Goal: Task Accomplishment & Management: Manage account settings

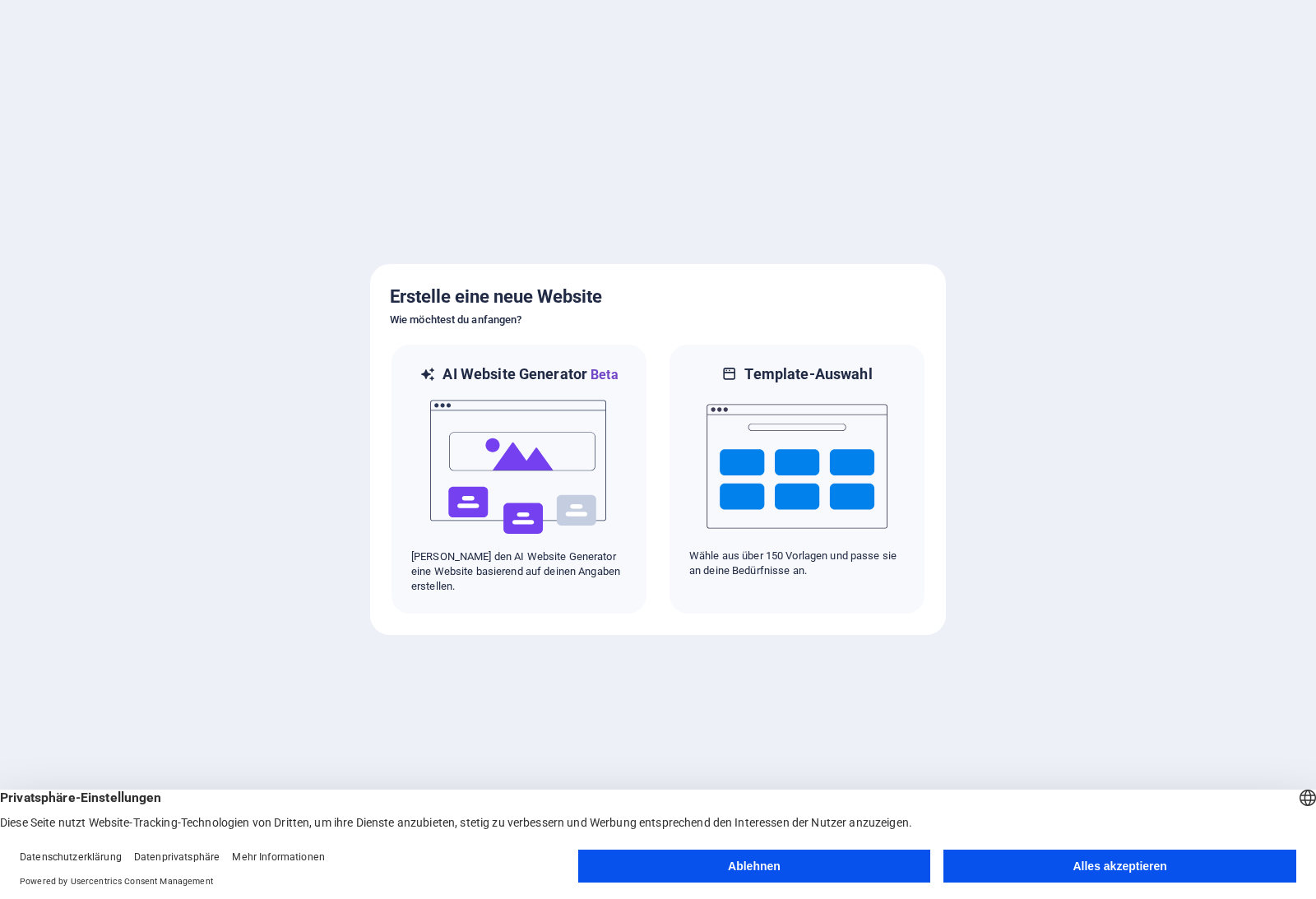
click at [978, 854] on button "Alles akzeptieren" at bounding box center [1120, 866] width 353 height 33
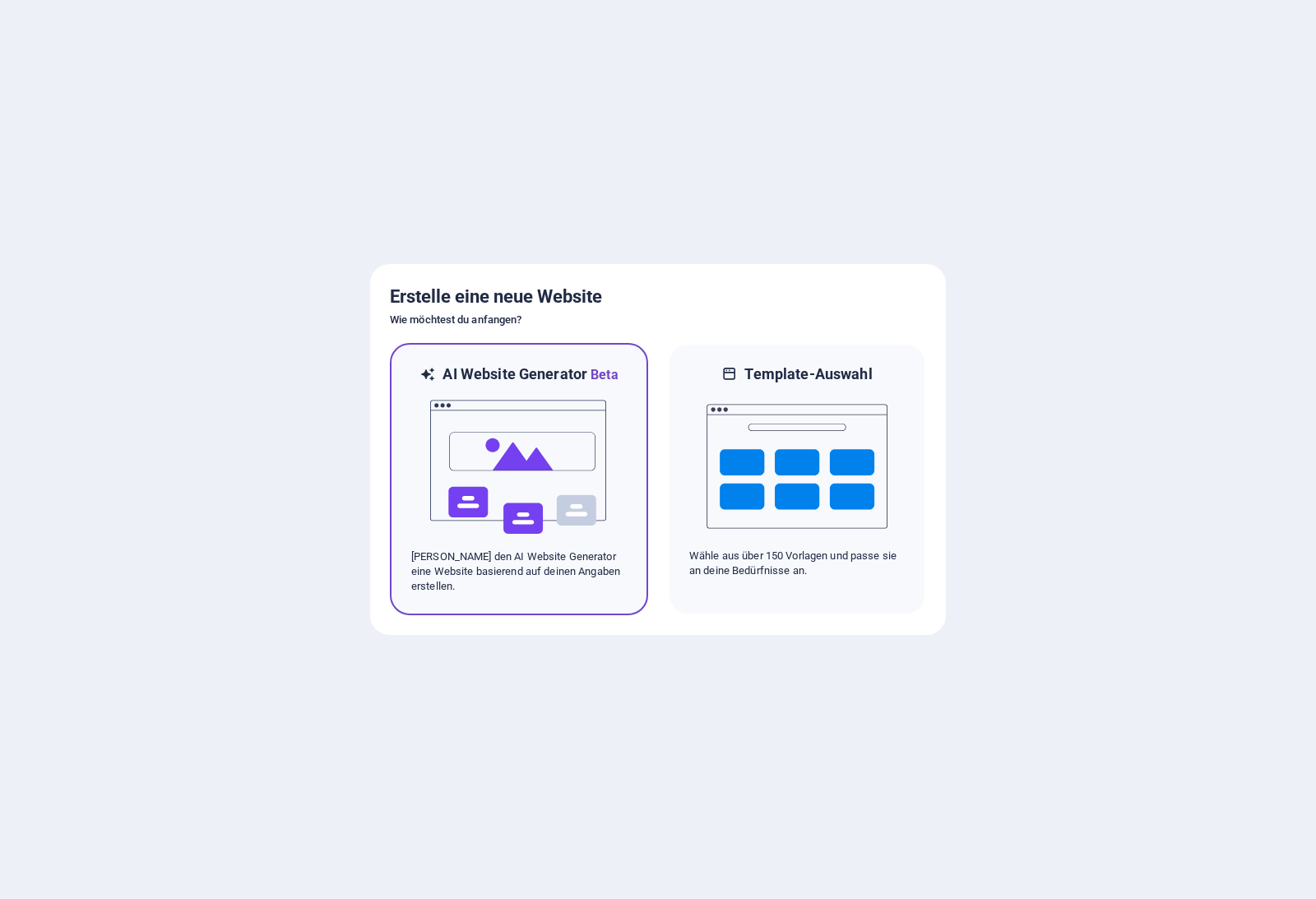
click at [509, 574] on p "Lasse den AI Website Generator eine Website basierend auf deinen Angaben erstel…" at bounding box center [519, 571] width 216 height 44
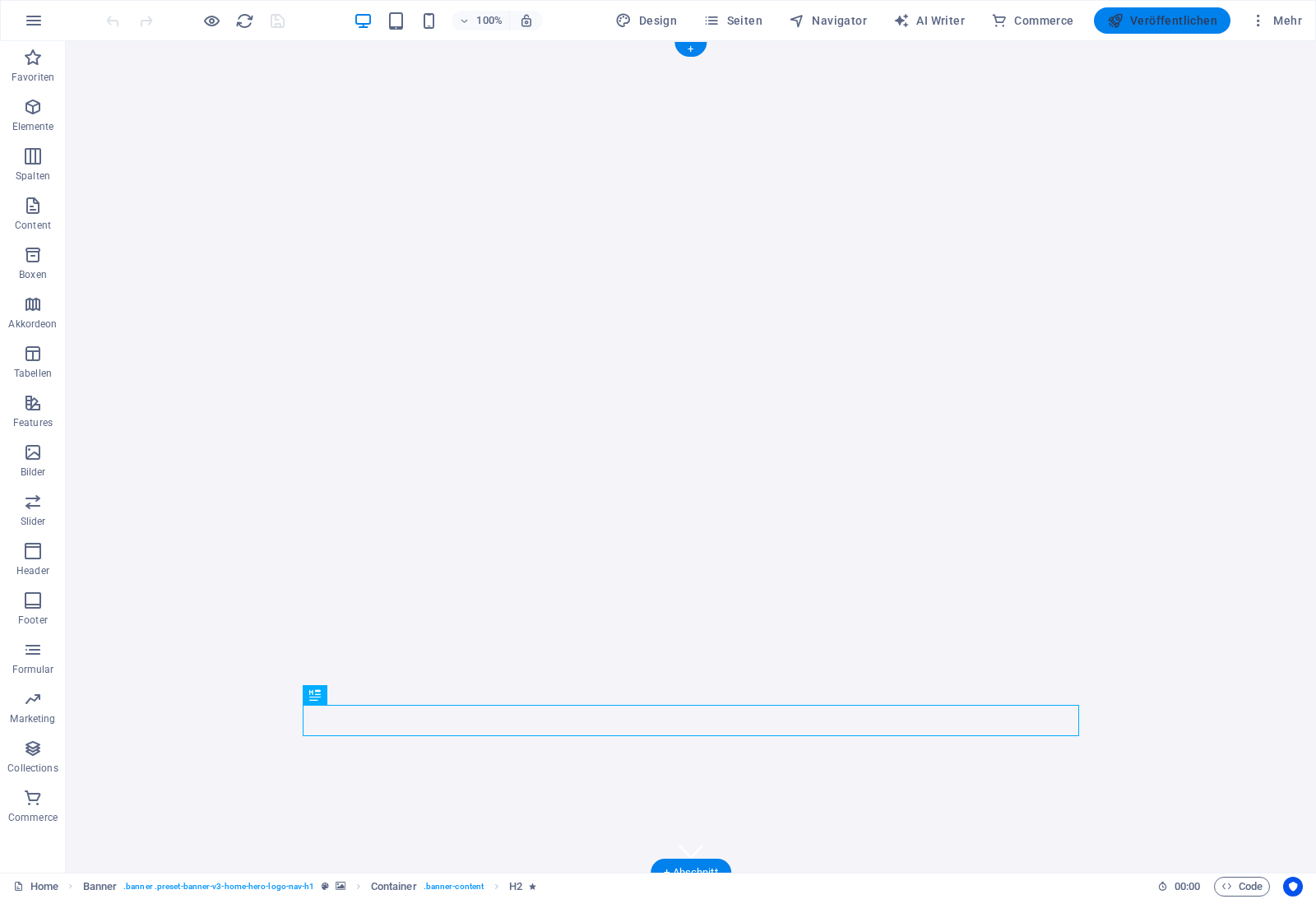
click at [1123, 23] on icon "button" at bounding box center [1115, 21] width 17 height 17
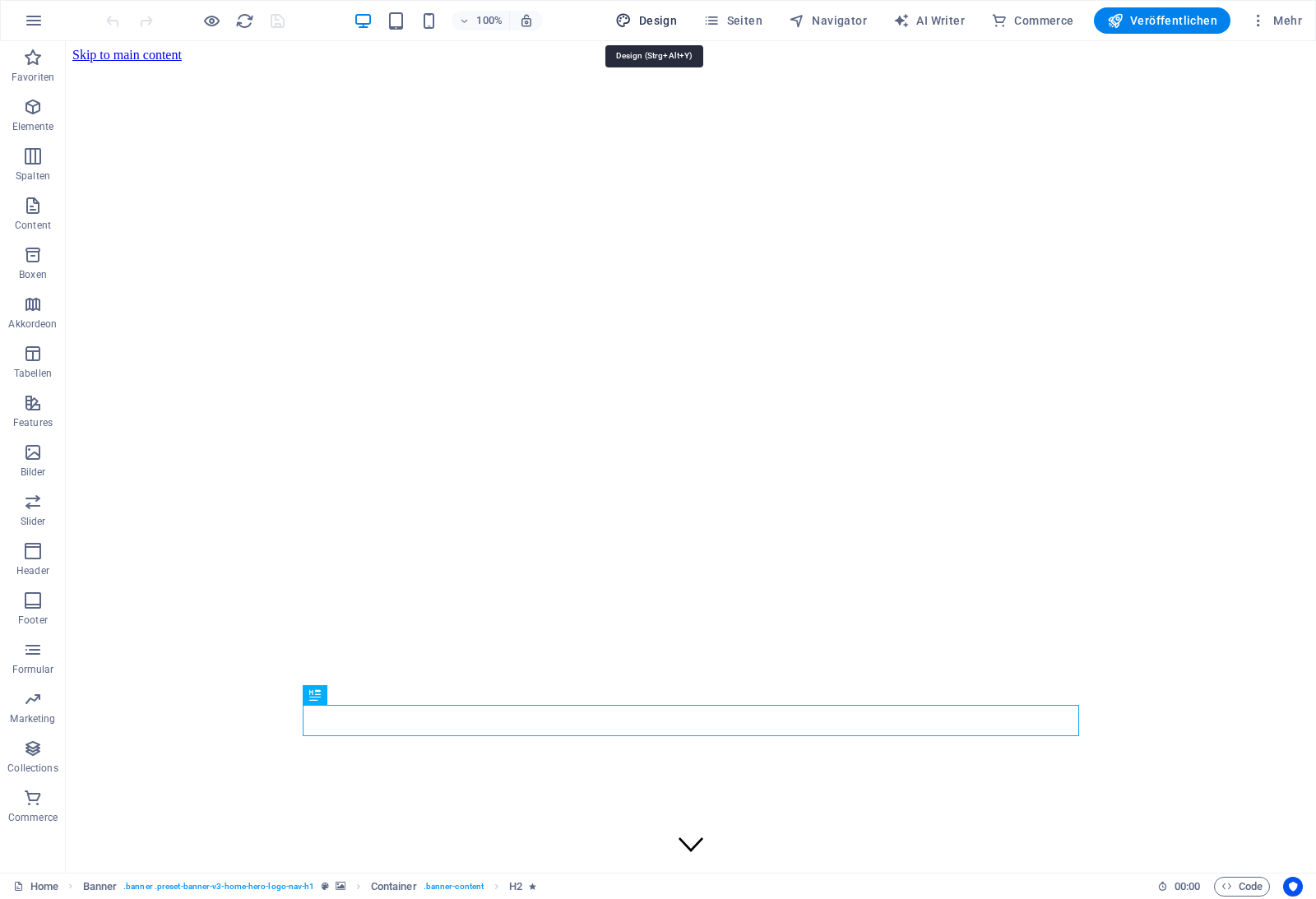
click at [647, 25] on span "Design" at bounding box center [645, 21] width 62 height 17
select select "px"
select select "200"
select select "px"
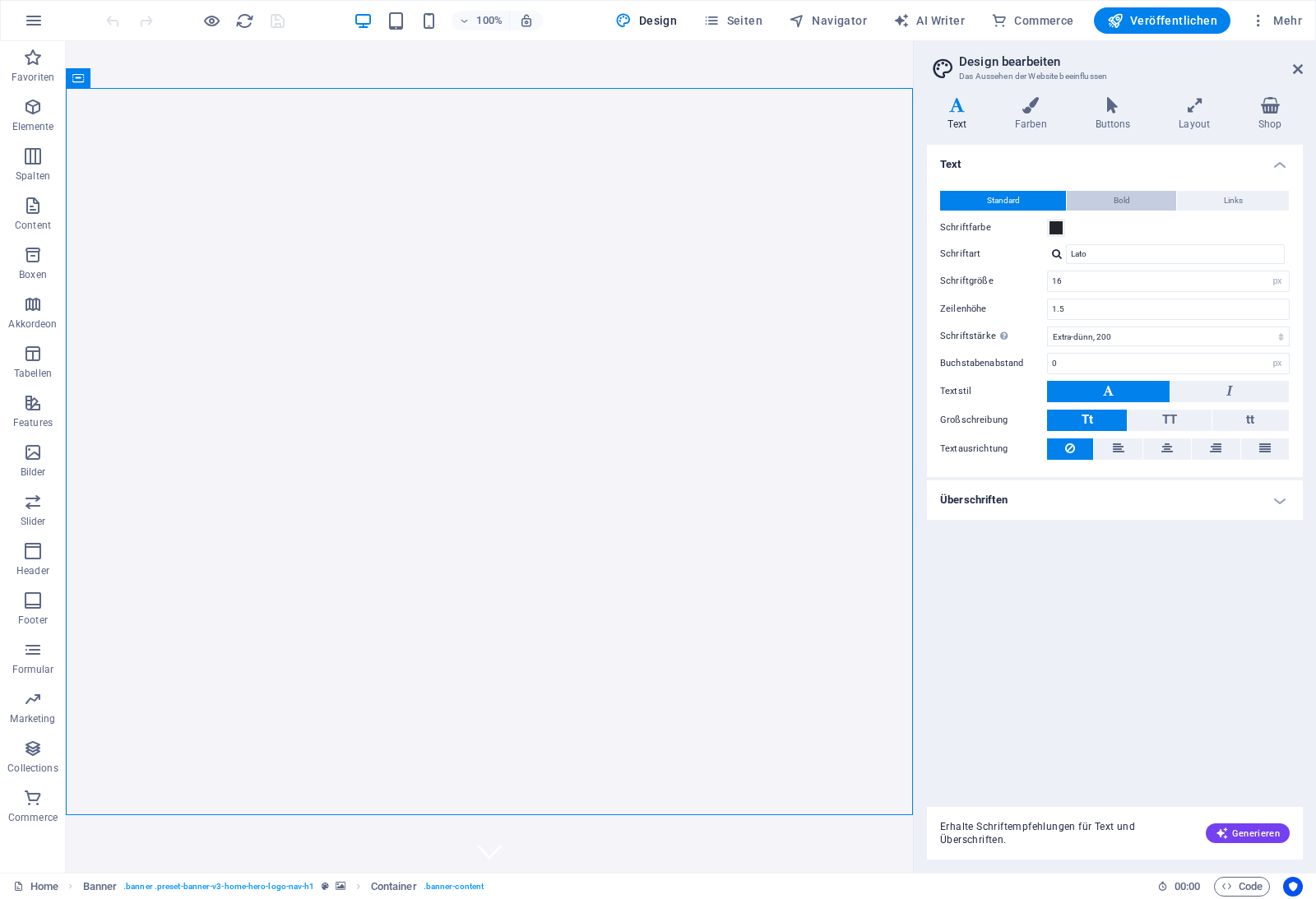
click at [1092, 194] on button "Bold" at bounding box center [1122, 201] width 110 height 20
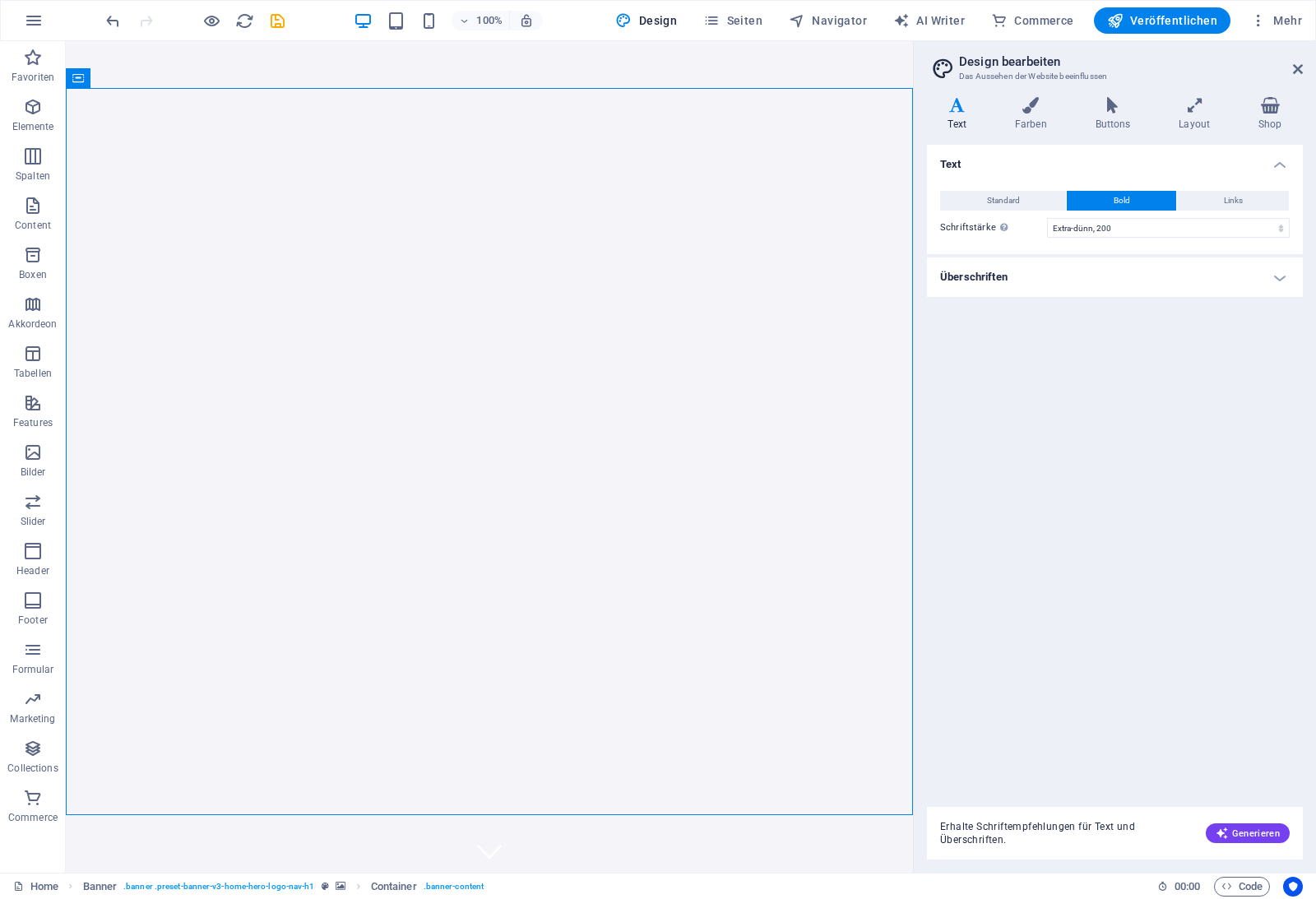
click at [1090, 265] on h4 "Überschriften" at bounding box center [1114, 277] width 376 height 39
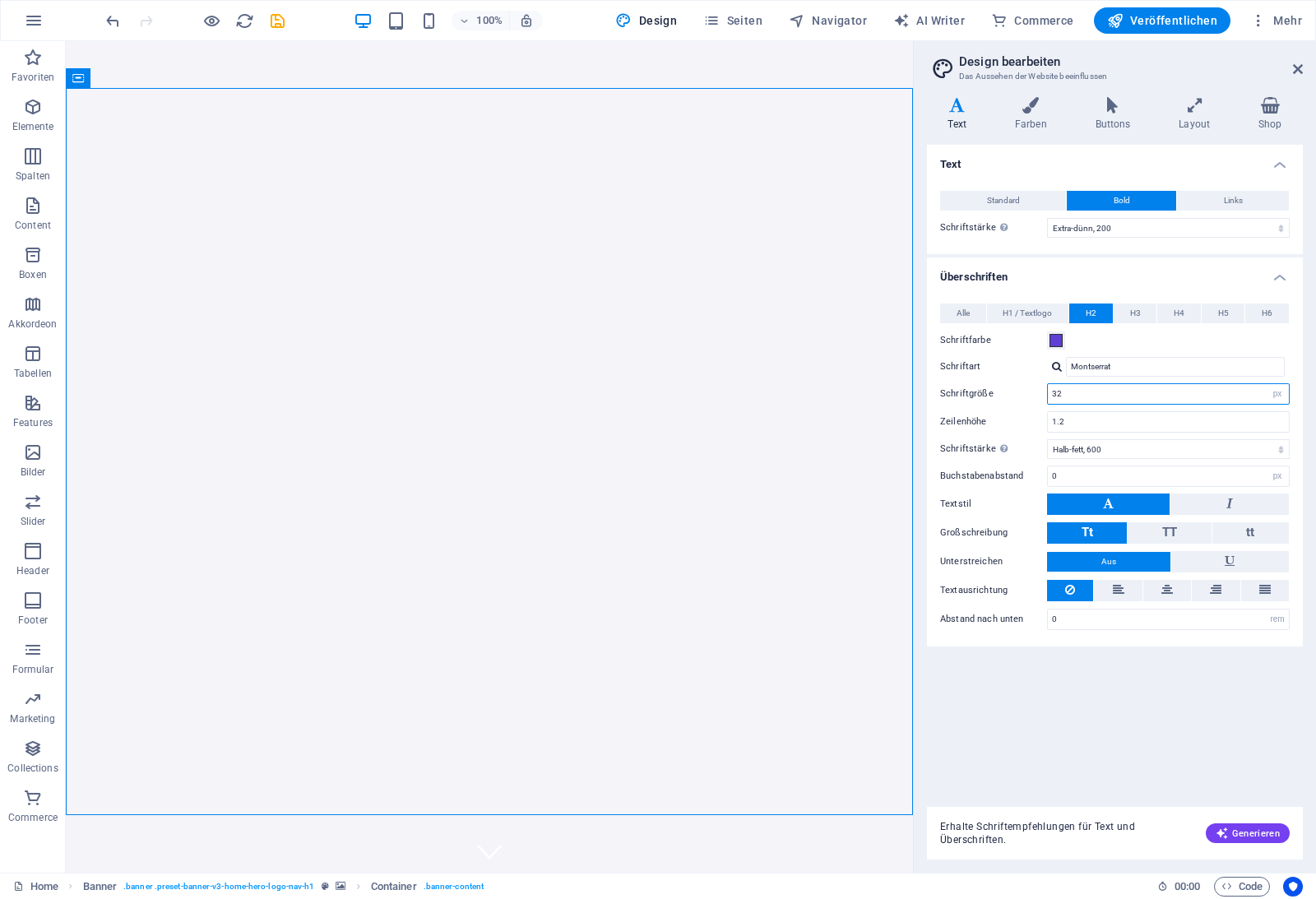
click at [1111, 387] on input "32" at bounding box center [1169, 394] width 241 height 20
click at [1111, 392] on input "32" at bounding box center [1169, 394] width 241 height 20
type input "60"
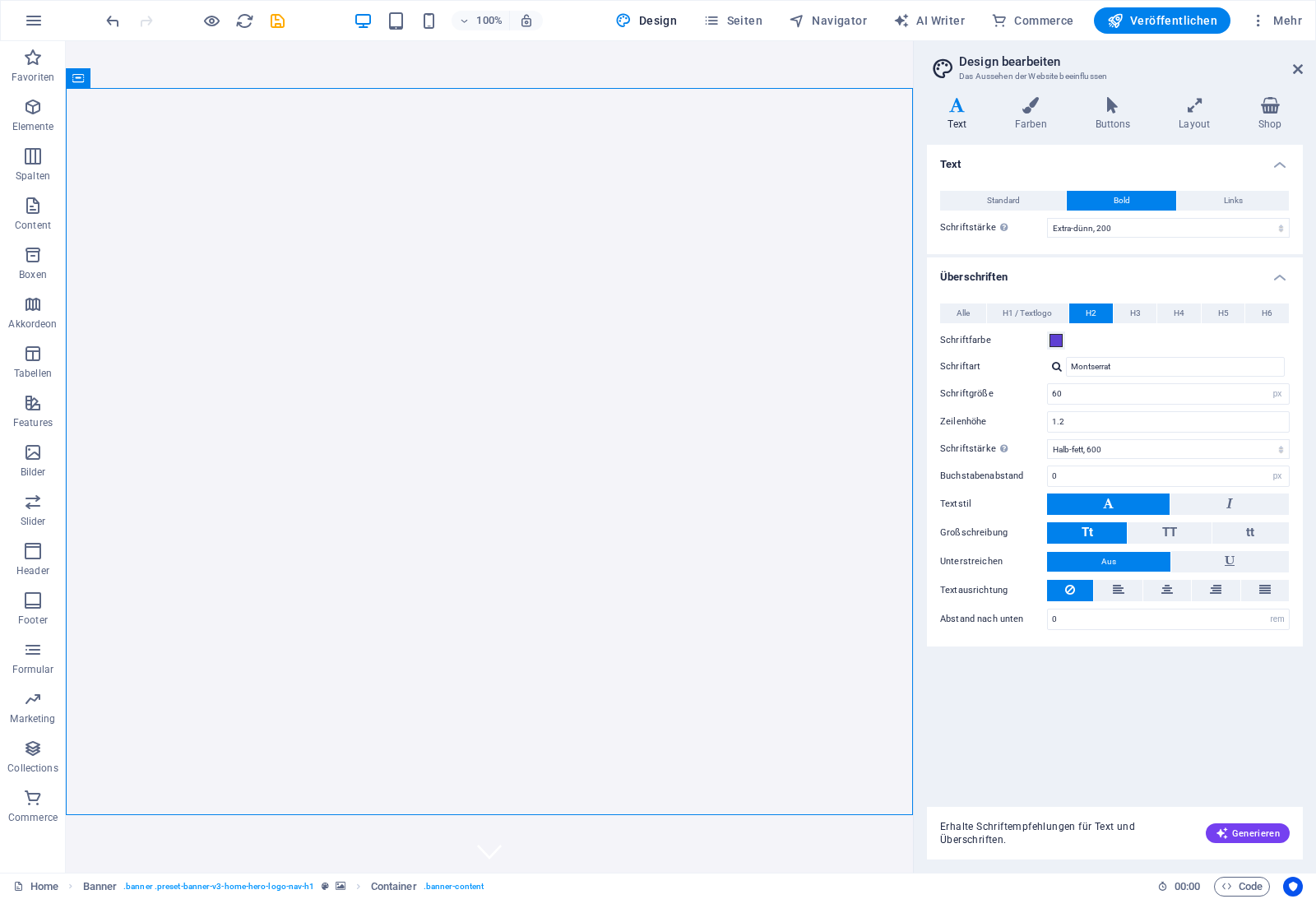
click at [1214, 746] on div "Text Standard Bold Links Schriftfarbe Schriftart Lato Schriftgröße 16 rem px Ze…" at bounding box center [1114, 470] width 376 height 649
click at [1117, 33] on div "100% Design Seiten Navigator AI Writer Commerce Veröffentlichen Mehr" at bounding box center [658, 21] width 1314 height 39
click at [1119, 31] on button "Veröffentlichen" at bounding box center [1162, 21] width 136 height 26
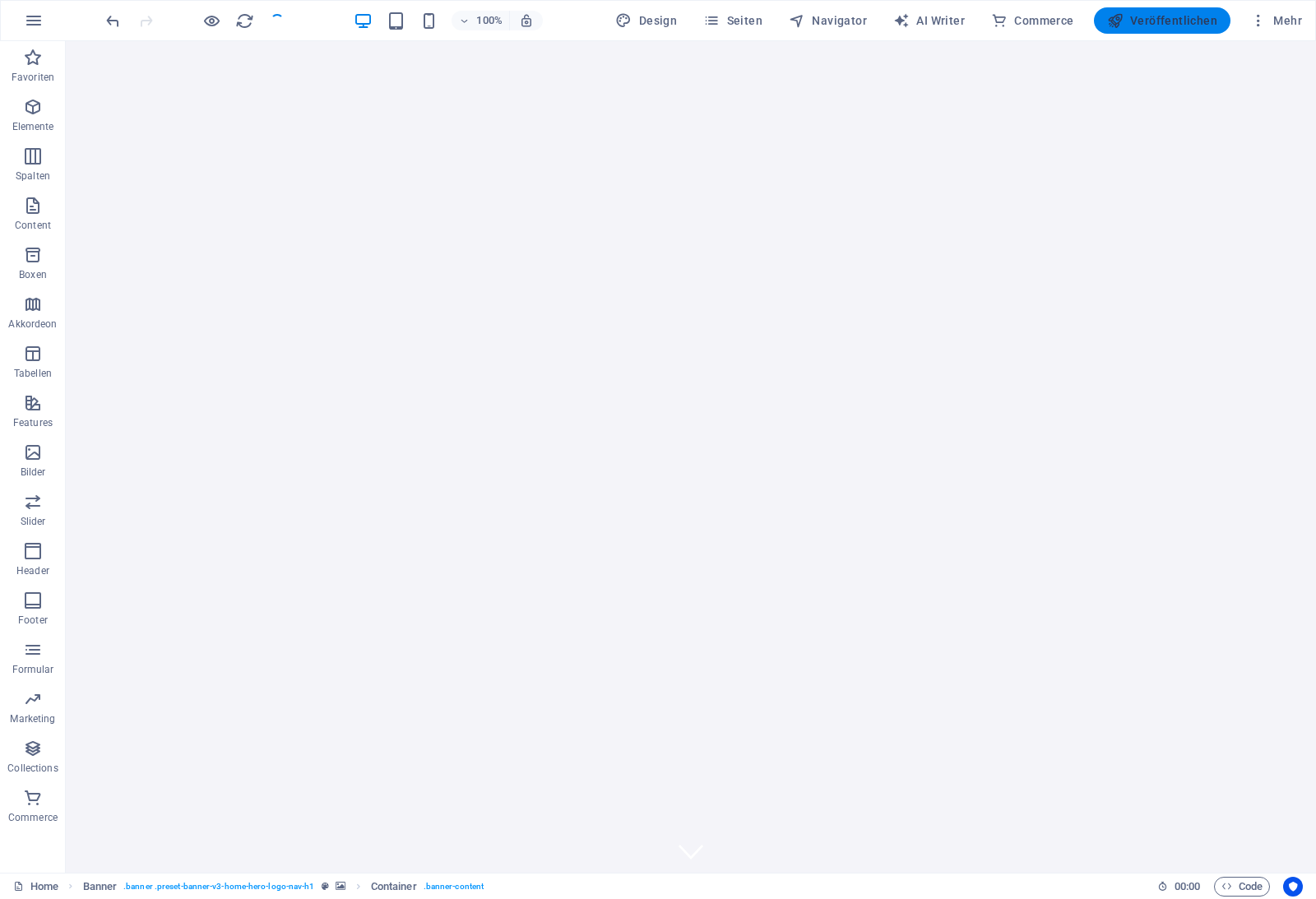
checkbox input "false"
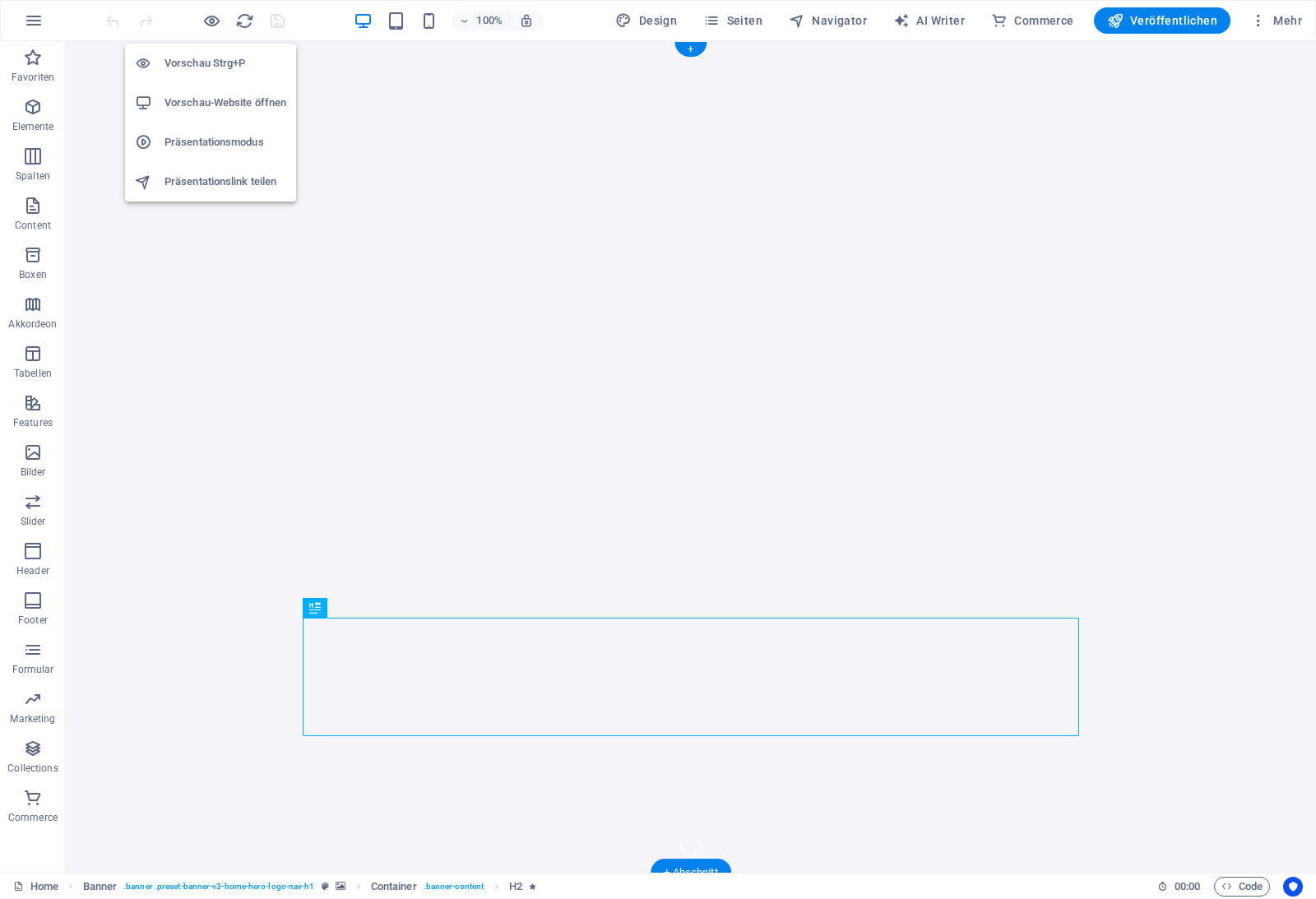
click at [222, 105] on h6 "Vorschau-Website öffnen" at bounding box center [226, 103] width 122 height 20
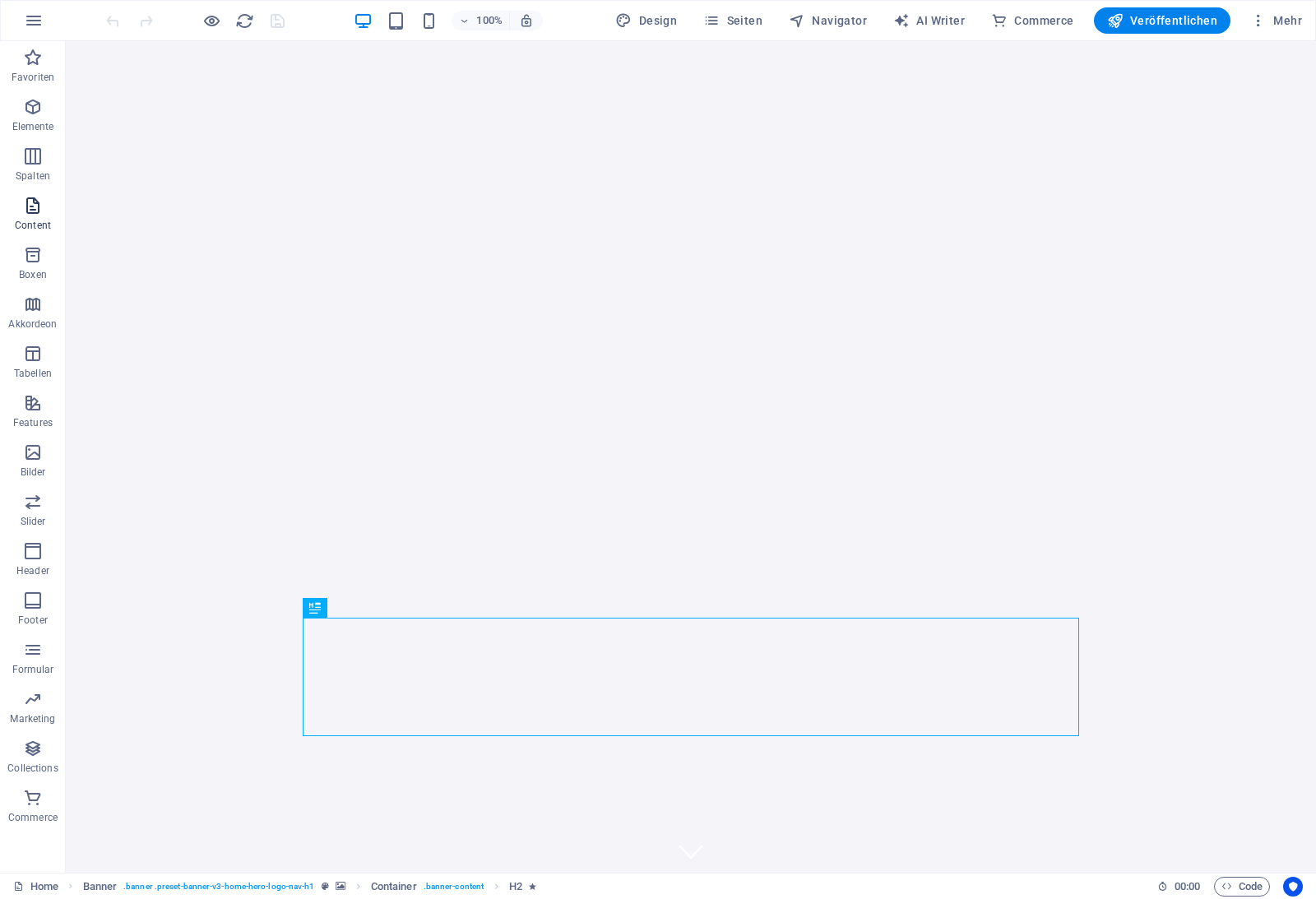
click at [33, 199] on icon "button" at bounding box center [32, 206] width 20 height 20
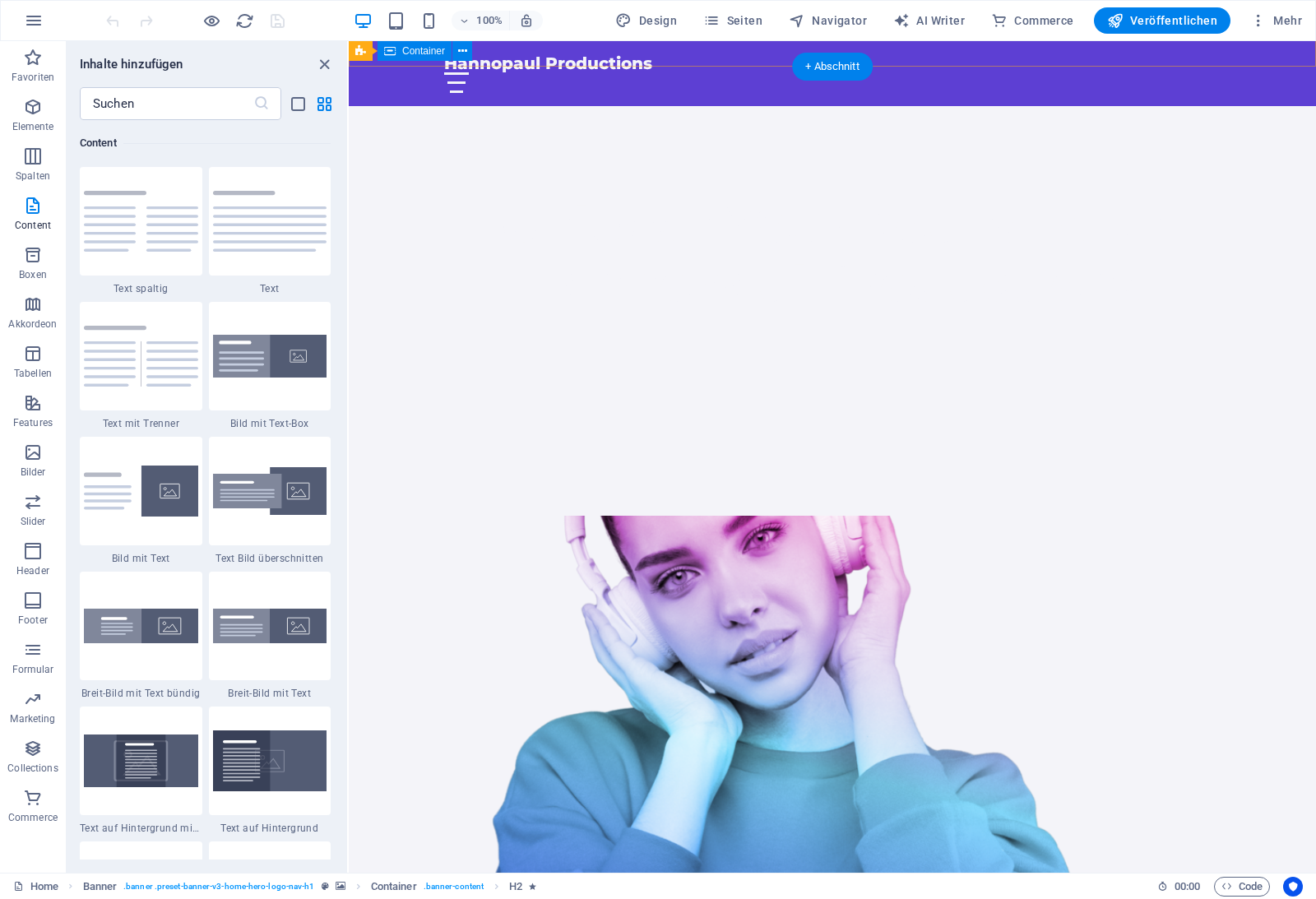
scroll to position [806, 0]
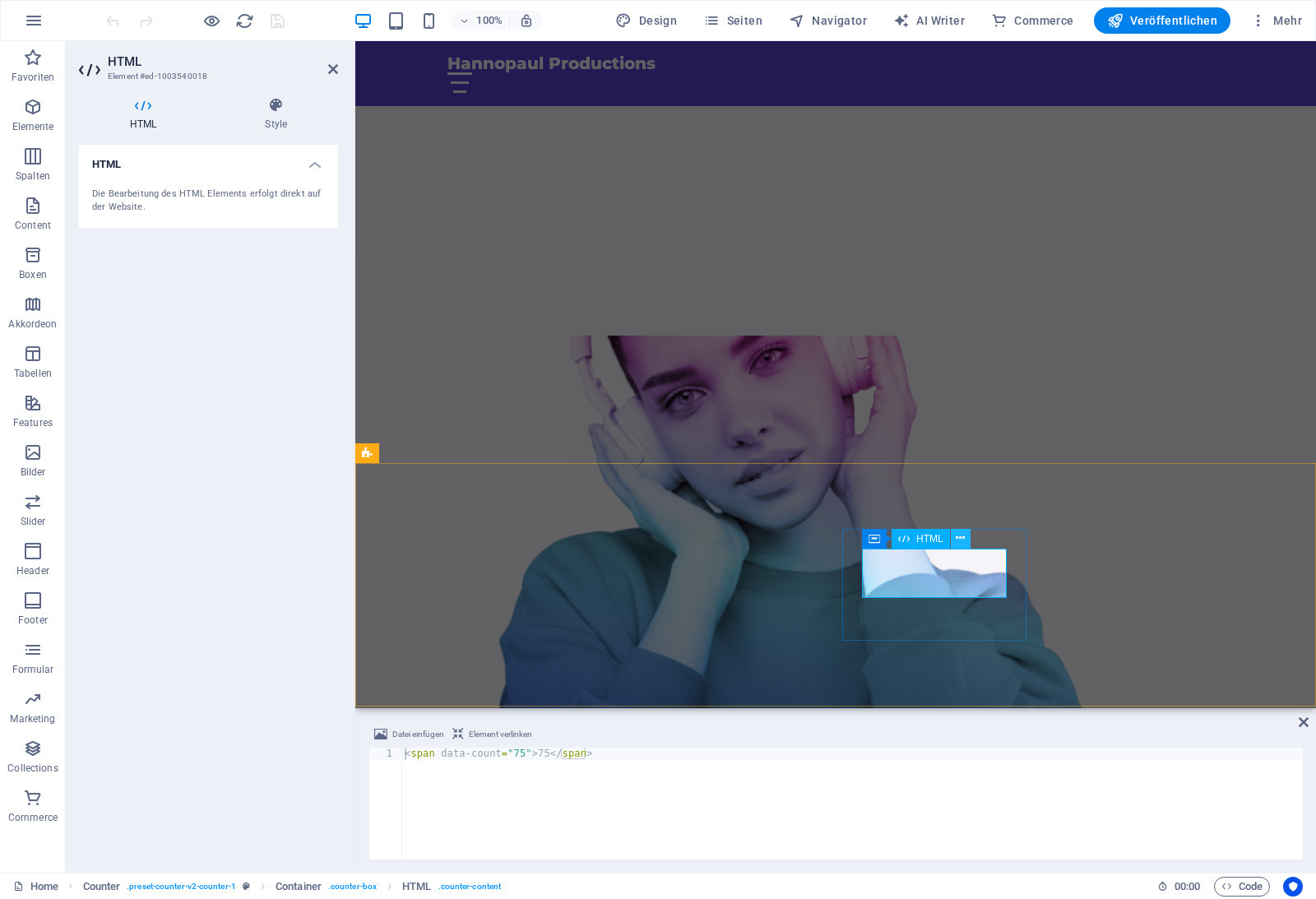
click at [960, 548] on button at bounding box center [961, 538] width 20 height 20
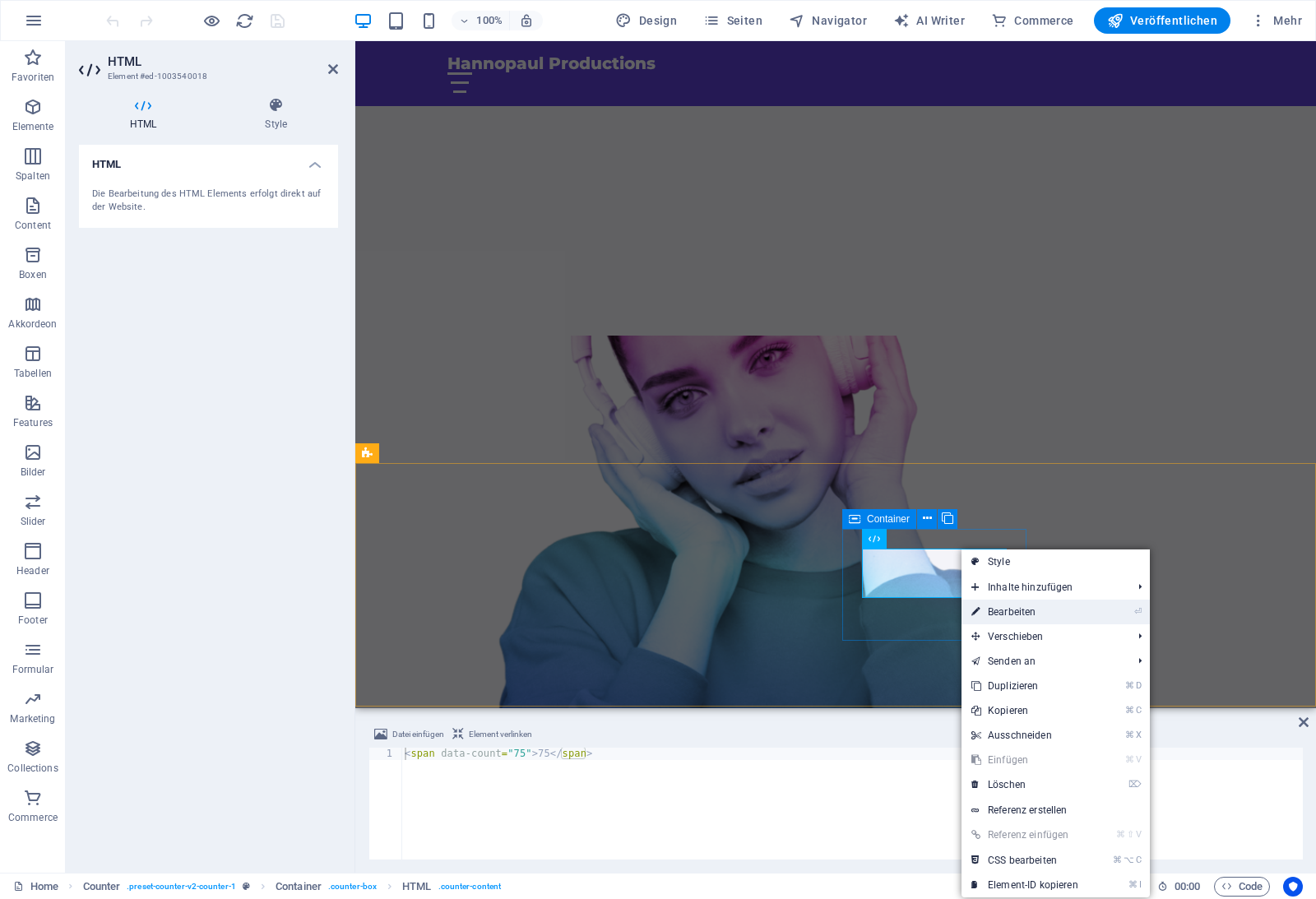
click at [967, 607] on link "⏎ Bearbeiten" at bounding box center [1024, 611] width 127 height 25
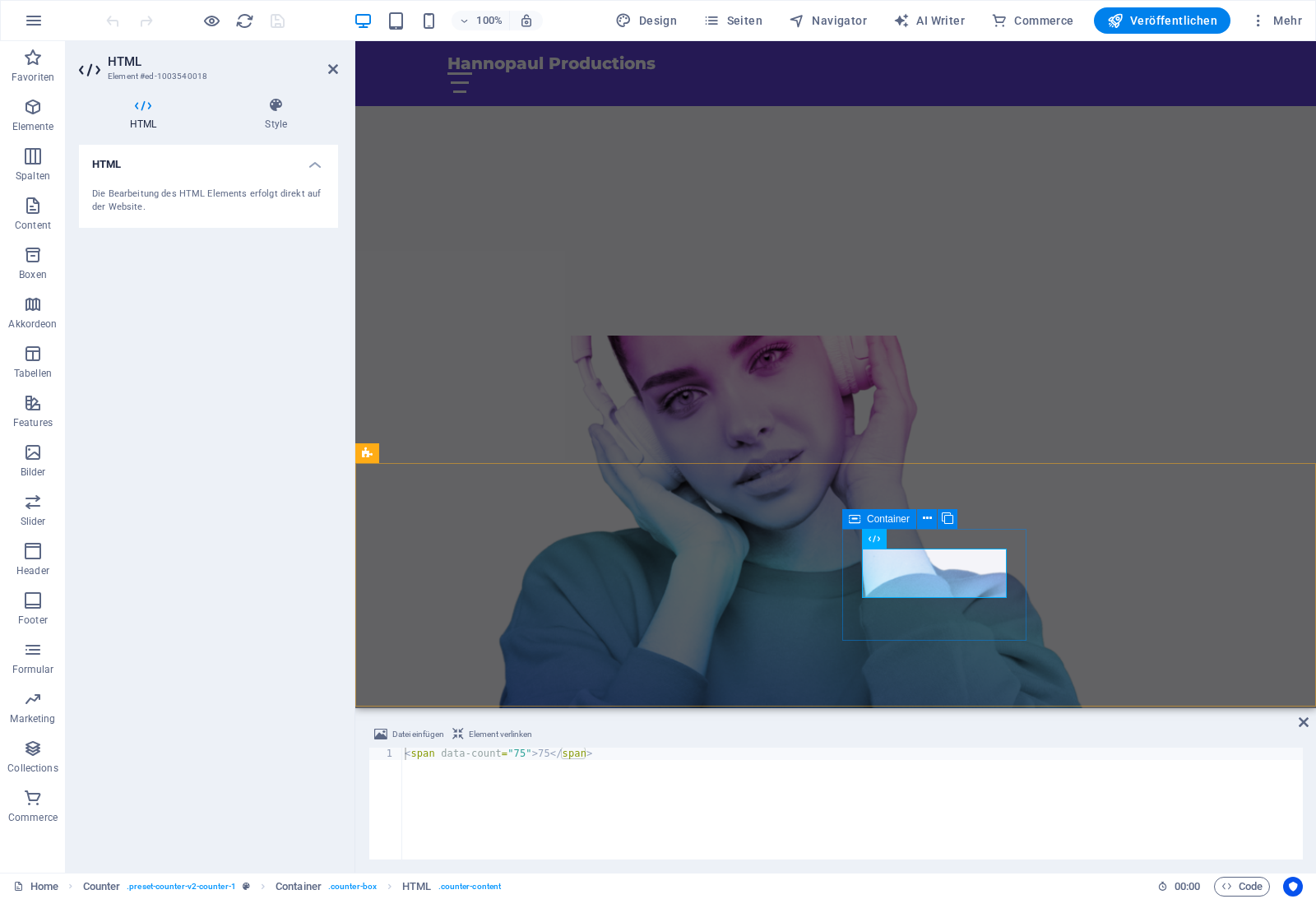
click at [921, 524] on button at bounding box center [927, 519] width 20 height 20
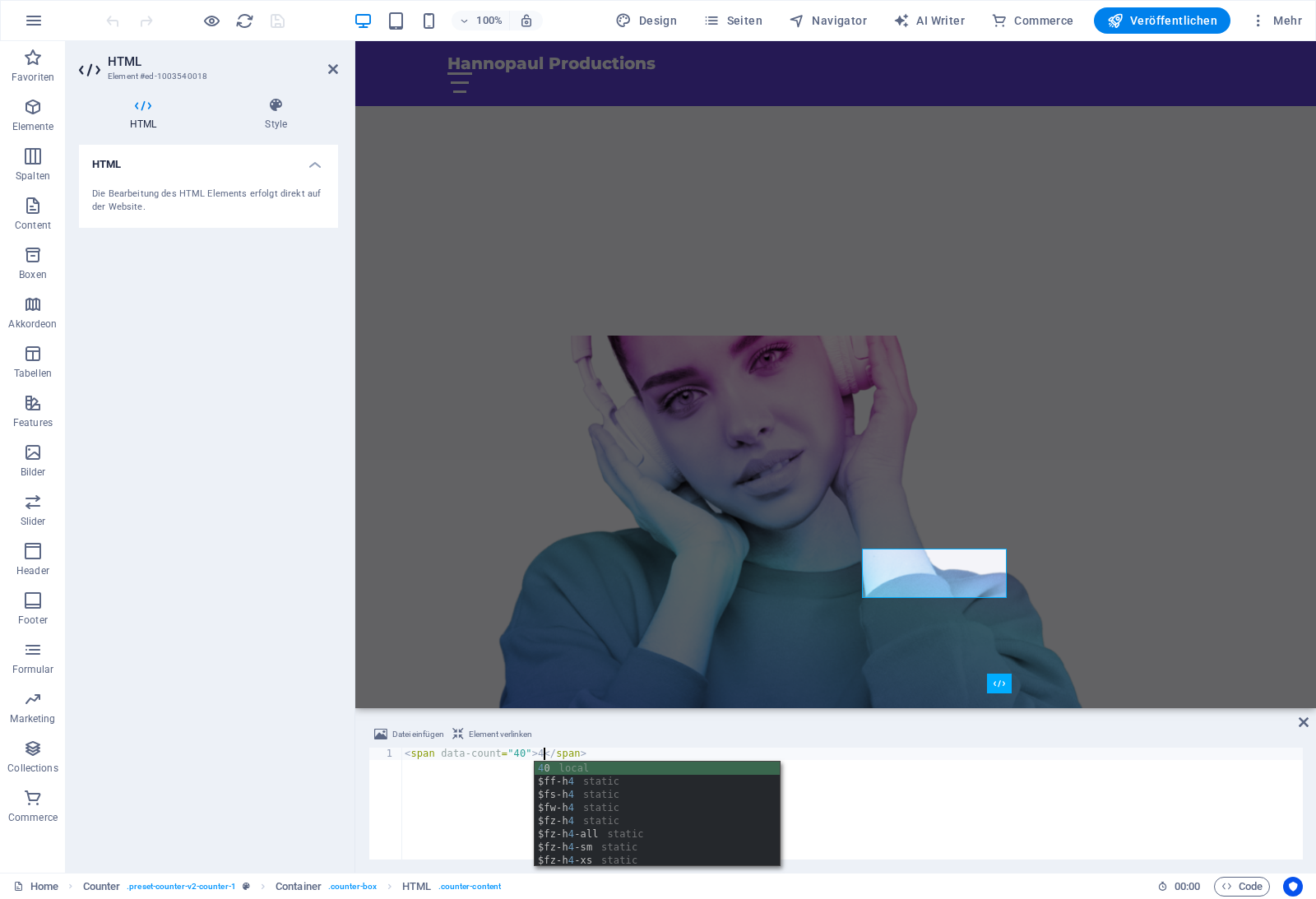
scroll to position [0, 13]
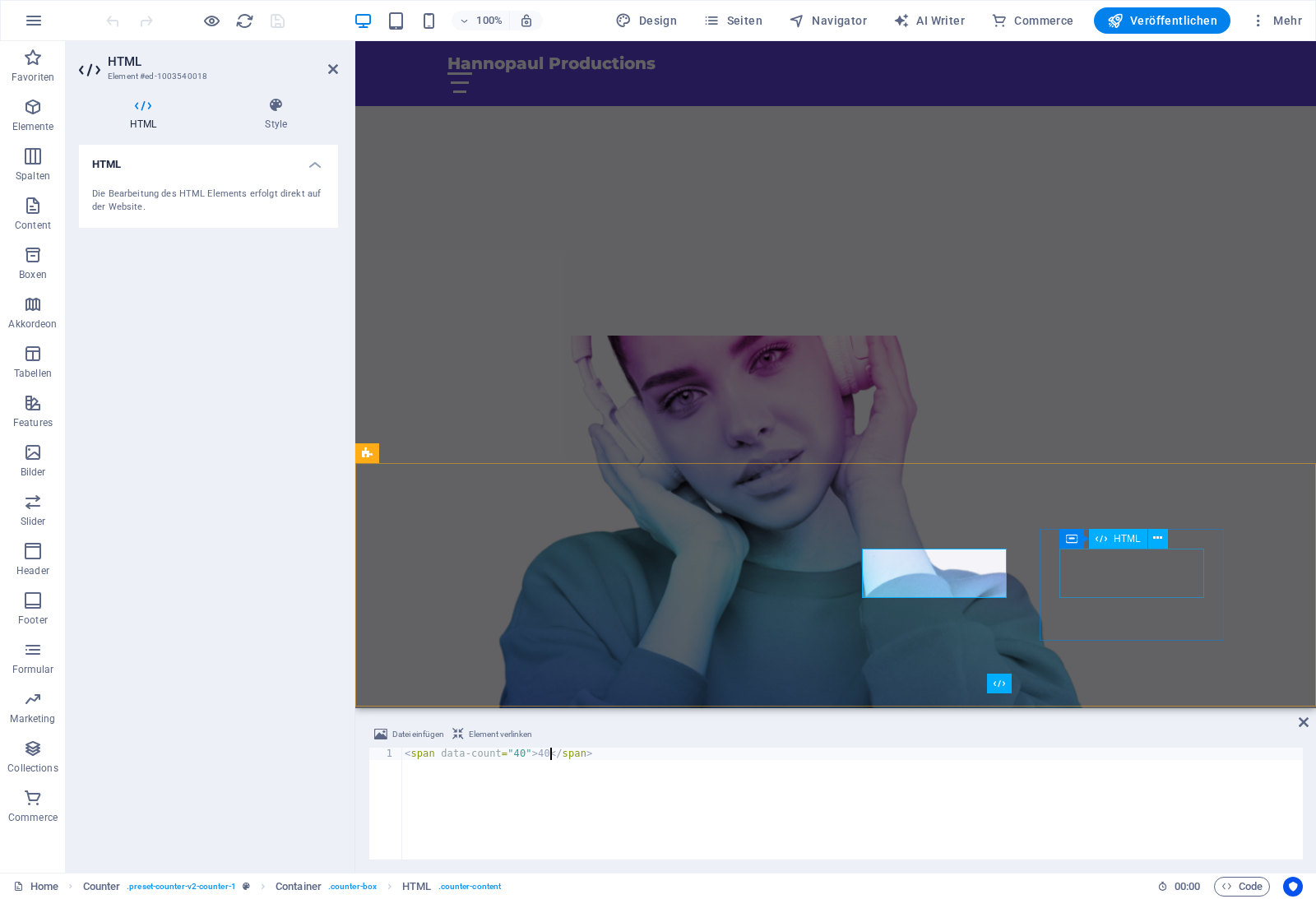
type textarea "<span data-count="40">40</span>"
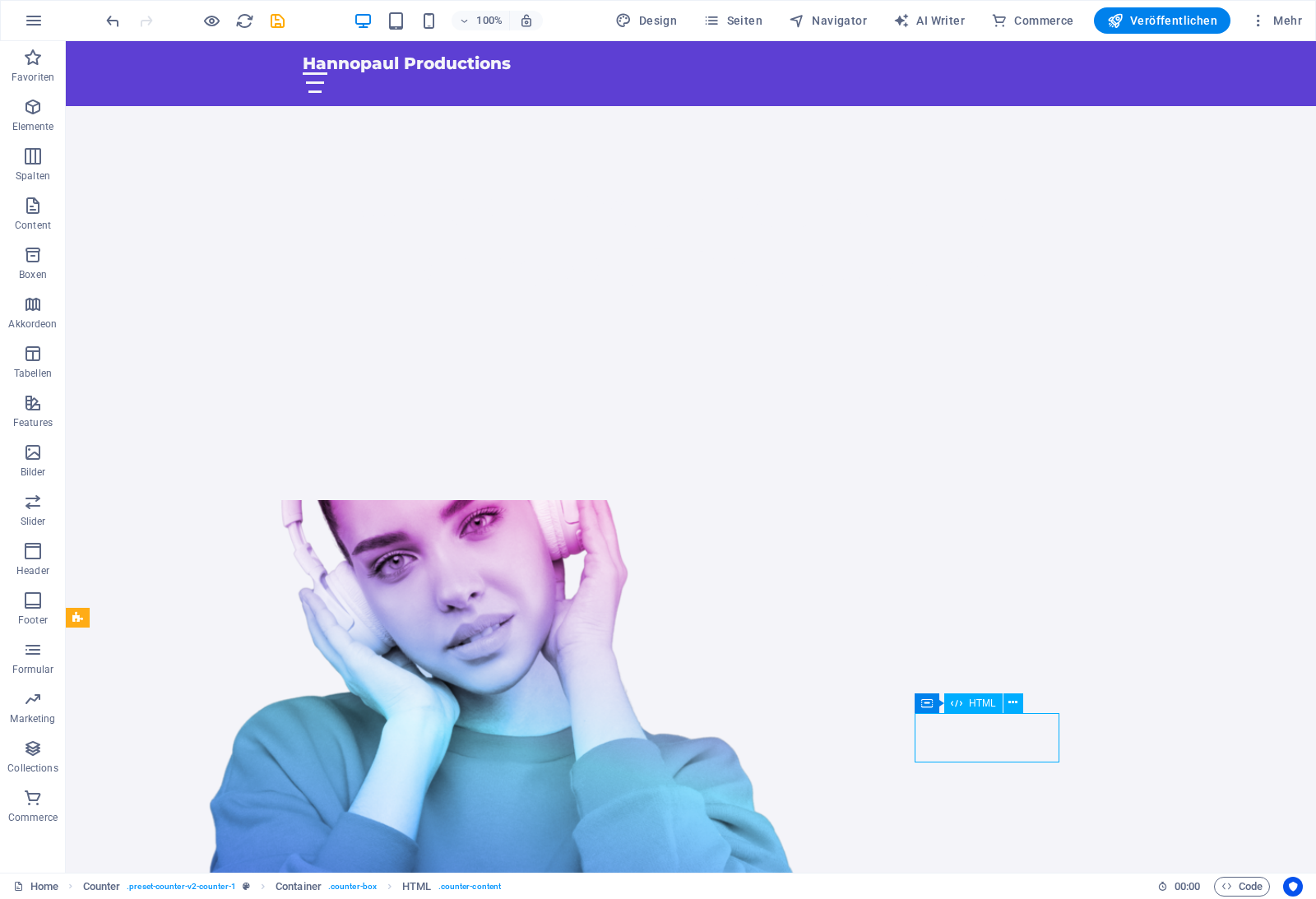
drag, startPoint x: 789, startPoint y: 584, endPoint x: 1079, endPoint y: 584, distance: 290.0
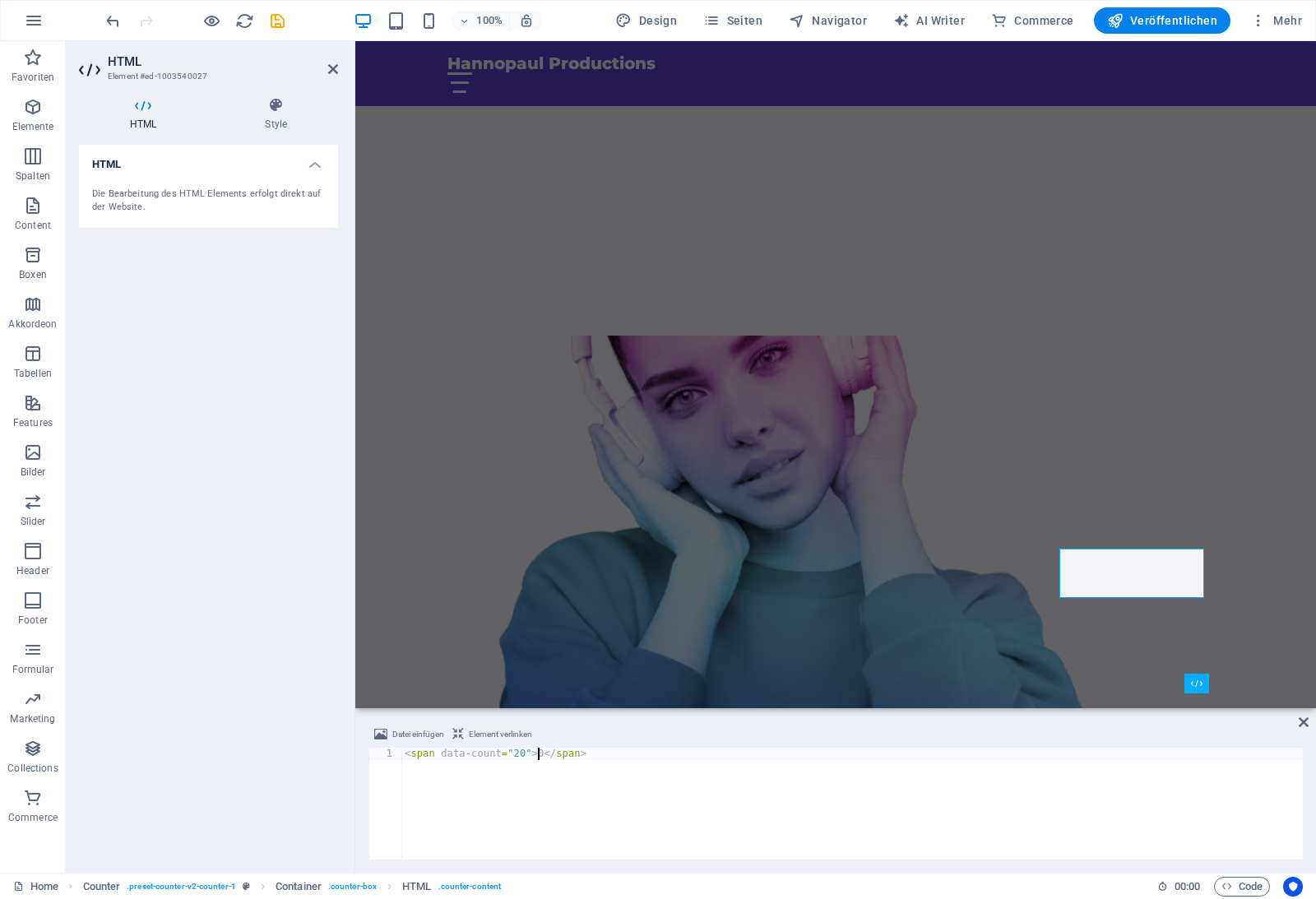
scroll to position [0, 12]
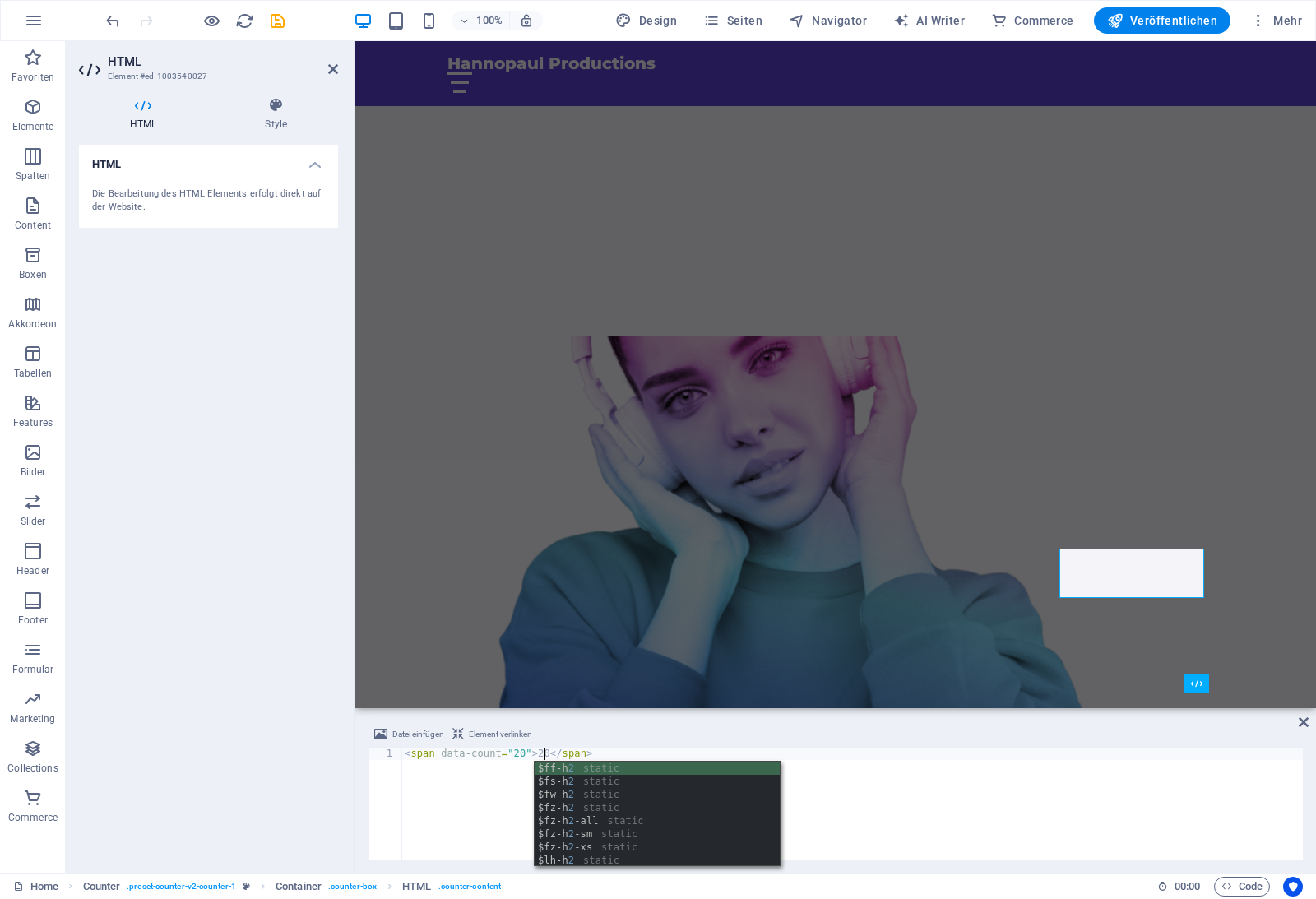
type textarea "<span data-count="20">20</span>"
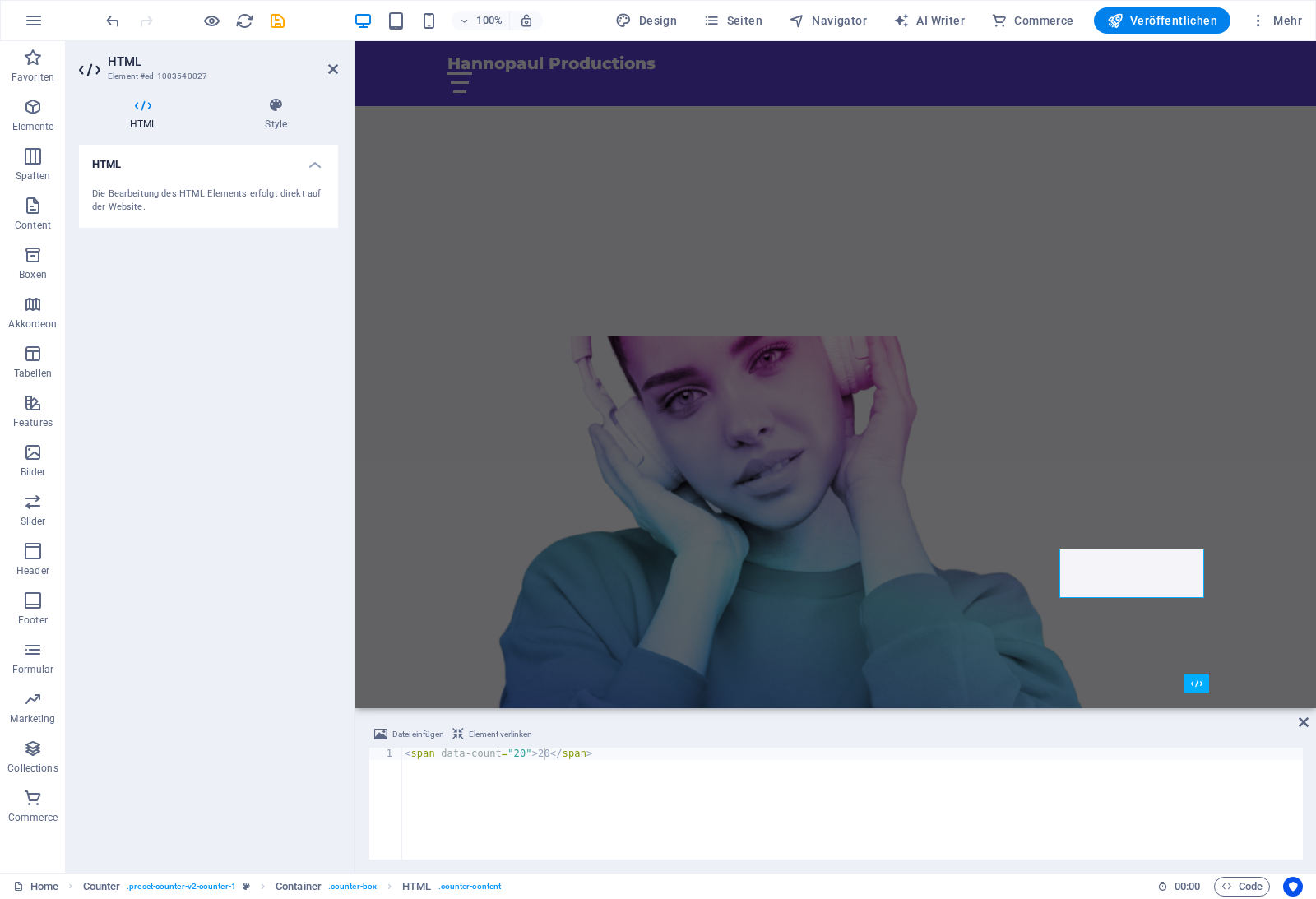
click at [984, 727] on div "Datei einfügen Element verlinken" at bounding box center [835, 736] width 935 height 24
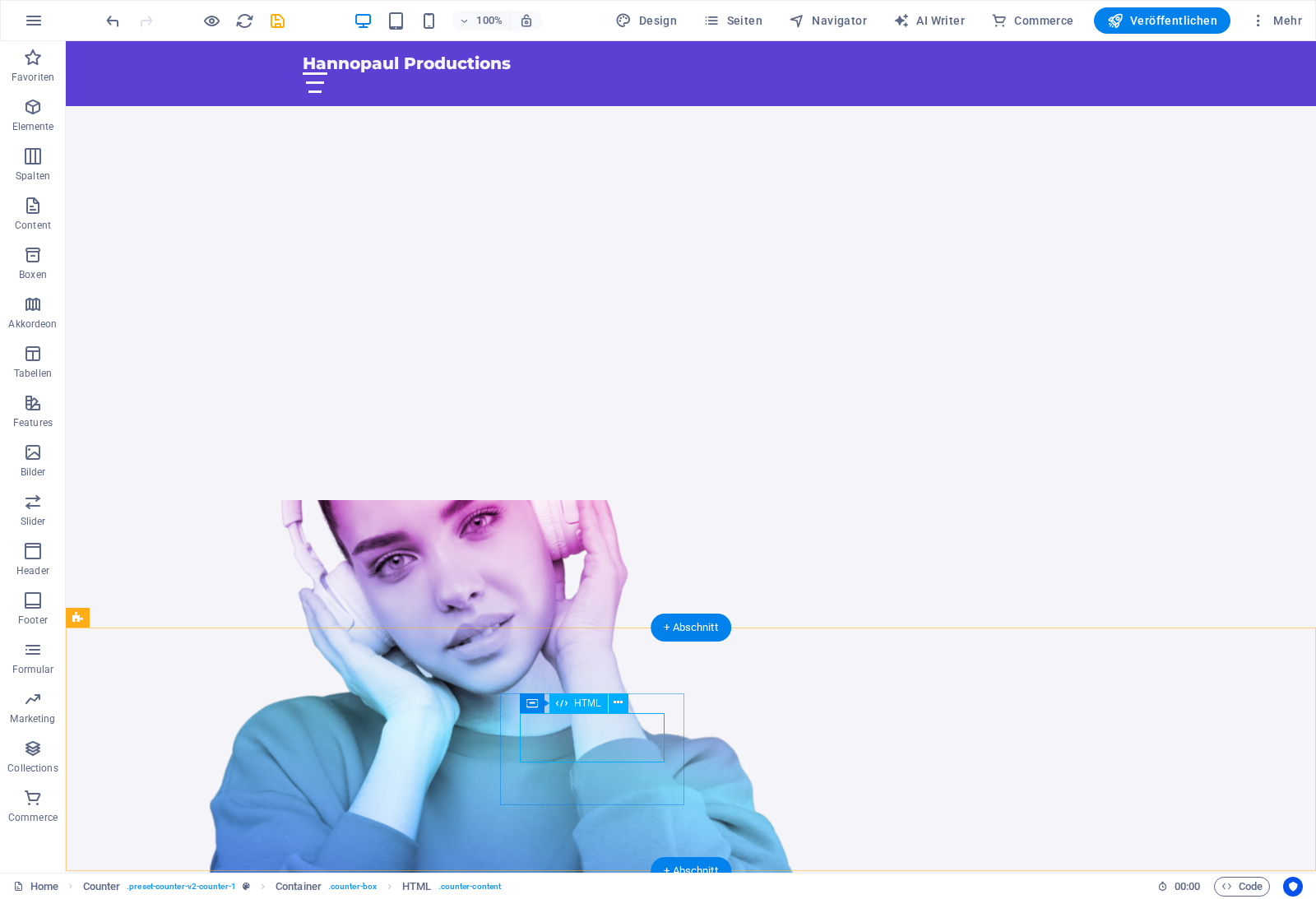
drag, startPoint x: 705, startPoint y: 771, endPoint x: 639, endPoint y: 729, distance: 78.2
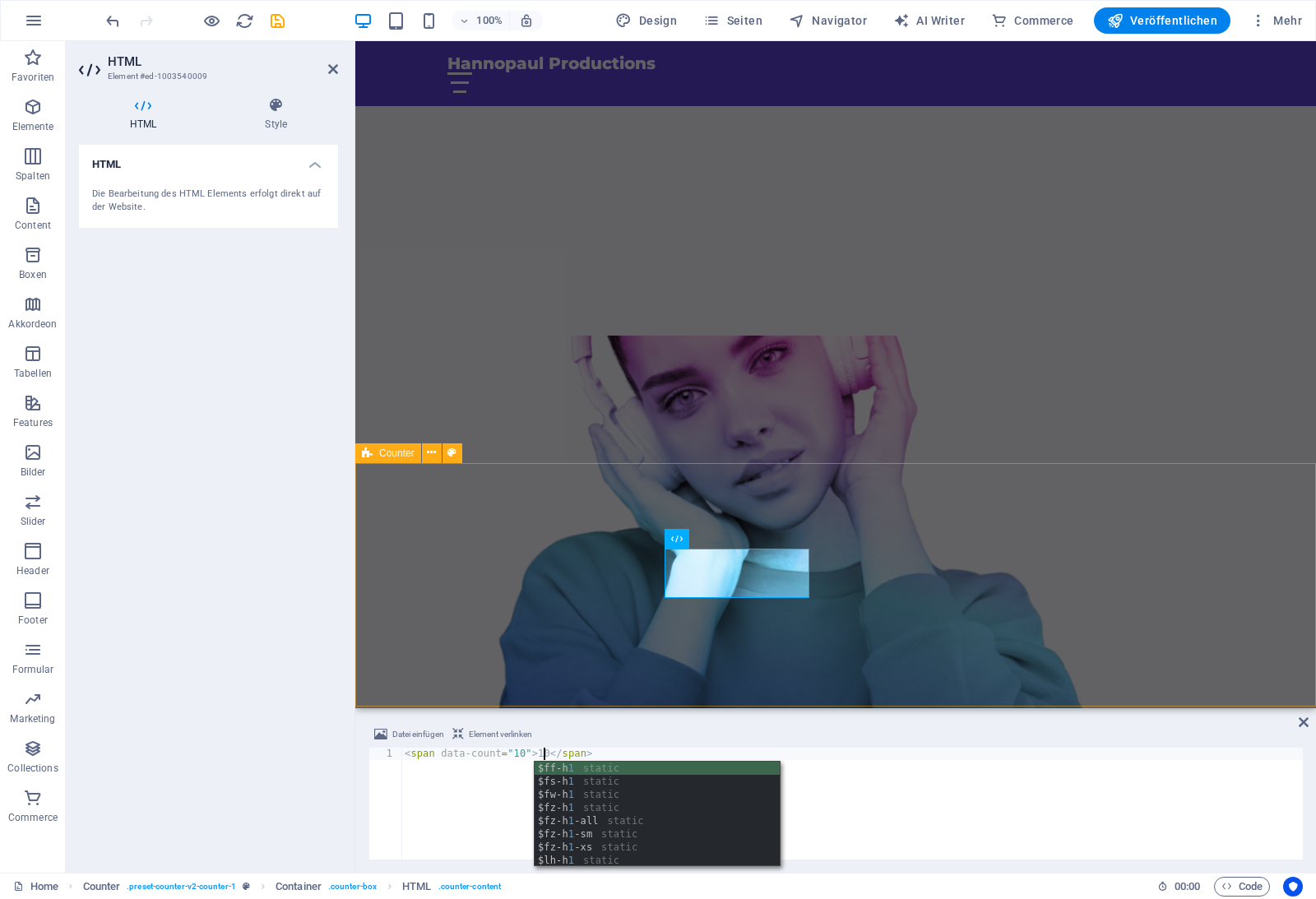
type textarea "<span data-count="10">10</span>"
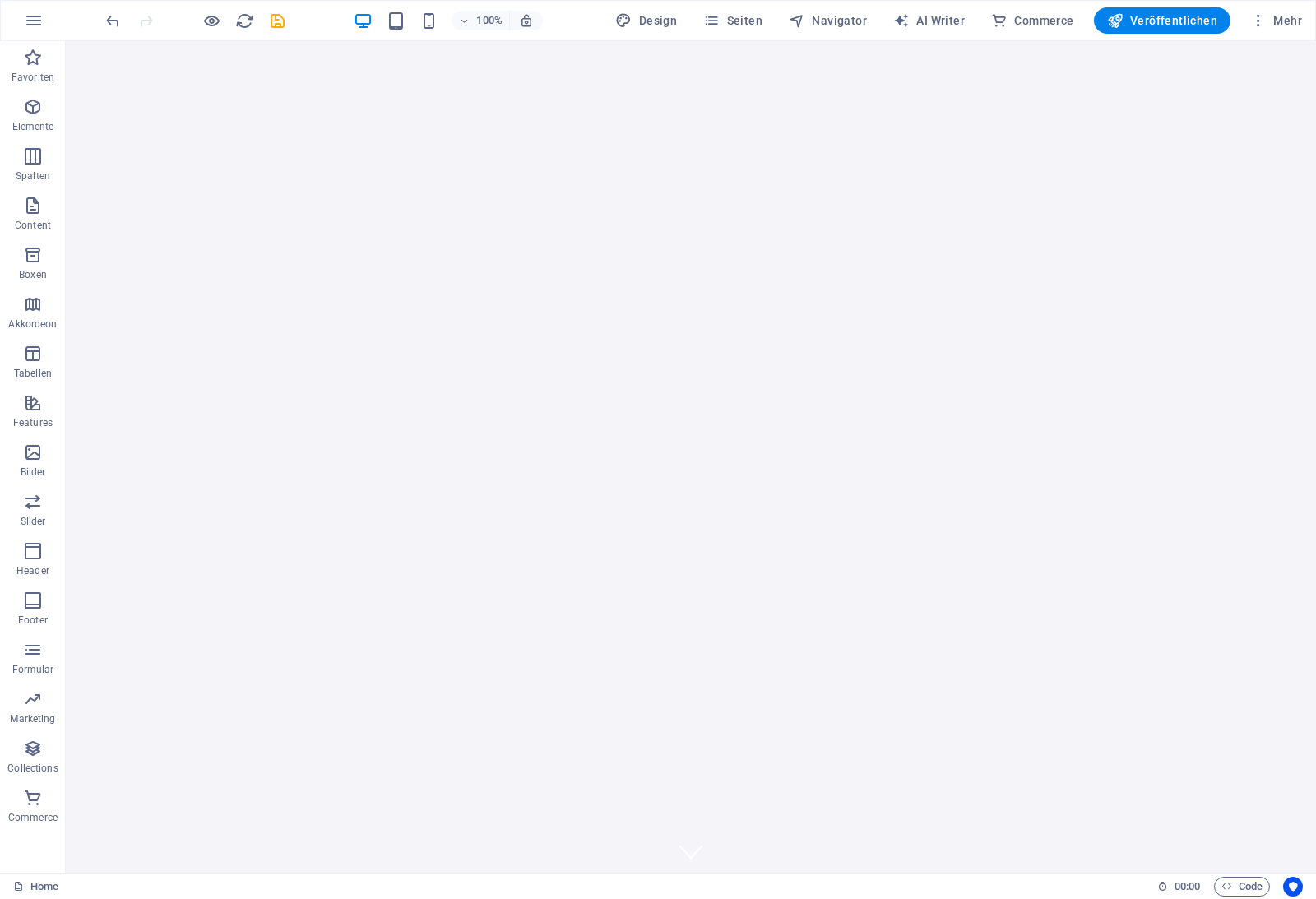
scroll to position [0, 0]
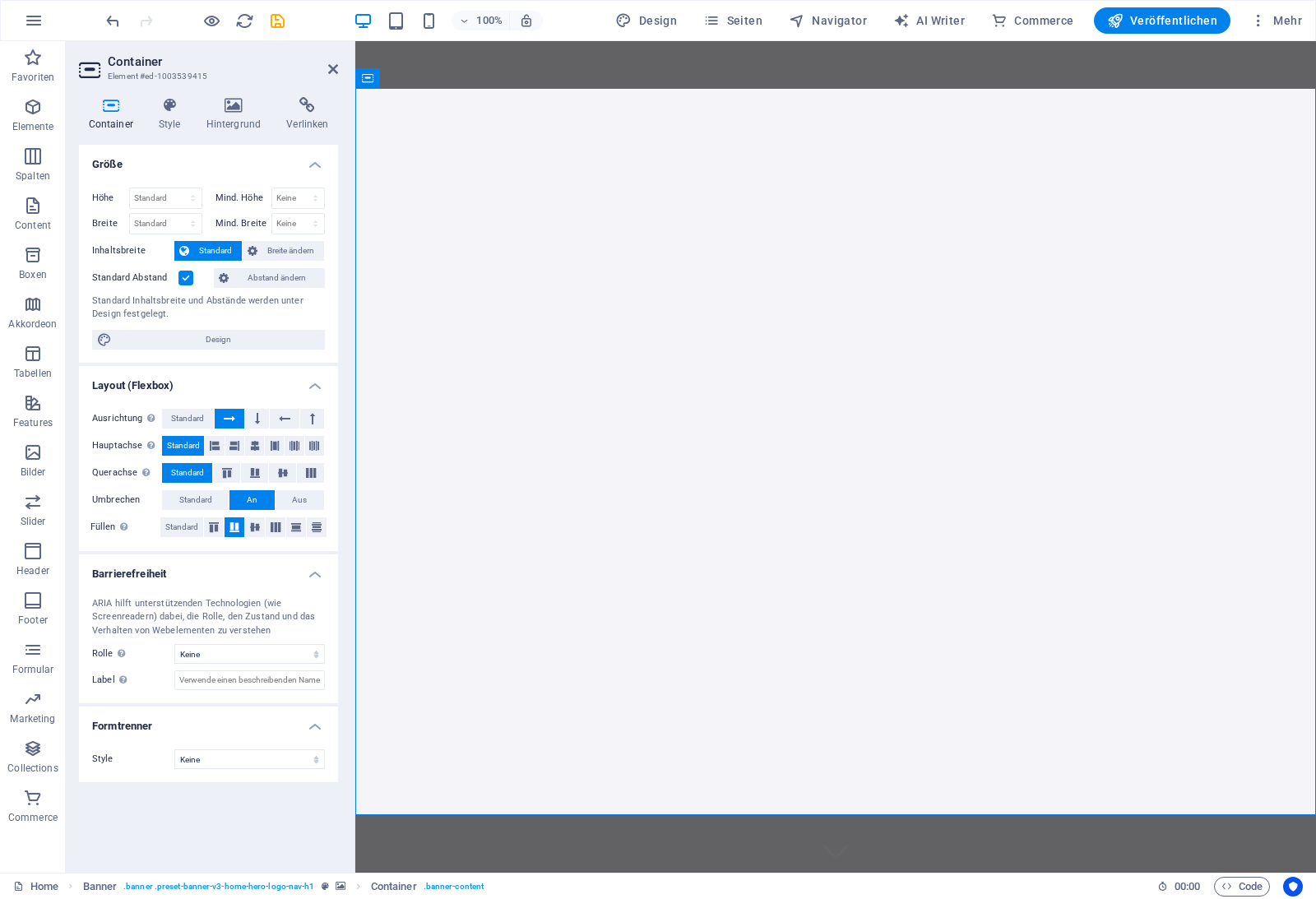
drag, startPoint x: 512, startPoint y: 680, endPoint x: 380, endPoint y: 441, distance: 273.0
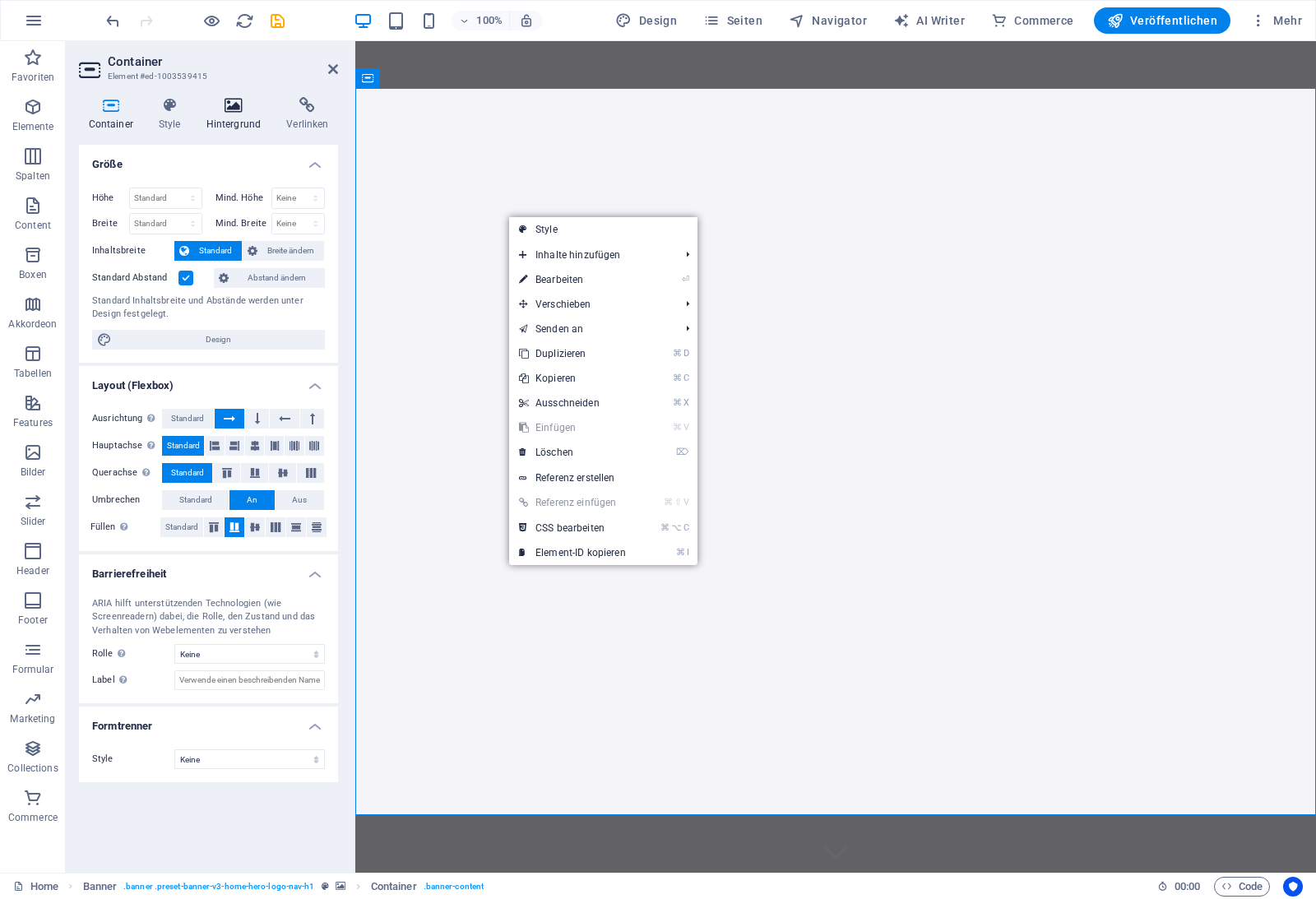
click at [237, 122] on h4 "Hintergrund" at bounding box center [236, 114] width 80 height 34
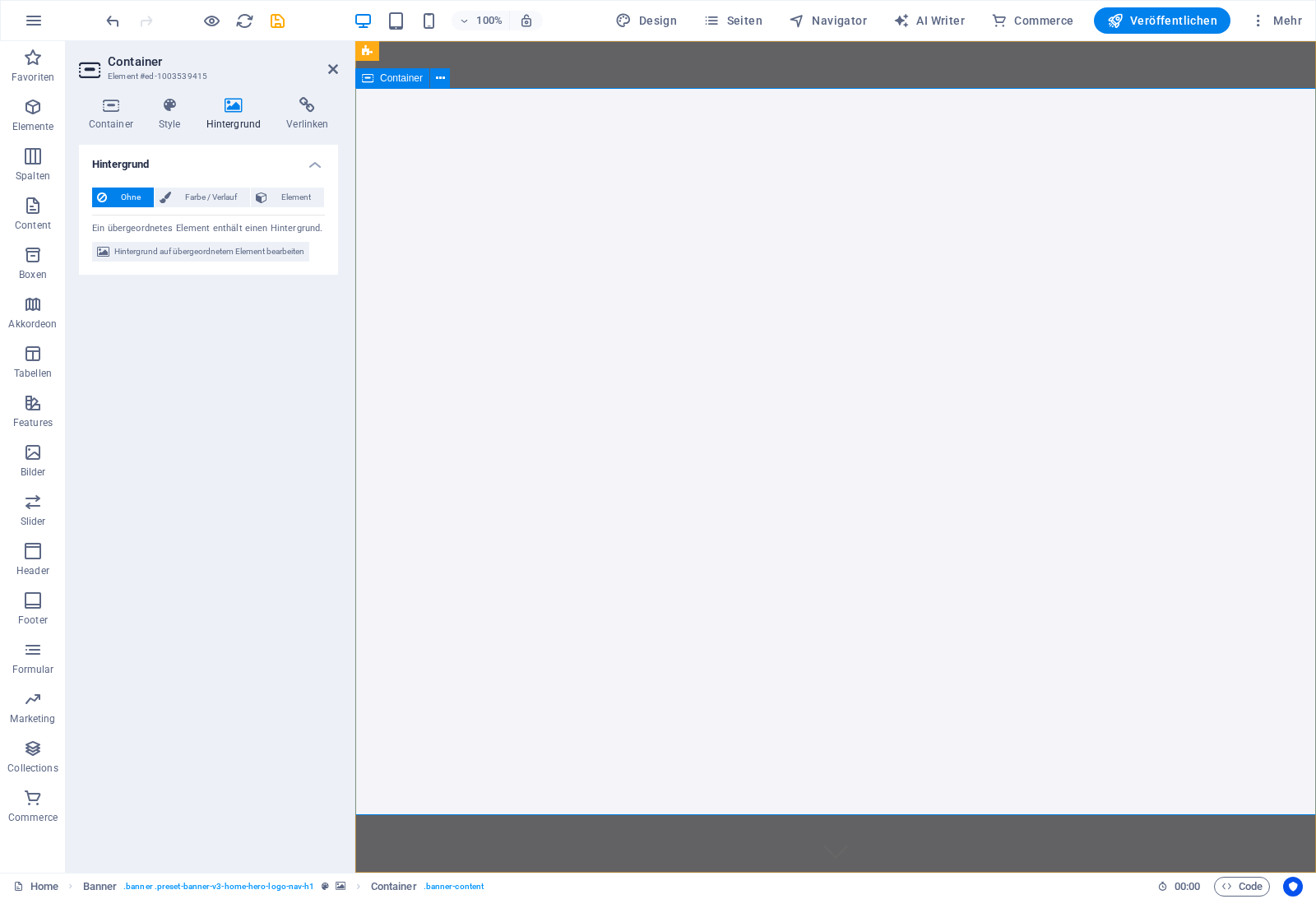
click at [375, 81] on div "Container" at bounding box center [391, 78] width 74 height 20
click at [436, 83] on icon at bounding box center [440, 78] width 9 height 18
click at [508, 873] on div "Hannopaul Productions Home About Stats Services Contact" at bounding box center [835, 905] width 961 height 65
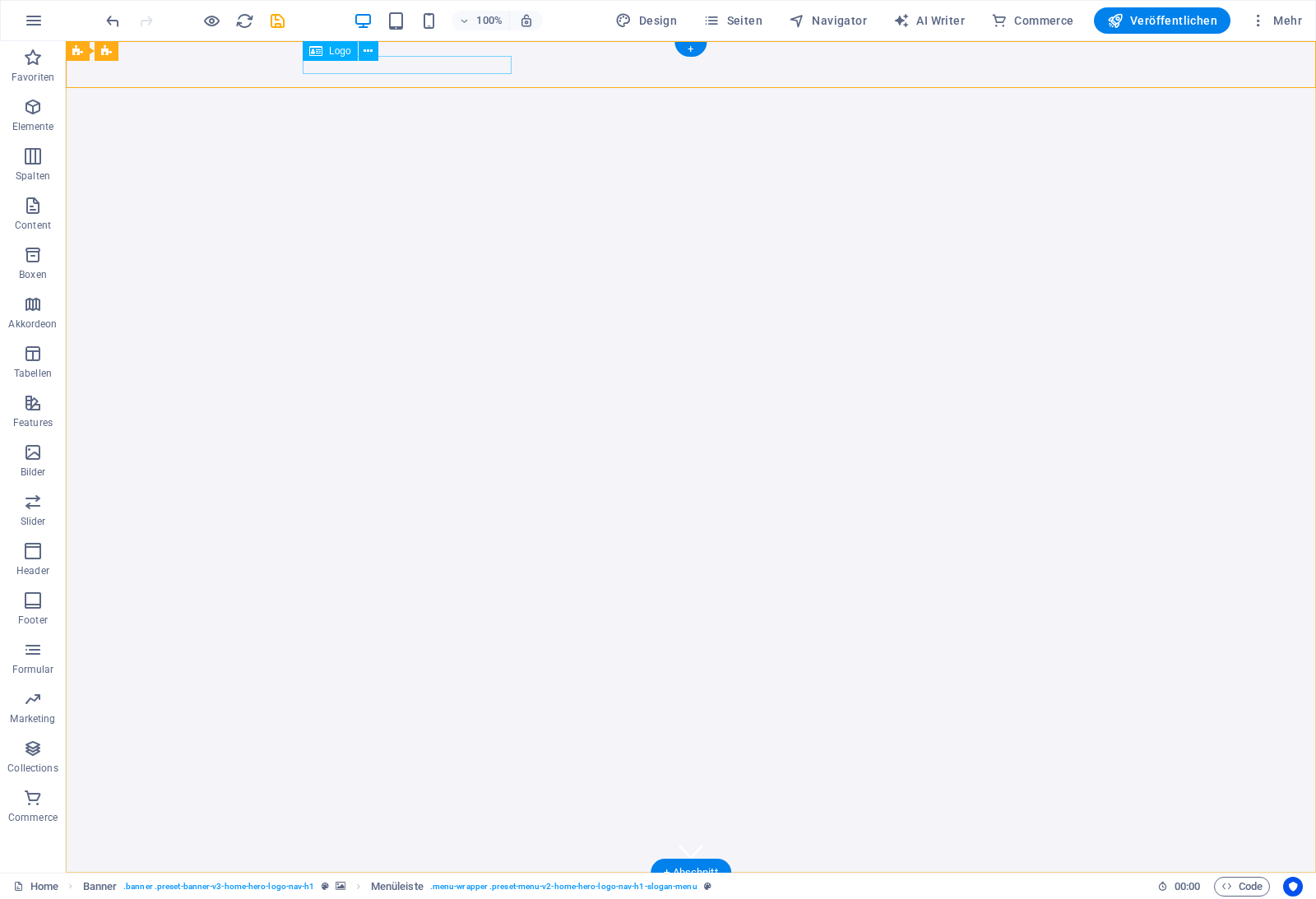
click at [496, 885] on div "Hannopaul Productions" at bounding box center [691, 894] width 777 height 18
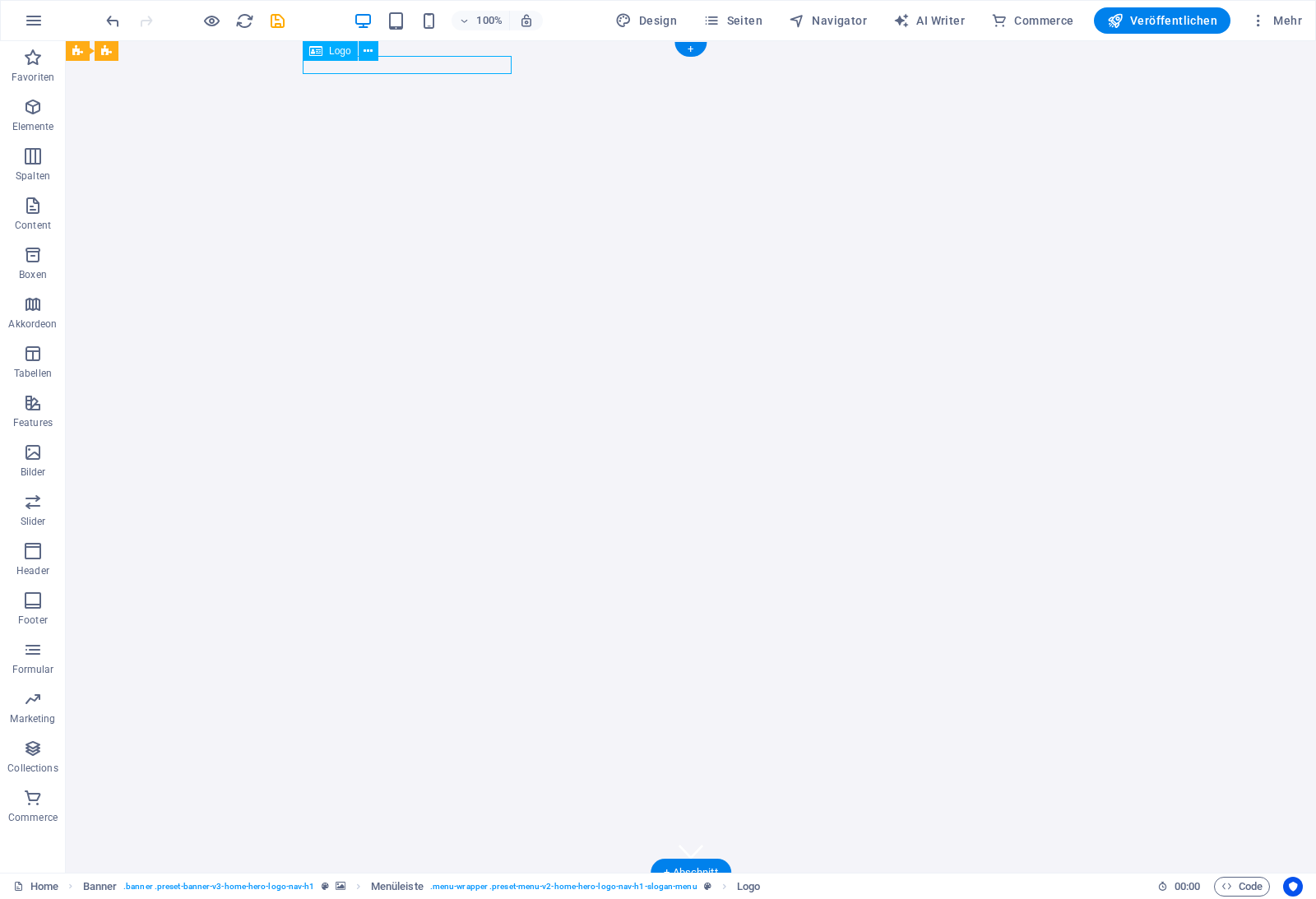
drag, startPoint x: 496, startPoint y: 70, endPoint x: 207, endPoint y: 70, distance: 289.0
click at [496, 885] on div "Hannopaul Productions" at bounding box center [691, 894] width 777 height 18
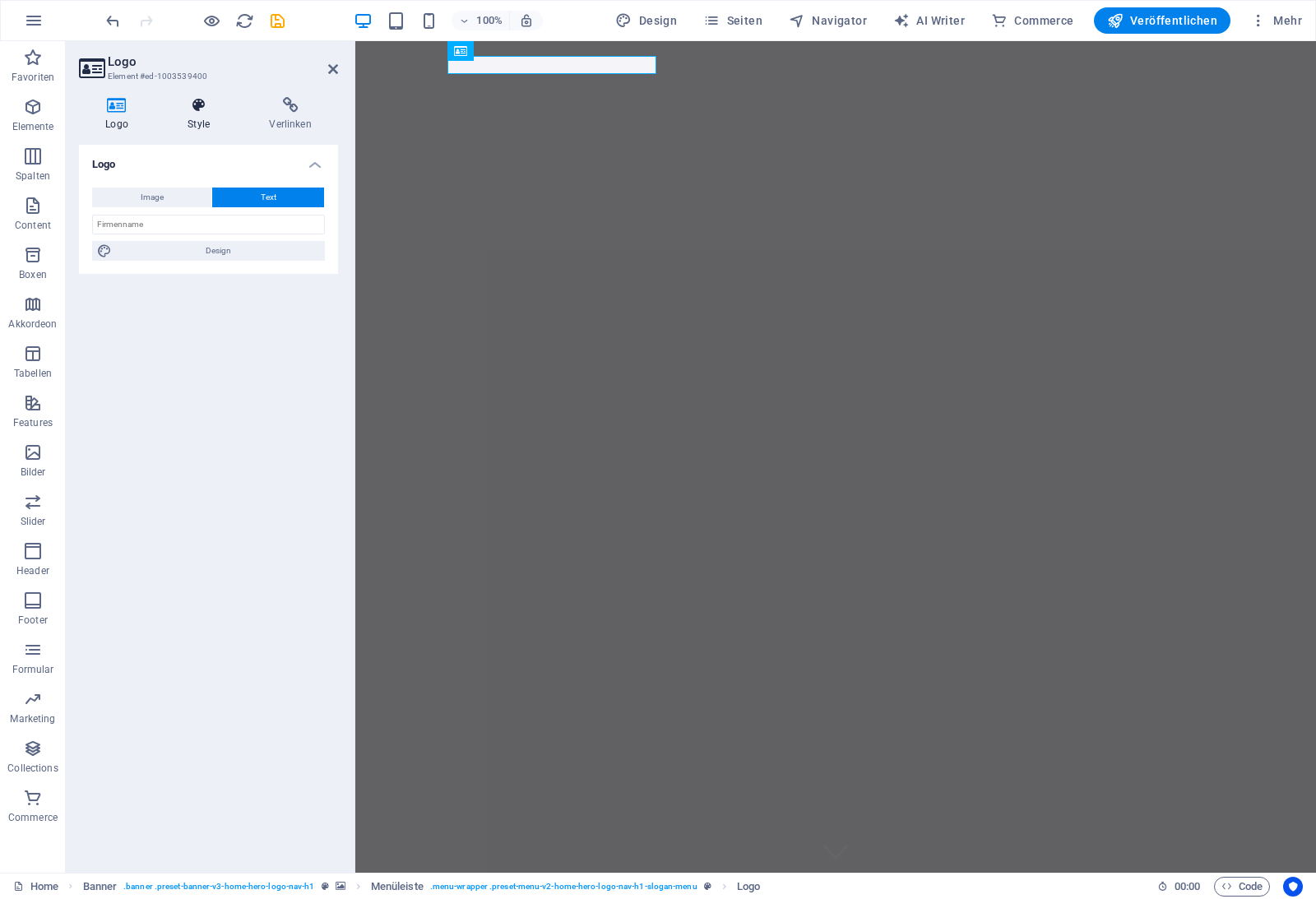
click at [206, 105] on icon at bounding box center [198, 105] width 75 height 17
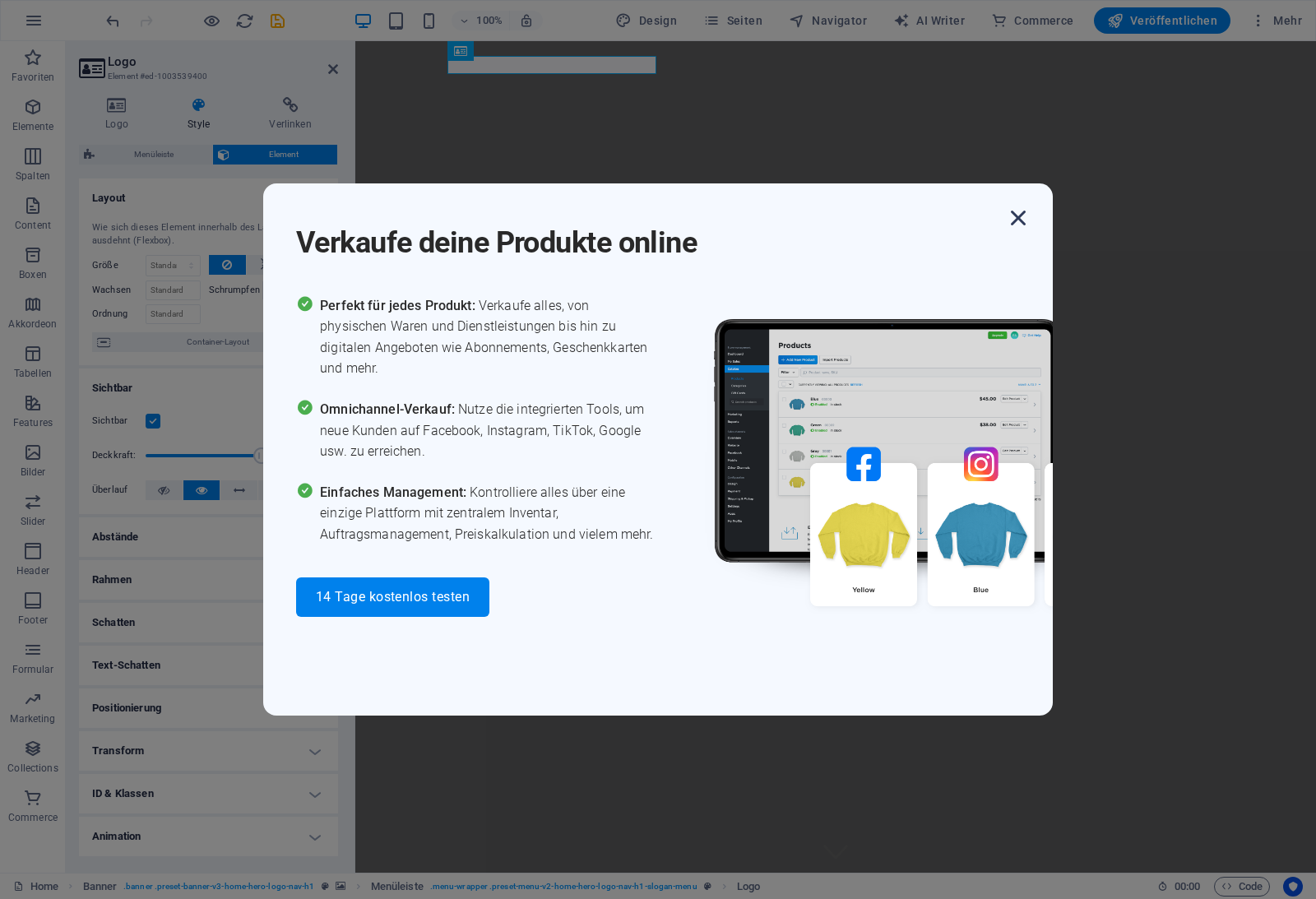
click at [1022, 232] on icon "button" at bounding box center [1018, 218] width 29 height 29
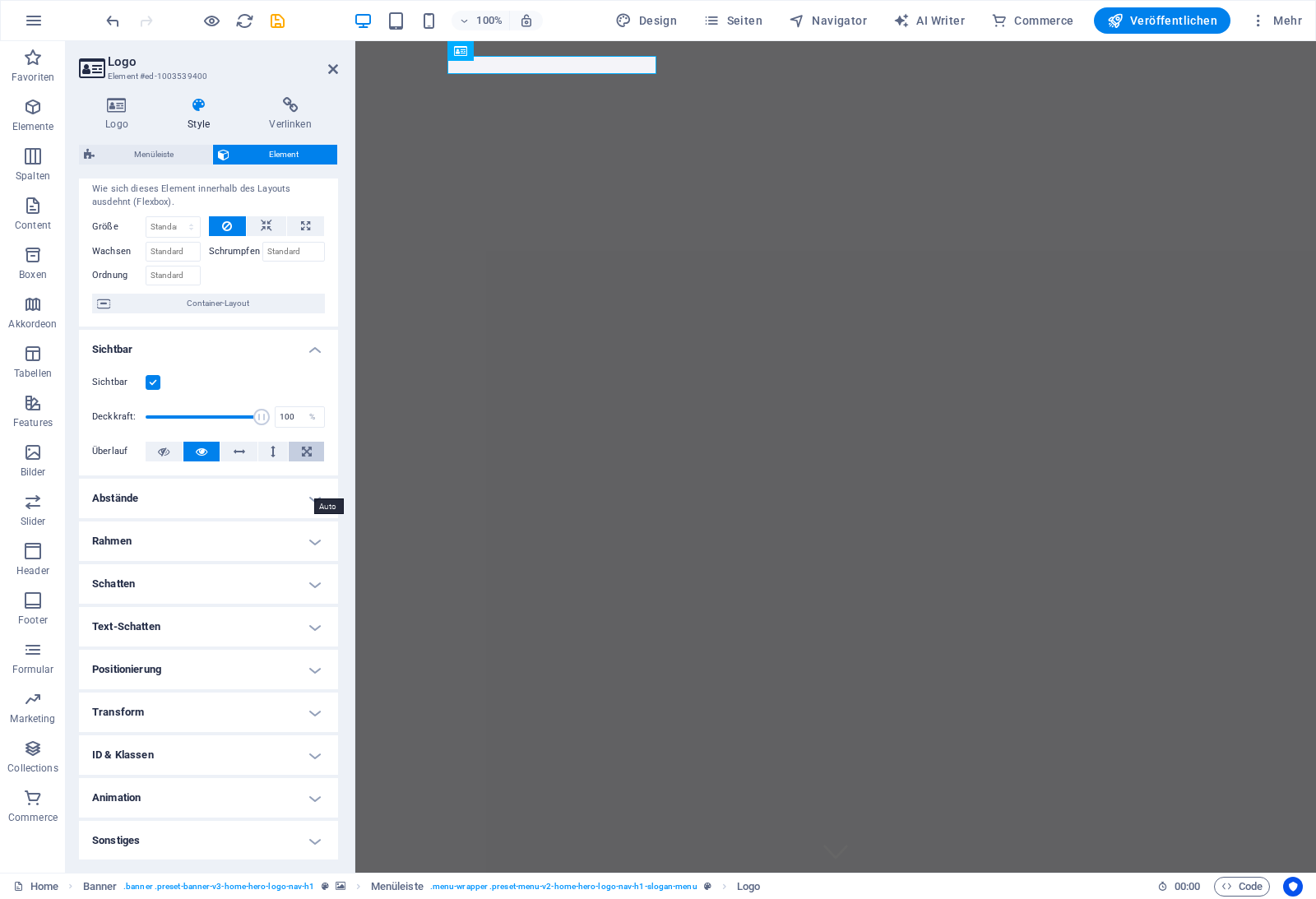
scroll to position [38, 0]
click at [242, 827] on h4 "Sonstiges" at bounding box center [209, 841] width 259 height 39
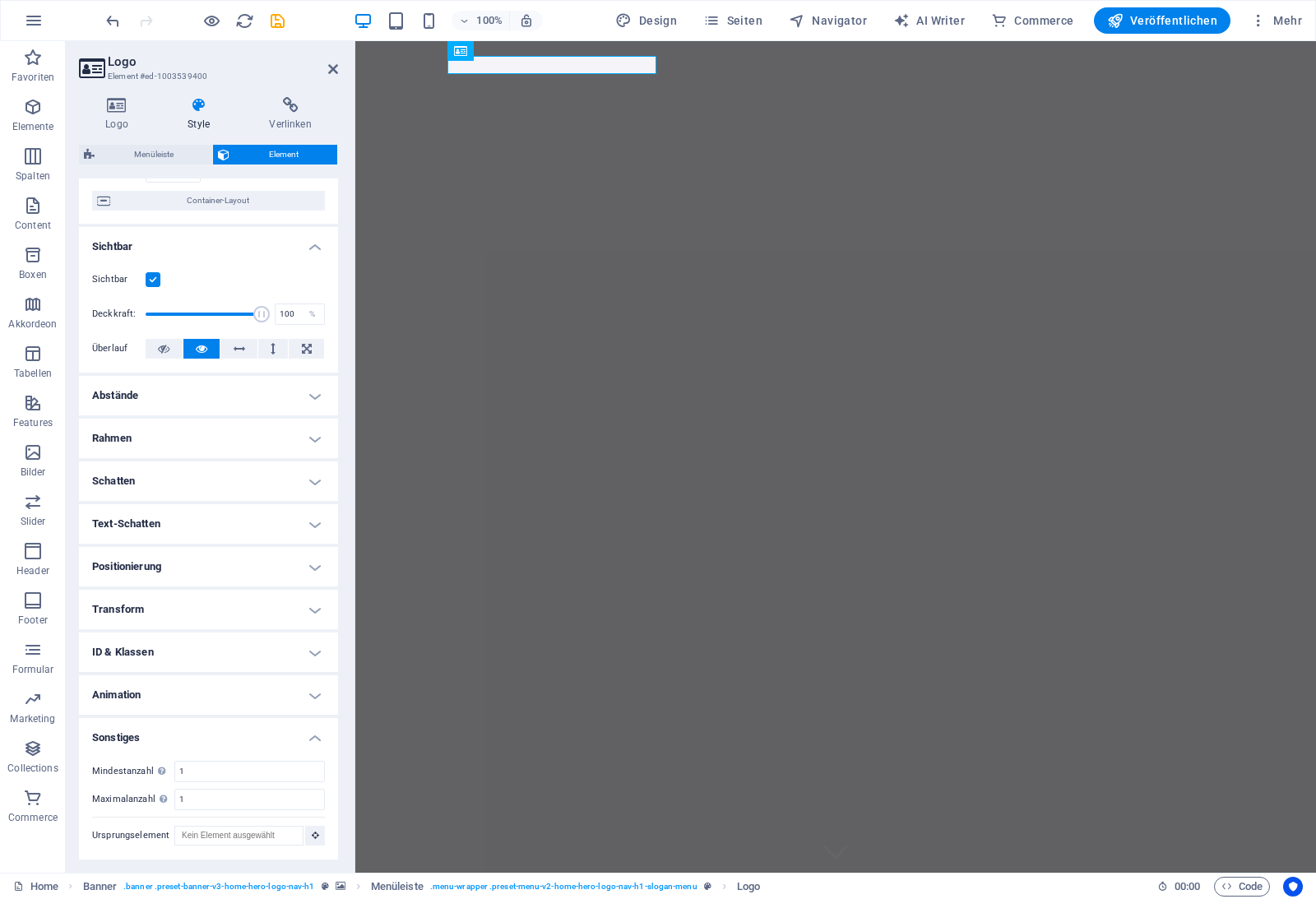
scroll to position [140, 0]
click at [257, 671] on h4 "ID & Klassen" at bounding box center [209, 654] width 259 height 39
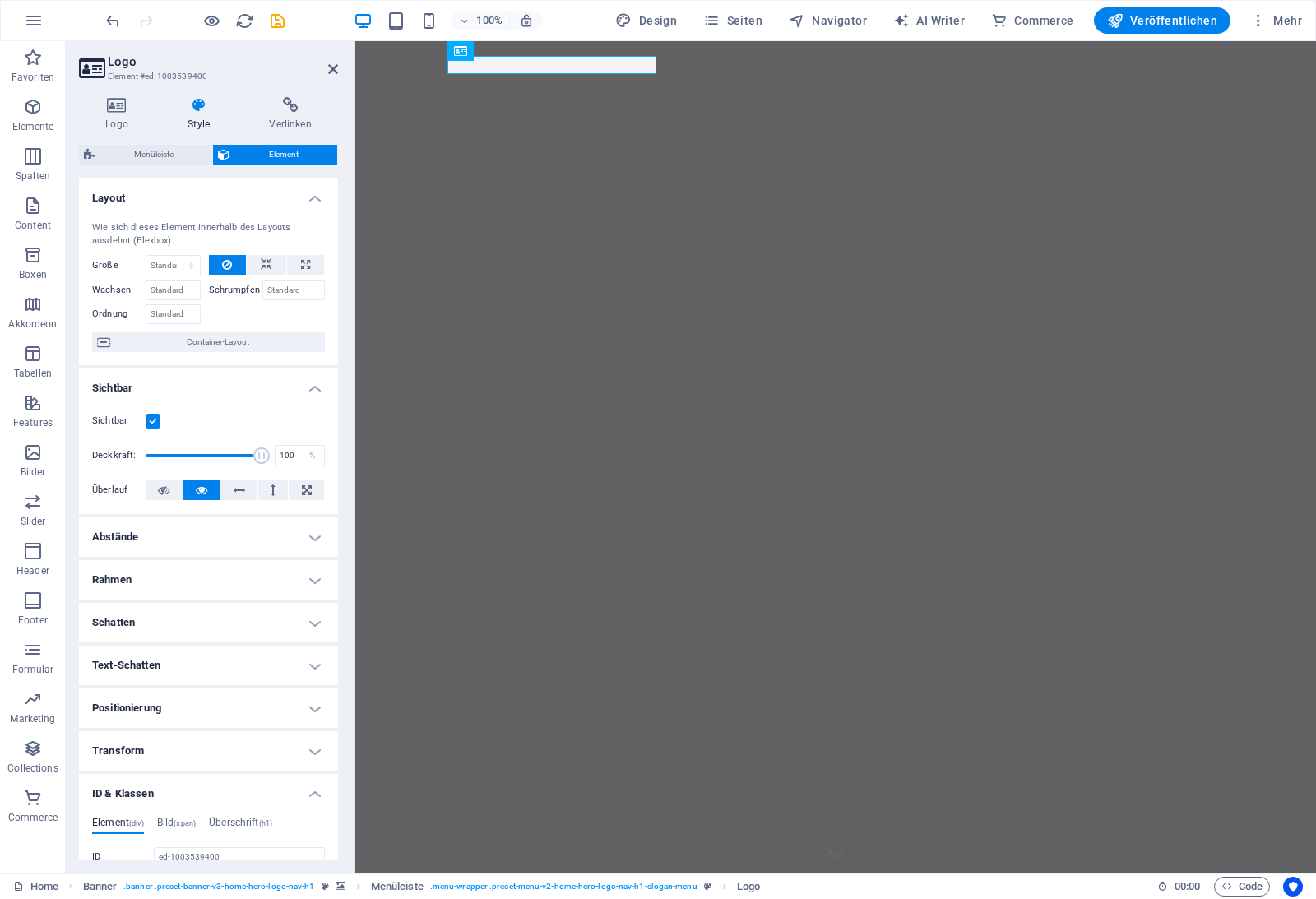
scroll to position [0, 0]
click at [127, 119] on h4 "Logo" at bounding box center [121, 114] width 82 height 34
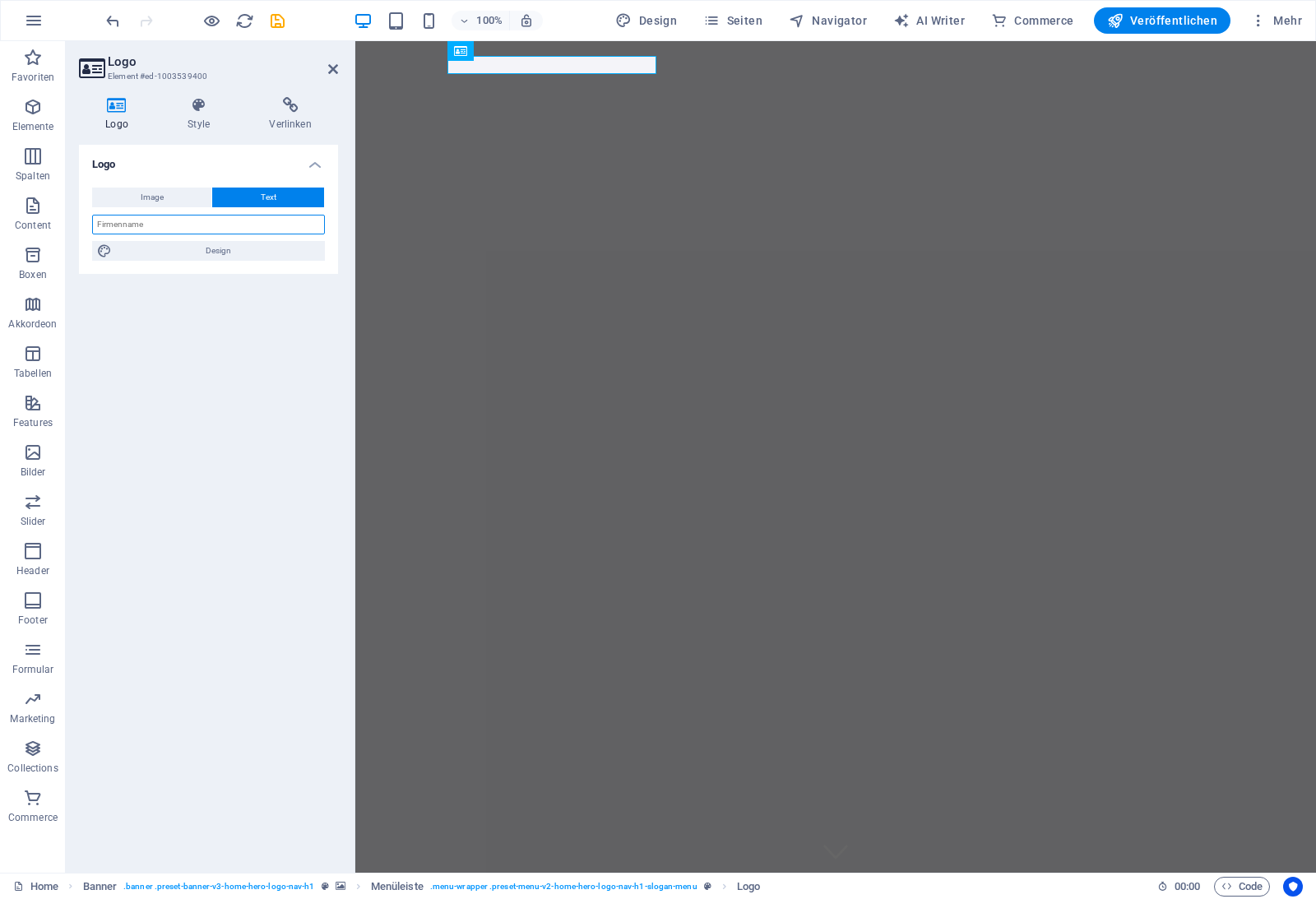
click at [171, 225] on input "text" at bounding box center [208, 225] width 232 height 20
type input "Hannopaul Productions"
click at [116, 252] on button "Design" at bounding box center [208, 251] width 232 height 20
select select "200"
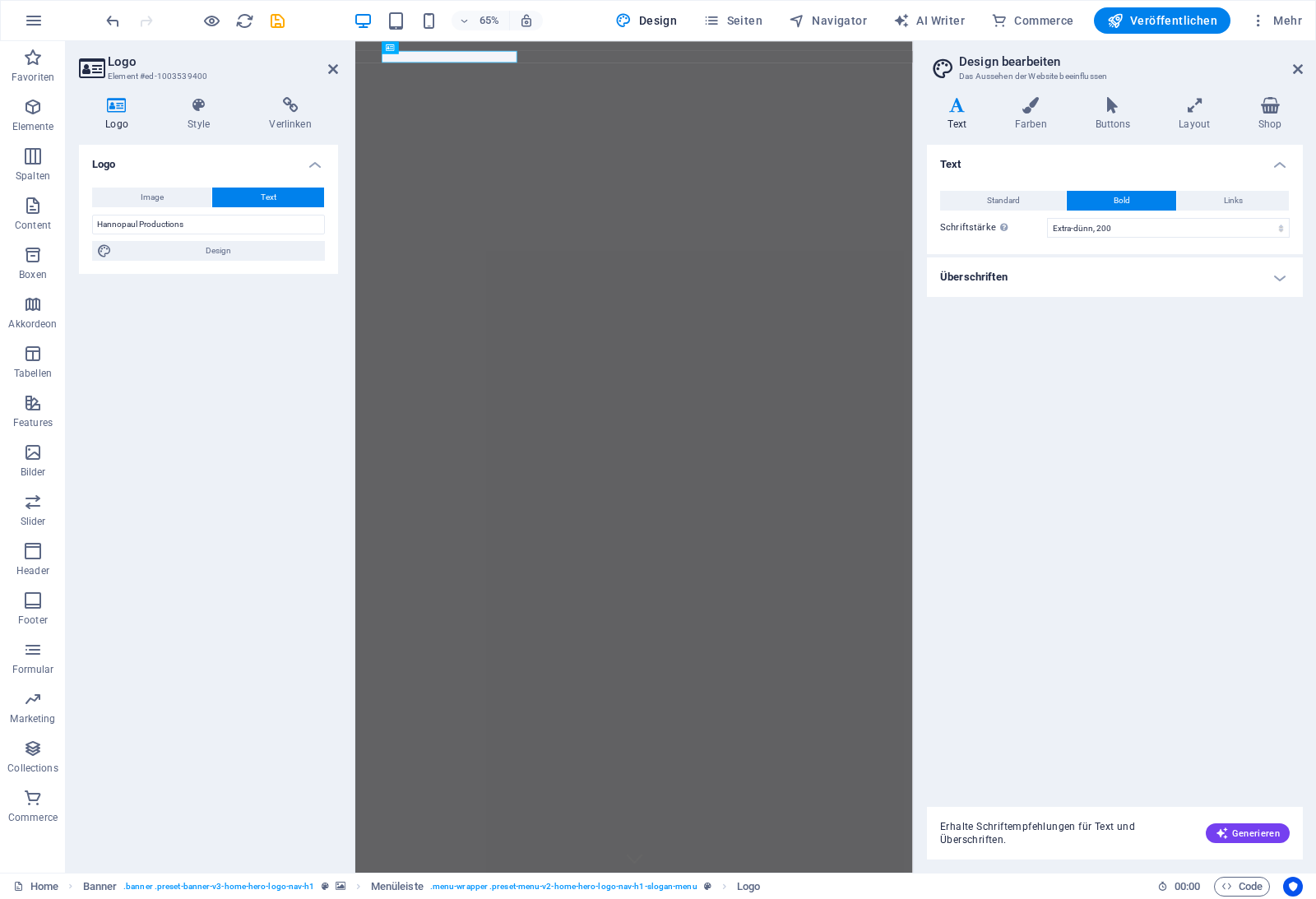
click at [974, 270] on h4 "Überschriften" at bounding box center [1114, 277] width 376 height 39
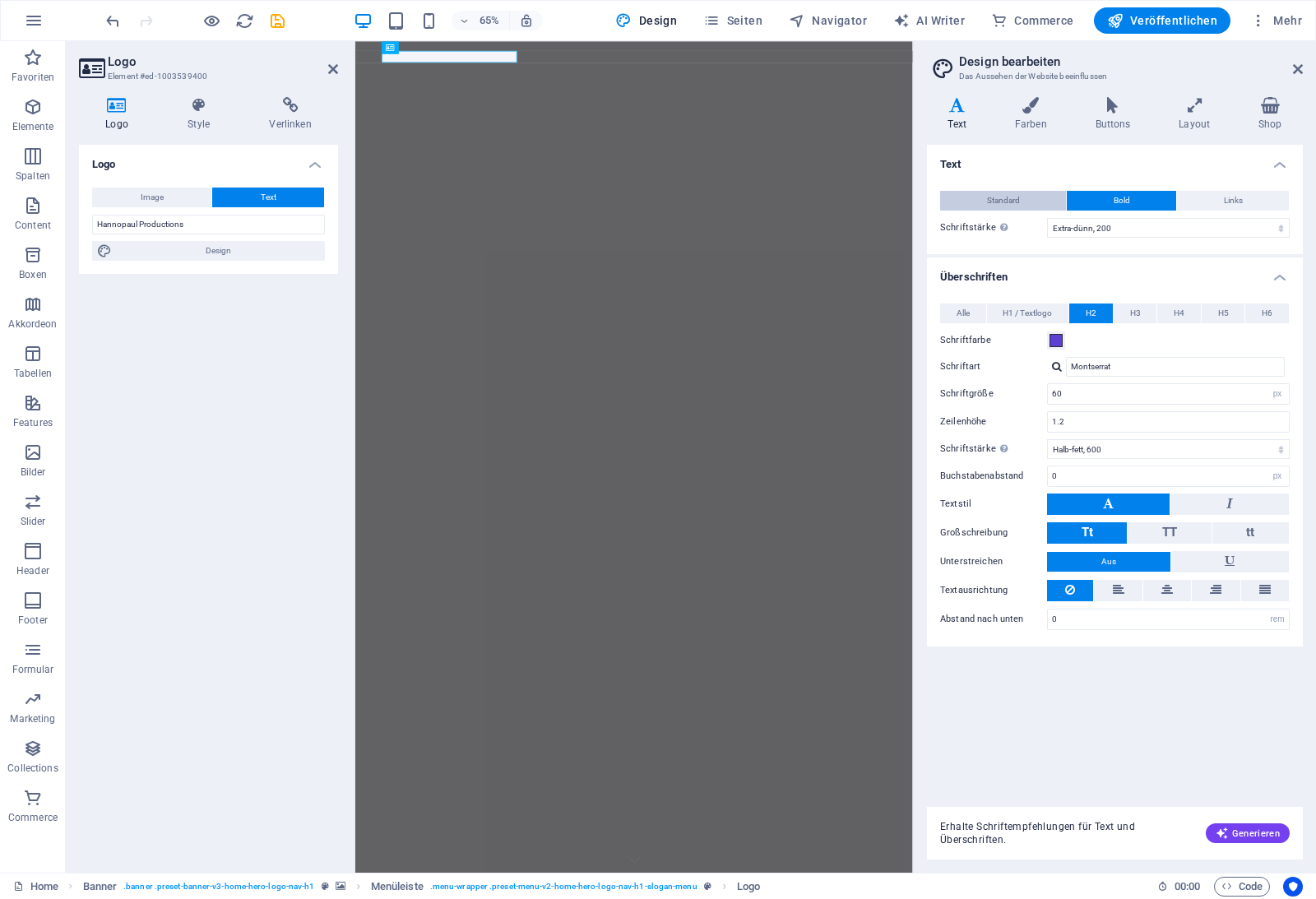
click at [982, 208] on button "Standard" at bounding box center [1003, 201] width 126 height 20
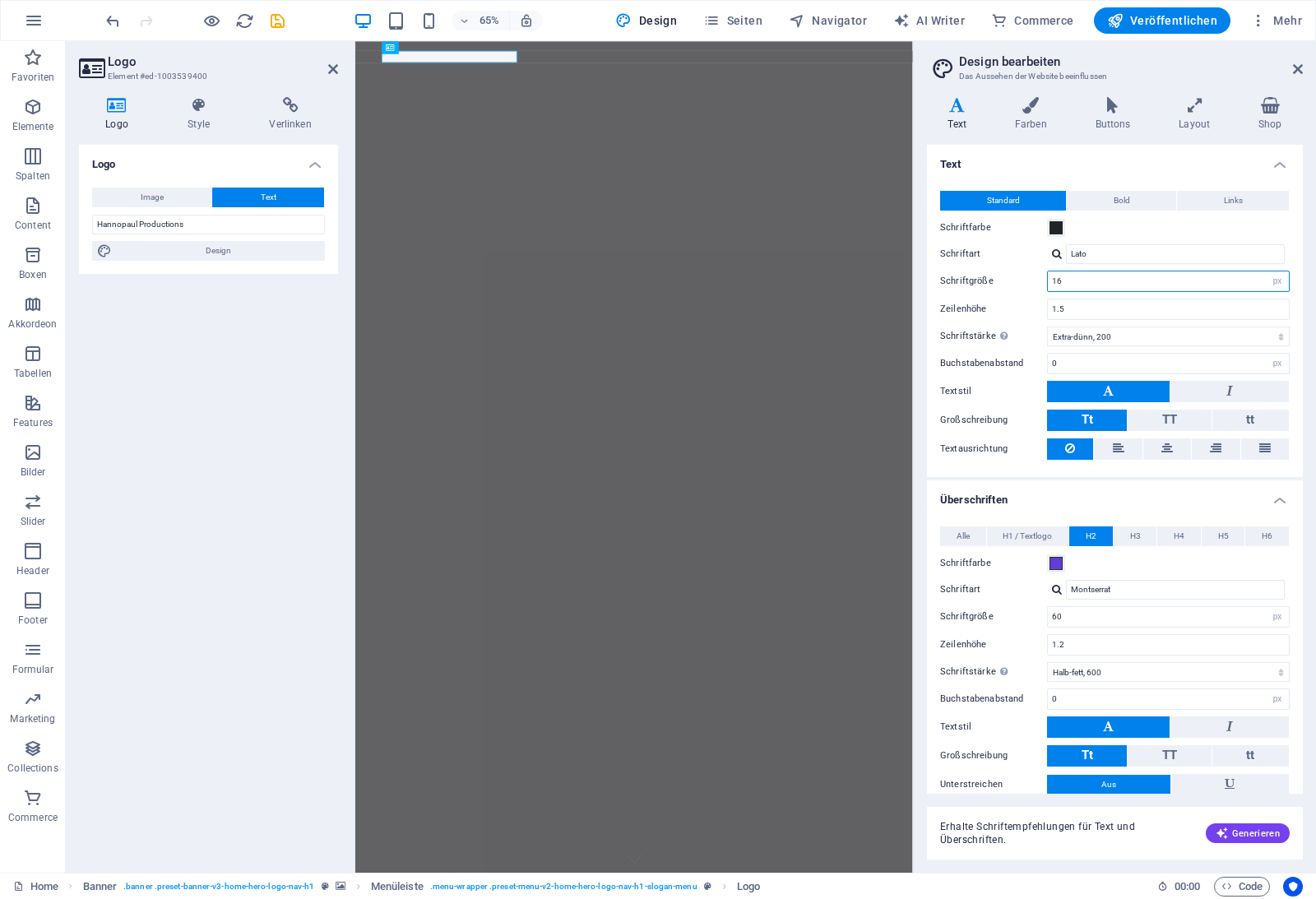
click at [1061, 283] on input "16" at bounding box center [1169, 281] width 241 height 20
type input "1"
type input "24"
select select "300"
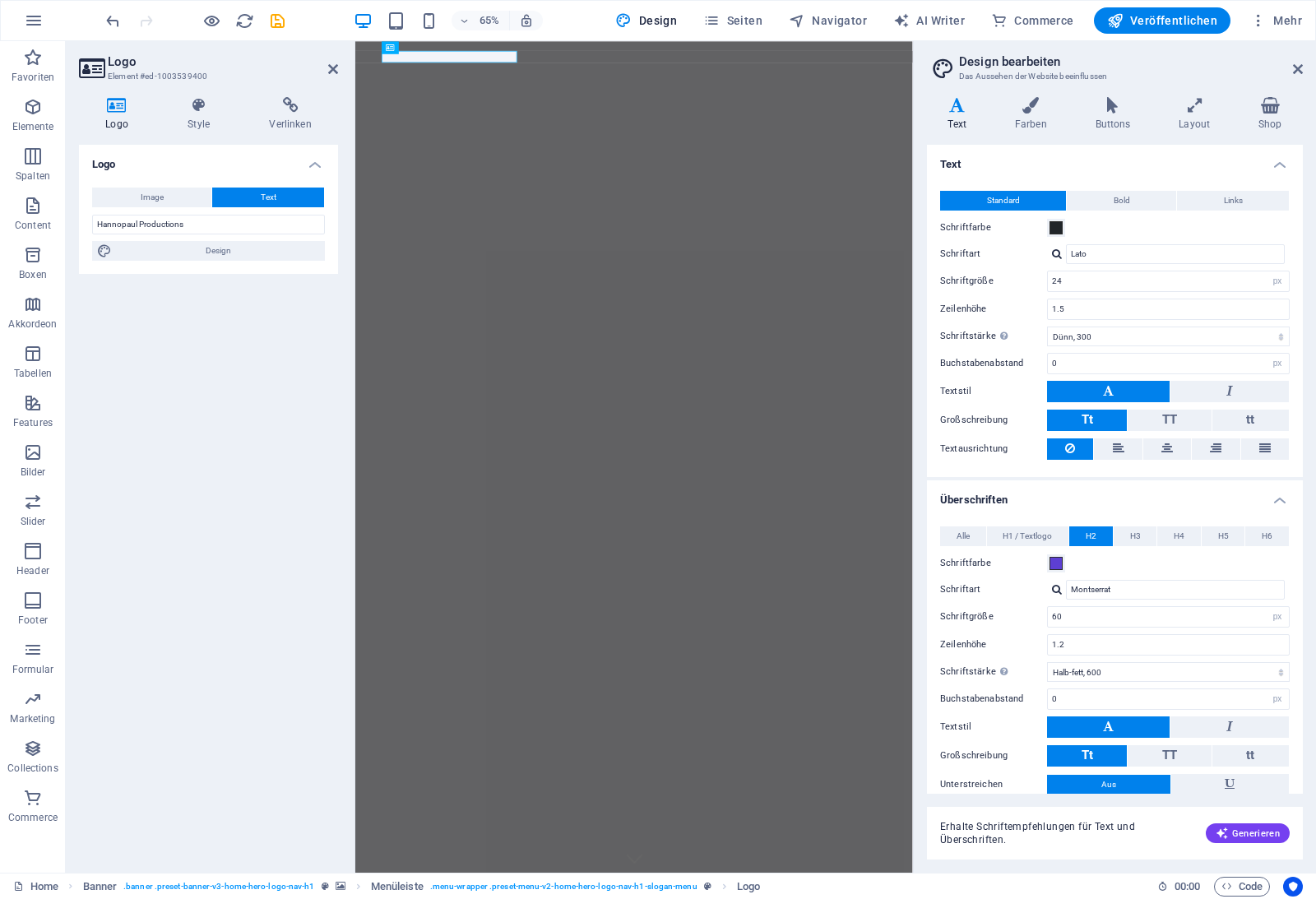
click at [1105, 481] on h4 "Überschriften" at bounding box center [1114, 495] width 376 height 29
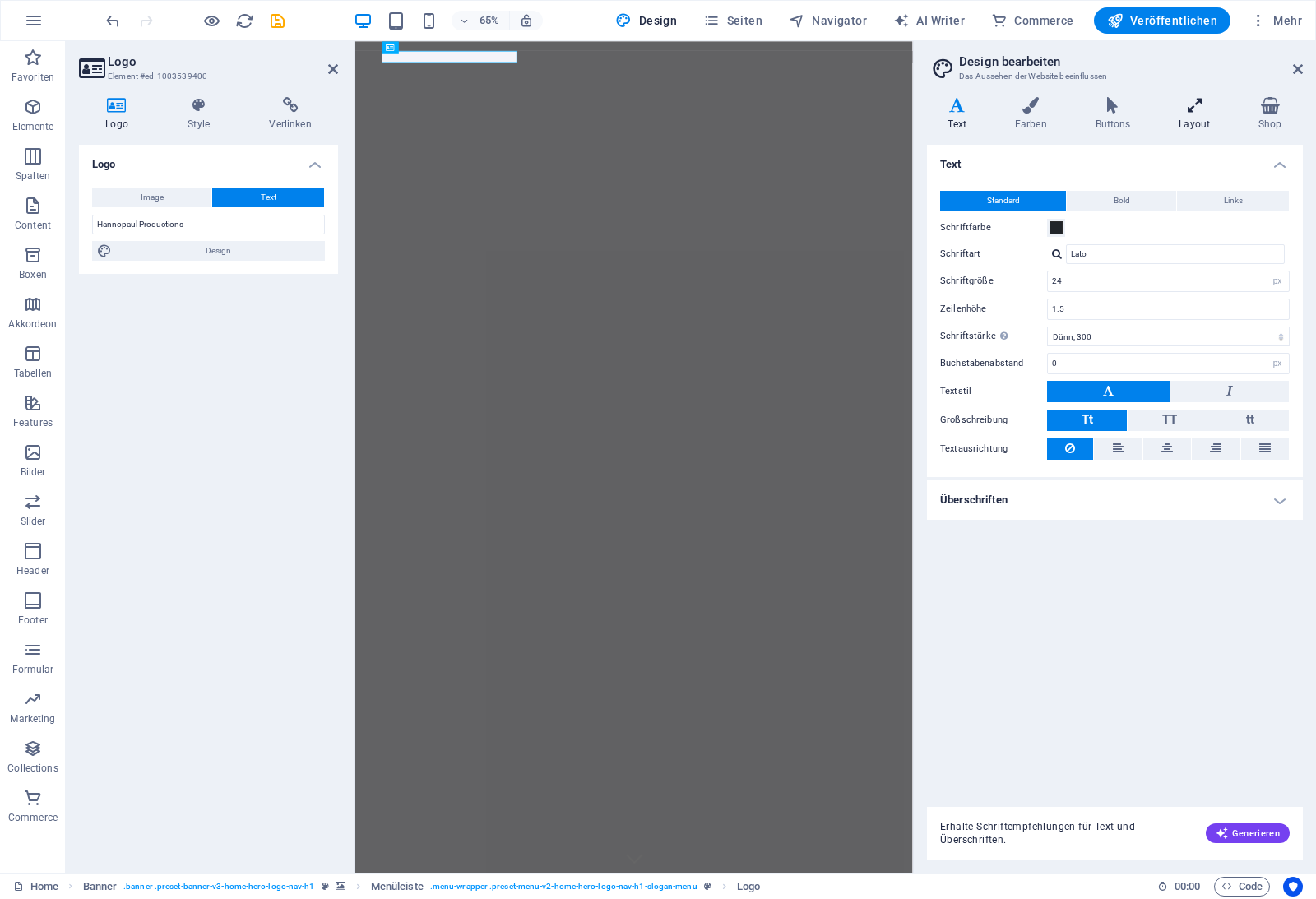
click at [1176, 125] on h4 "Layout" at bounding box center [1197, 114] width 79 height 34
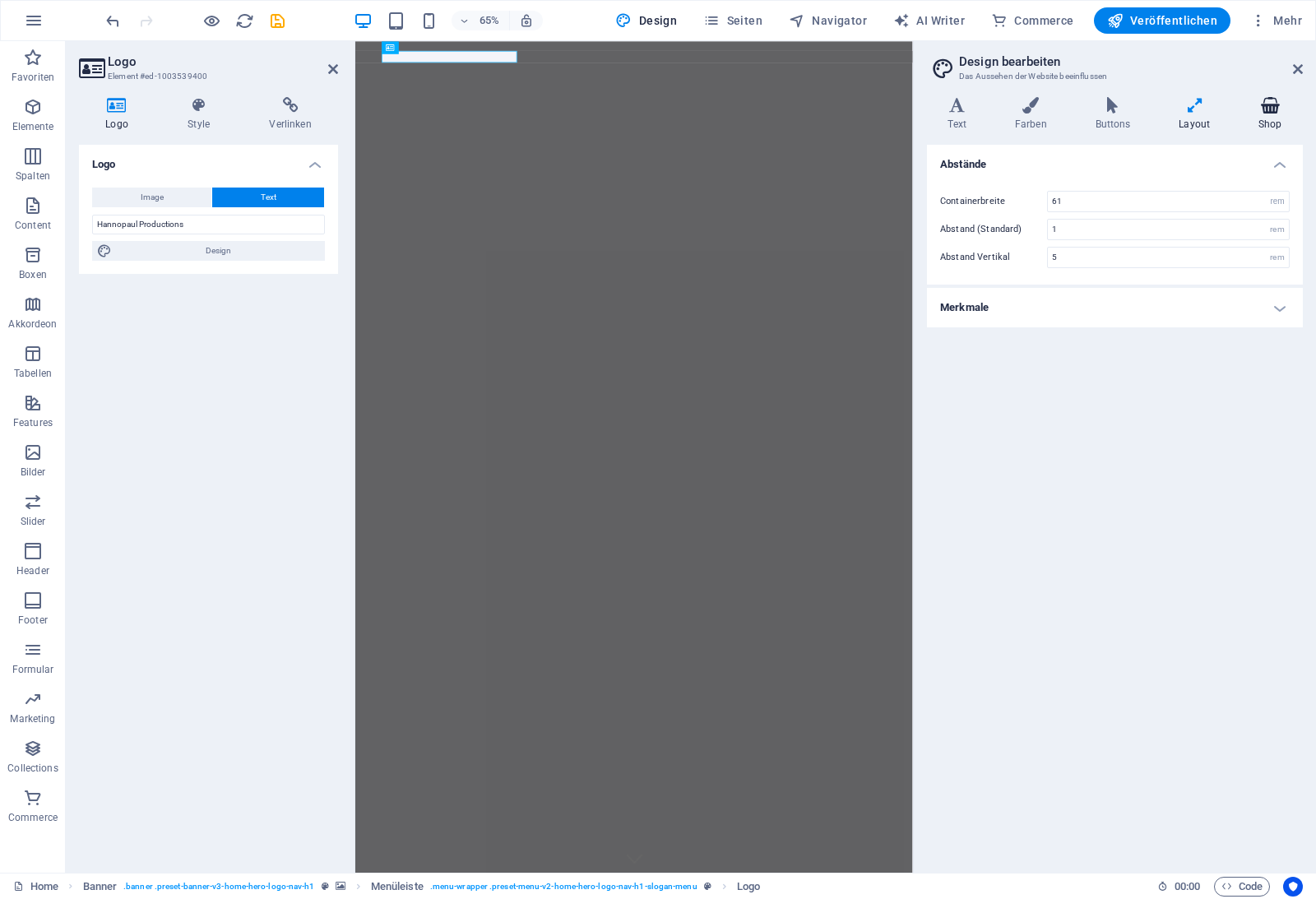
click at [1243, 113] on icon at bounding box center [1270, 105] width 65 height 17
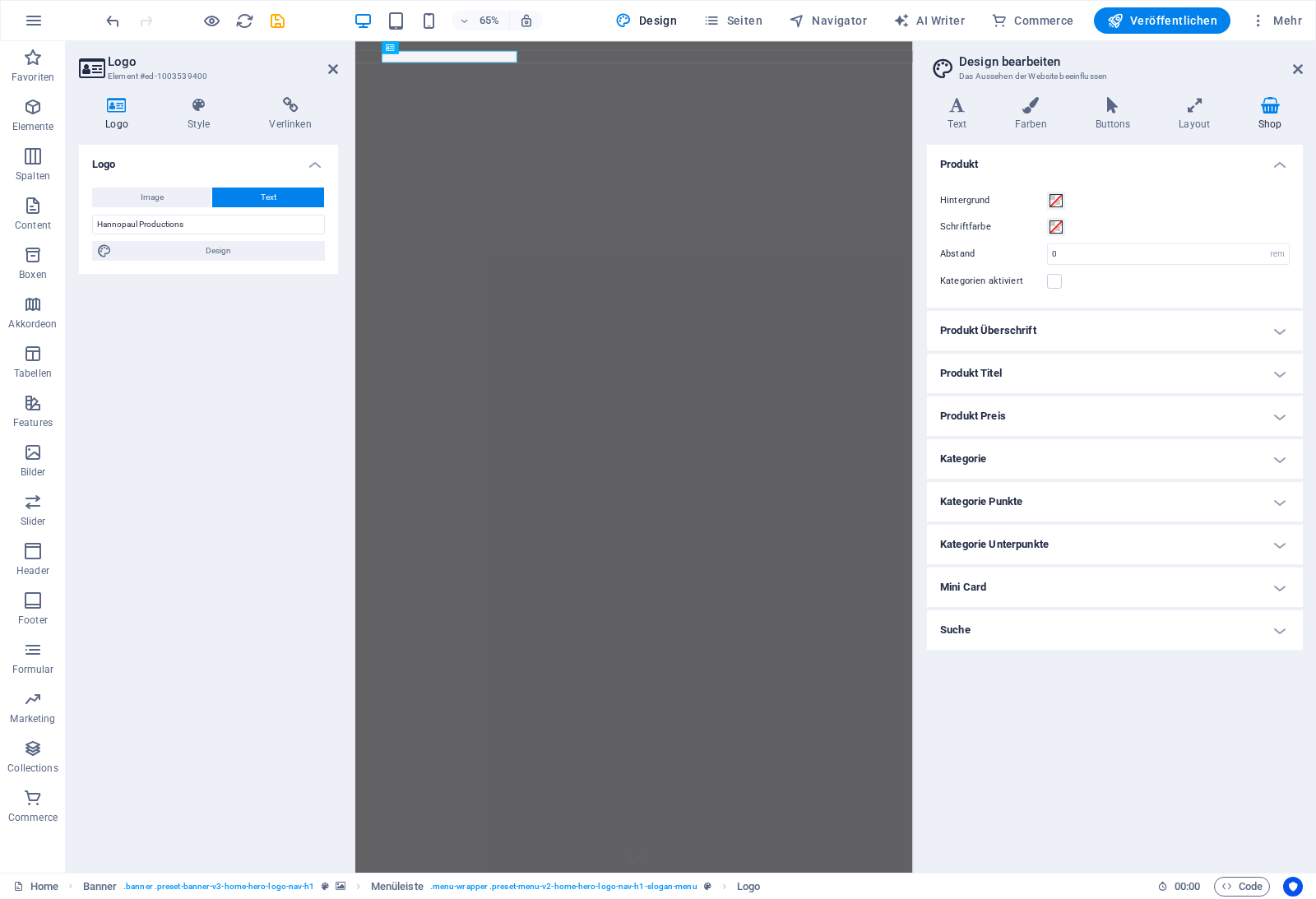
click at [1165, 37] on div "65% Design Seiten Navigator AI Writer Commerce Veröffentlichen Mehr" at bounding box center [658, 21] width 1314 height 39
click at [1165, 33] on button "Veröffentlichen" at bounding box center [1162, 21] width 136 height 26
checkbox input "false"
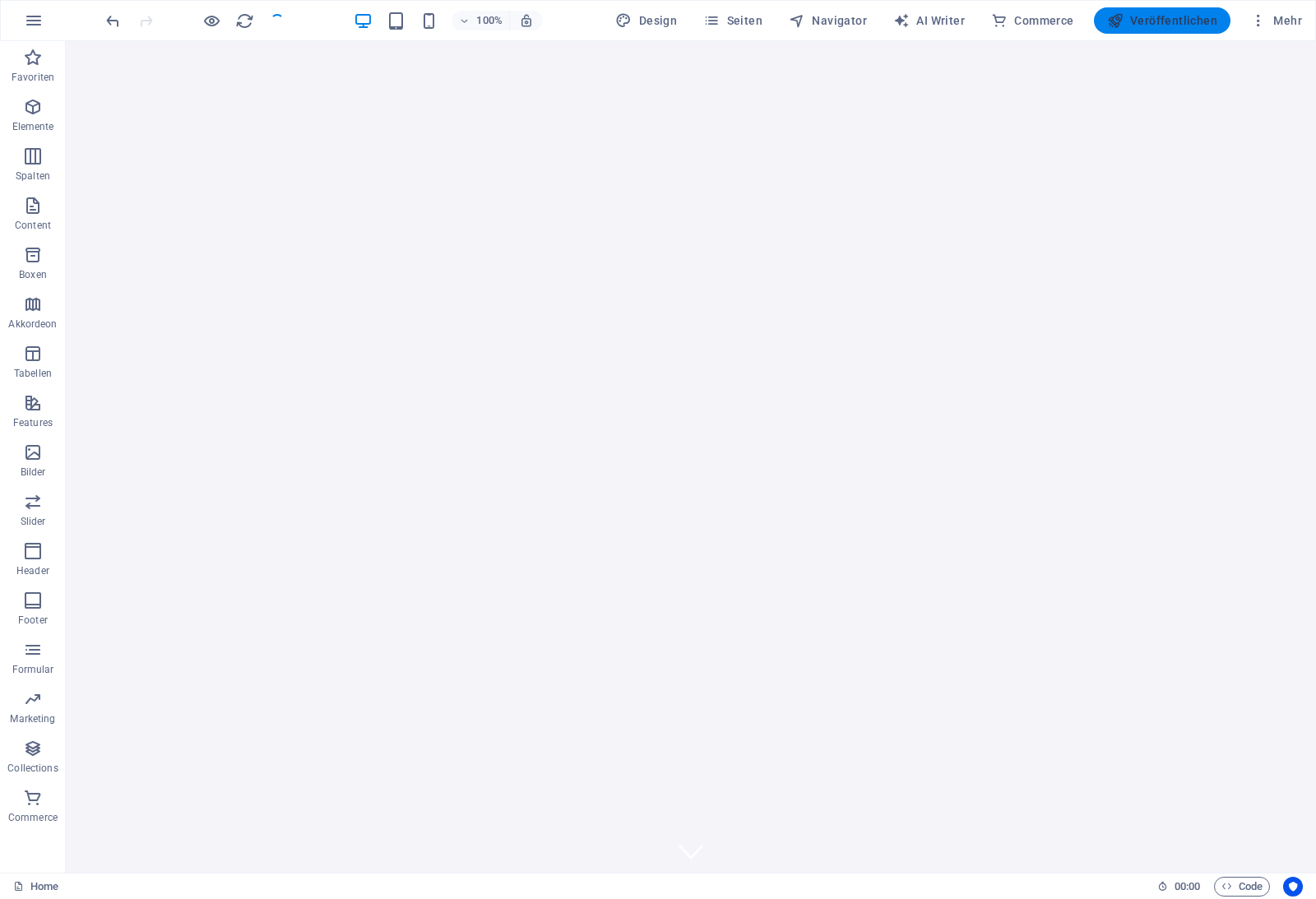
click at [1165, 33] on button "Veröffentlichen" at bounding box center [1162, 21] width 136 height 26
click at [1165, 30] on button "Veröffentlichen" at bounding box center [1162, 21] width 136 height 26
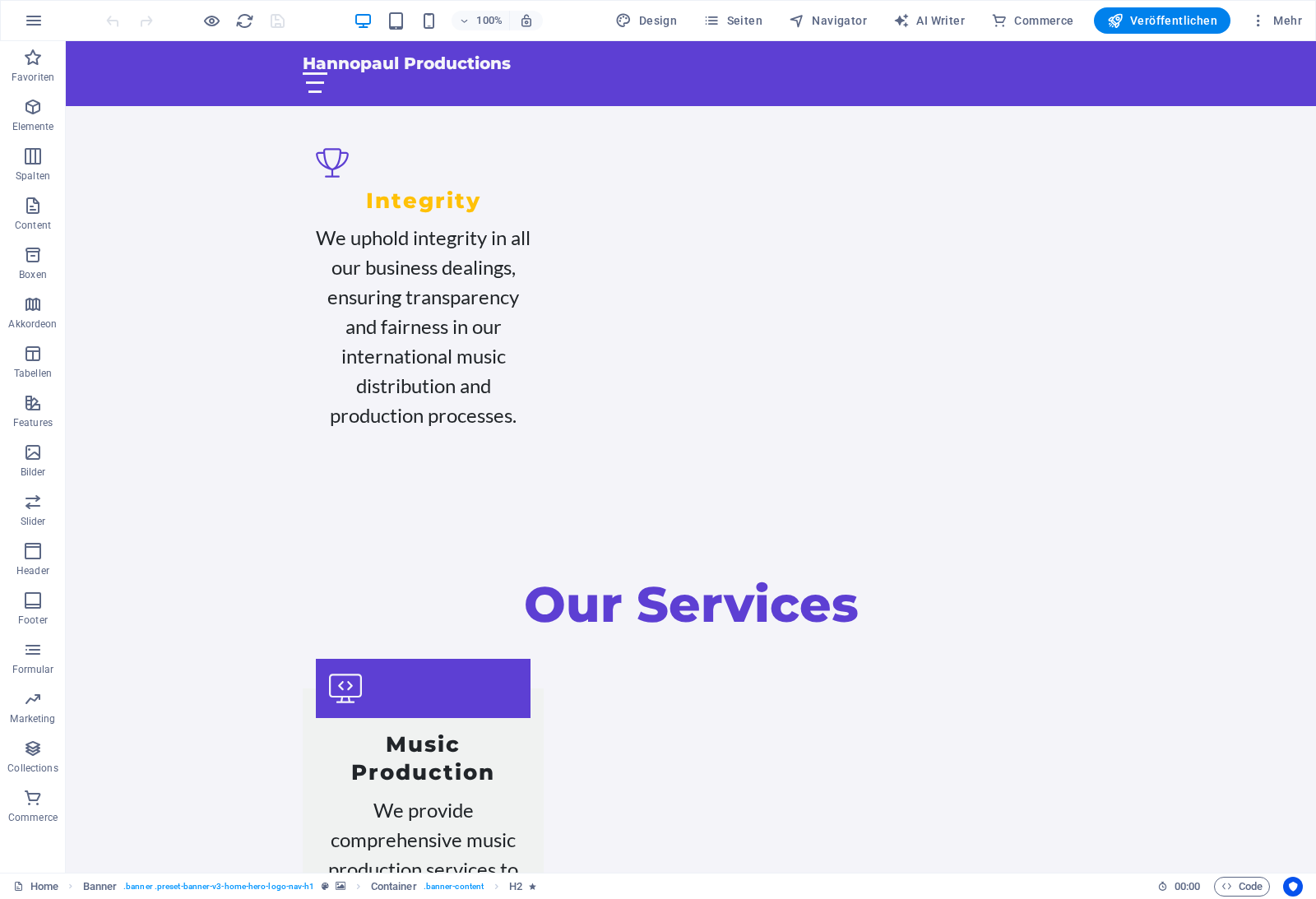
scroll to position [3697, 0]
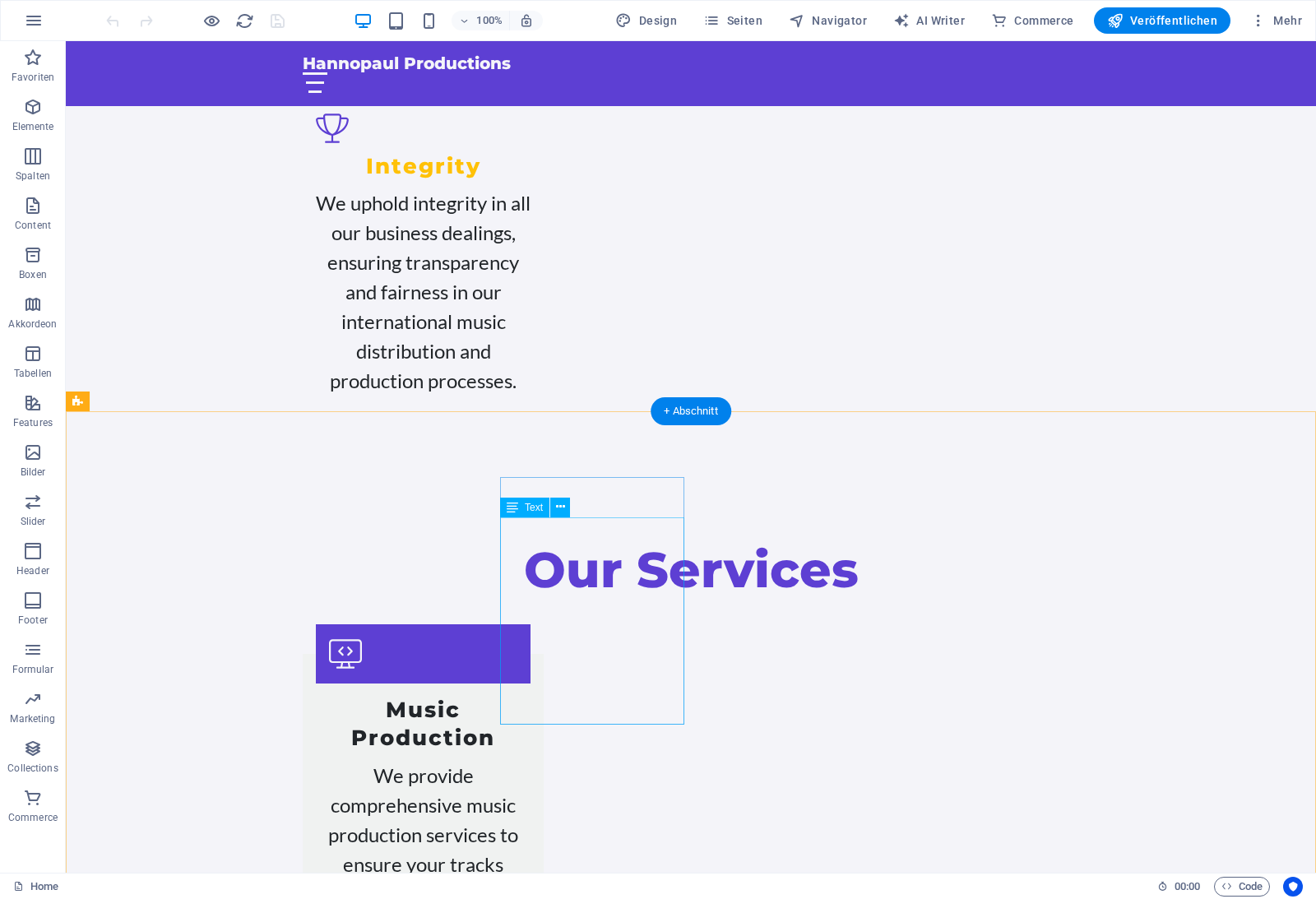
drag, startPoint x: 618, startPoint y: 531, endPoint x: 329, endPoint y: 531, distance: 289.0
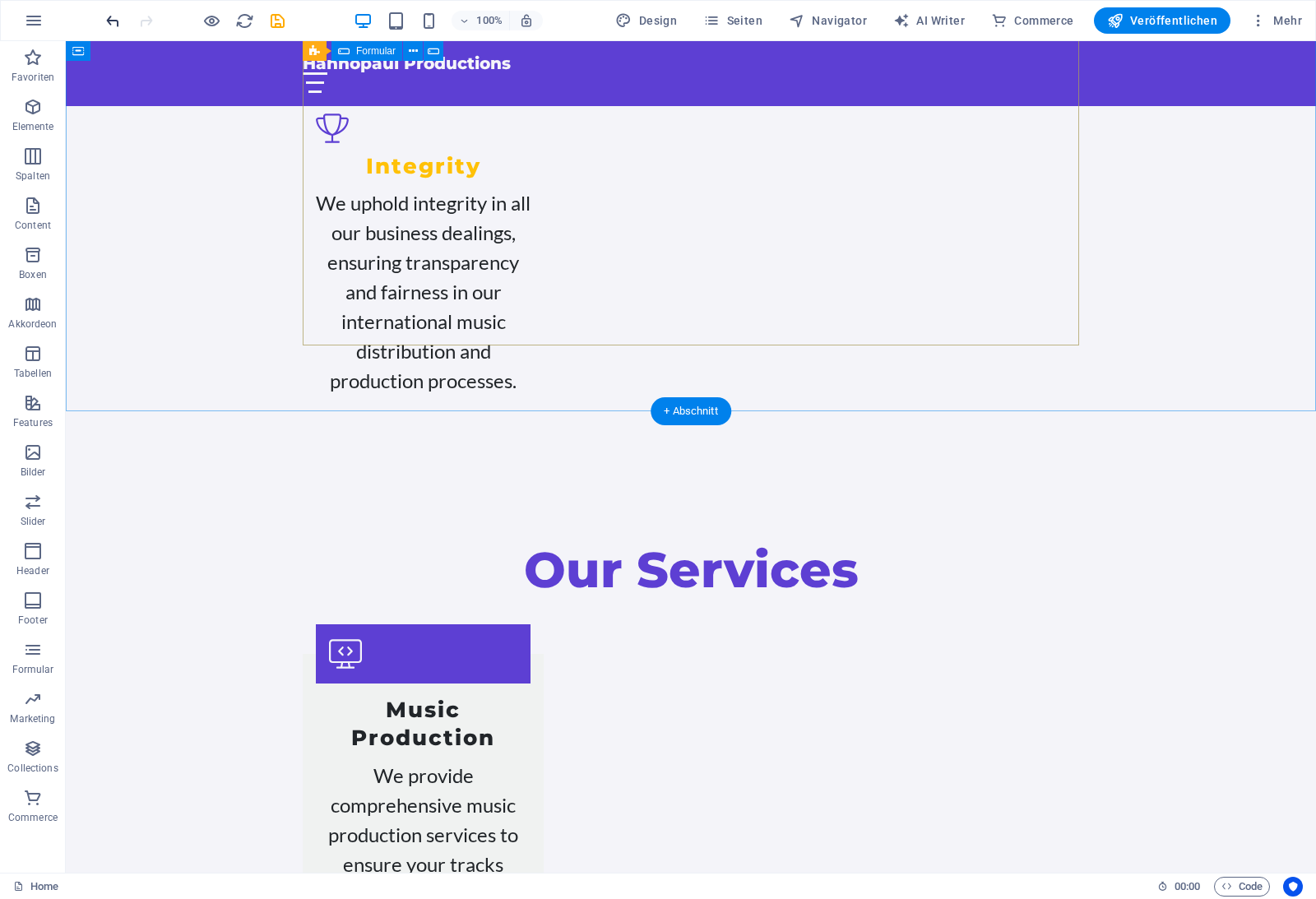
click at [109, 18] on icon "undo" at bounding box center [113, 21] width 19 height 19
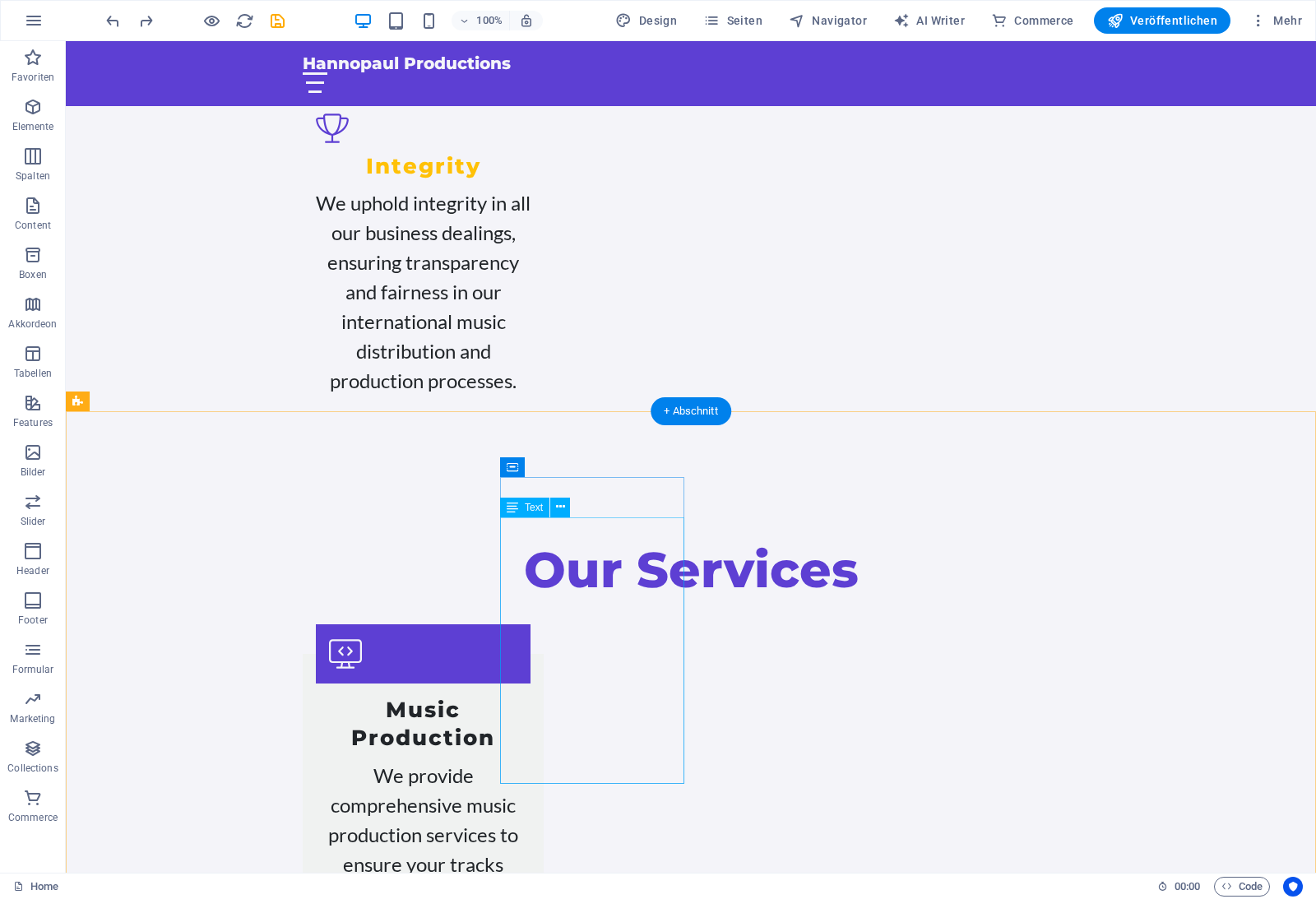
drag, startPoint x: 564, startPoint y: 543, endPoint x: 274, endPoint y: 543, distance: 290.0
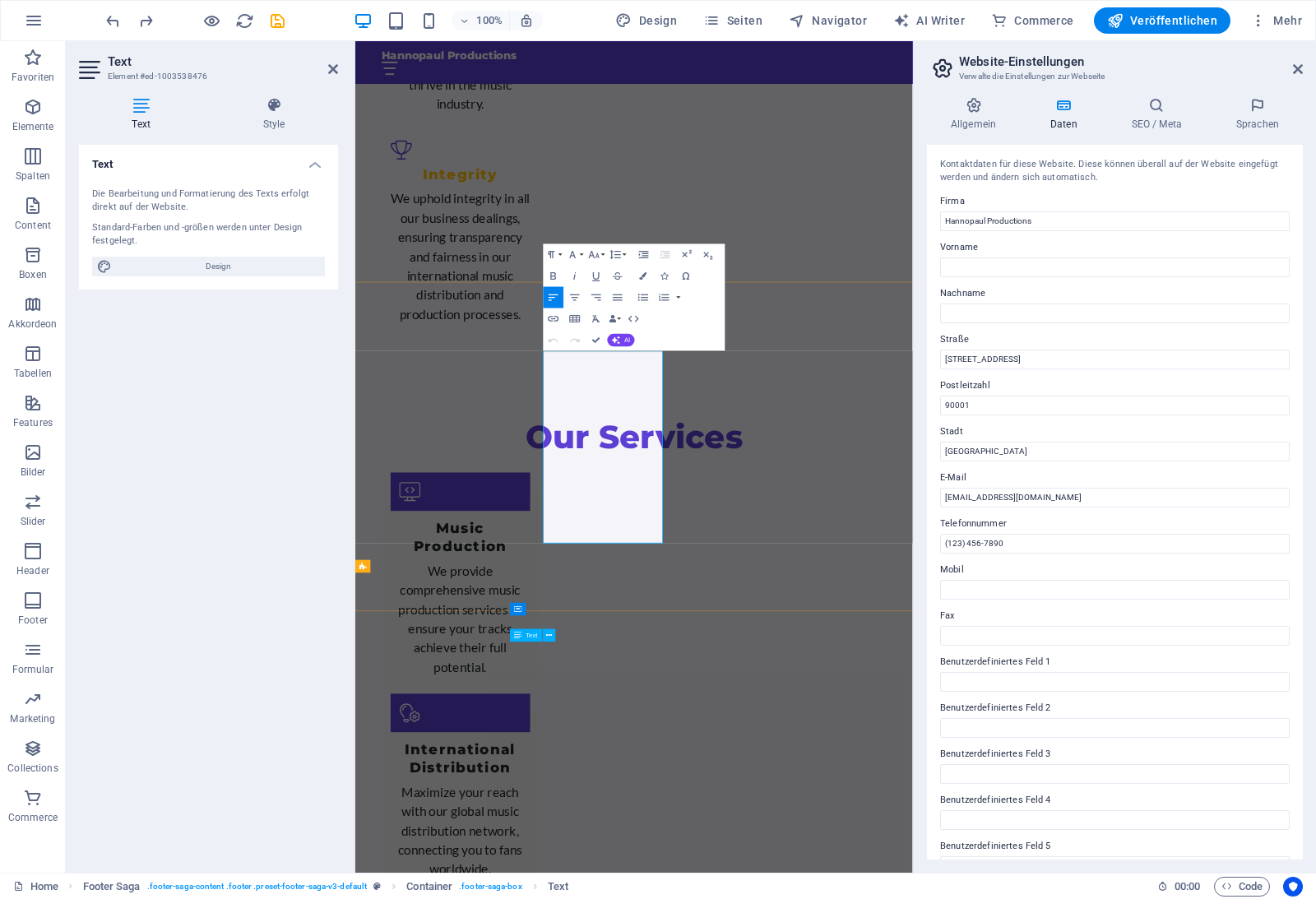
drag, startPoint x: 481, startPoint y: 876, endPoint x: 668, endPoint y: 611, distance: 324.3
click at [668, 350] on div "Paragraph Format Normal Heading 1 Heading 2 Heading 3 Heading 4 Heading 5 Headi…" at bounding box center [633, 296] width 181 height 107
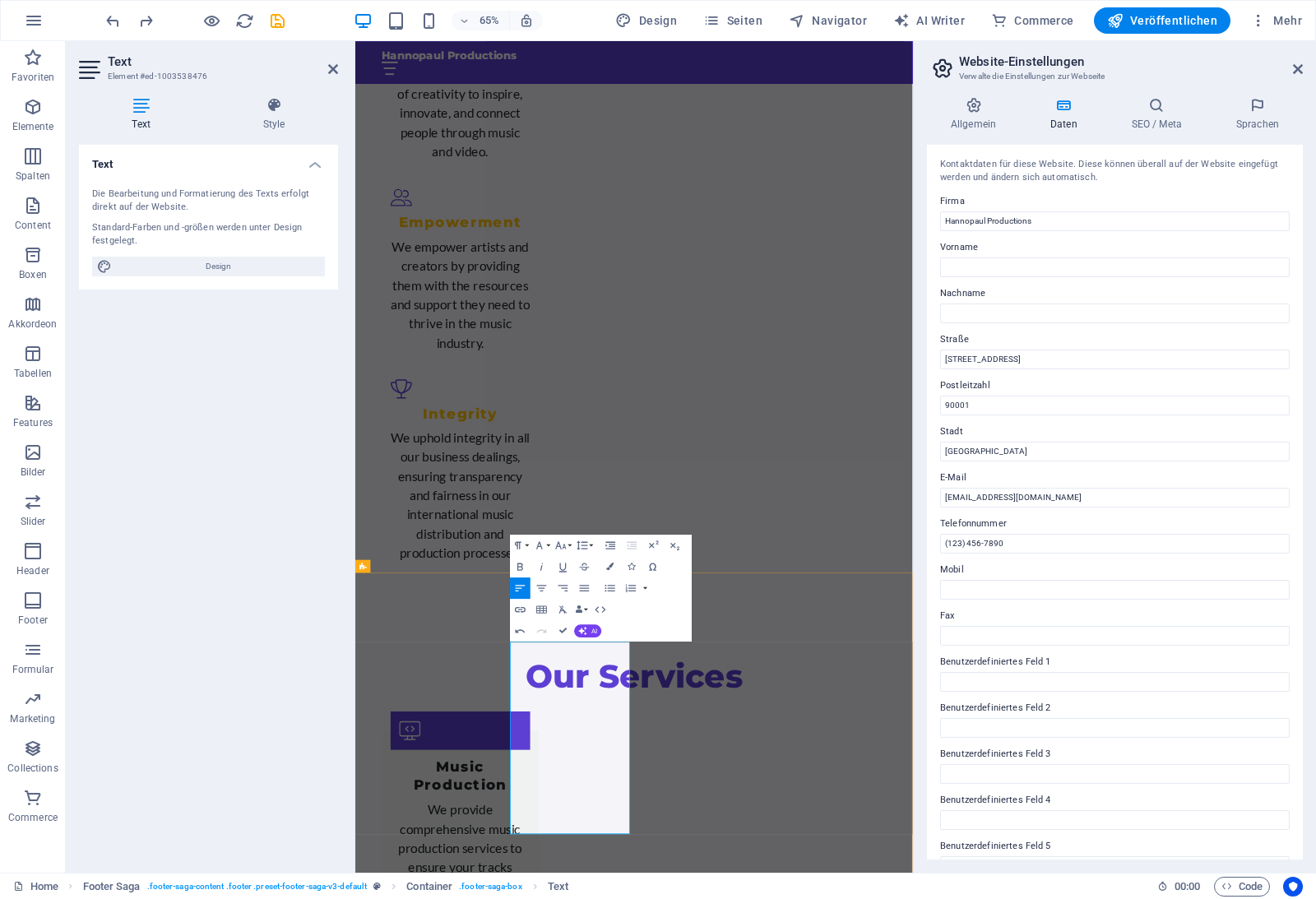
click at [966, 457] on input "[GEOGRAPHIC_DATA]" at bounding box center [1115, 451] width 349 height 20
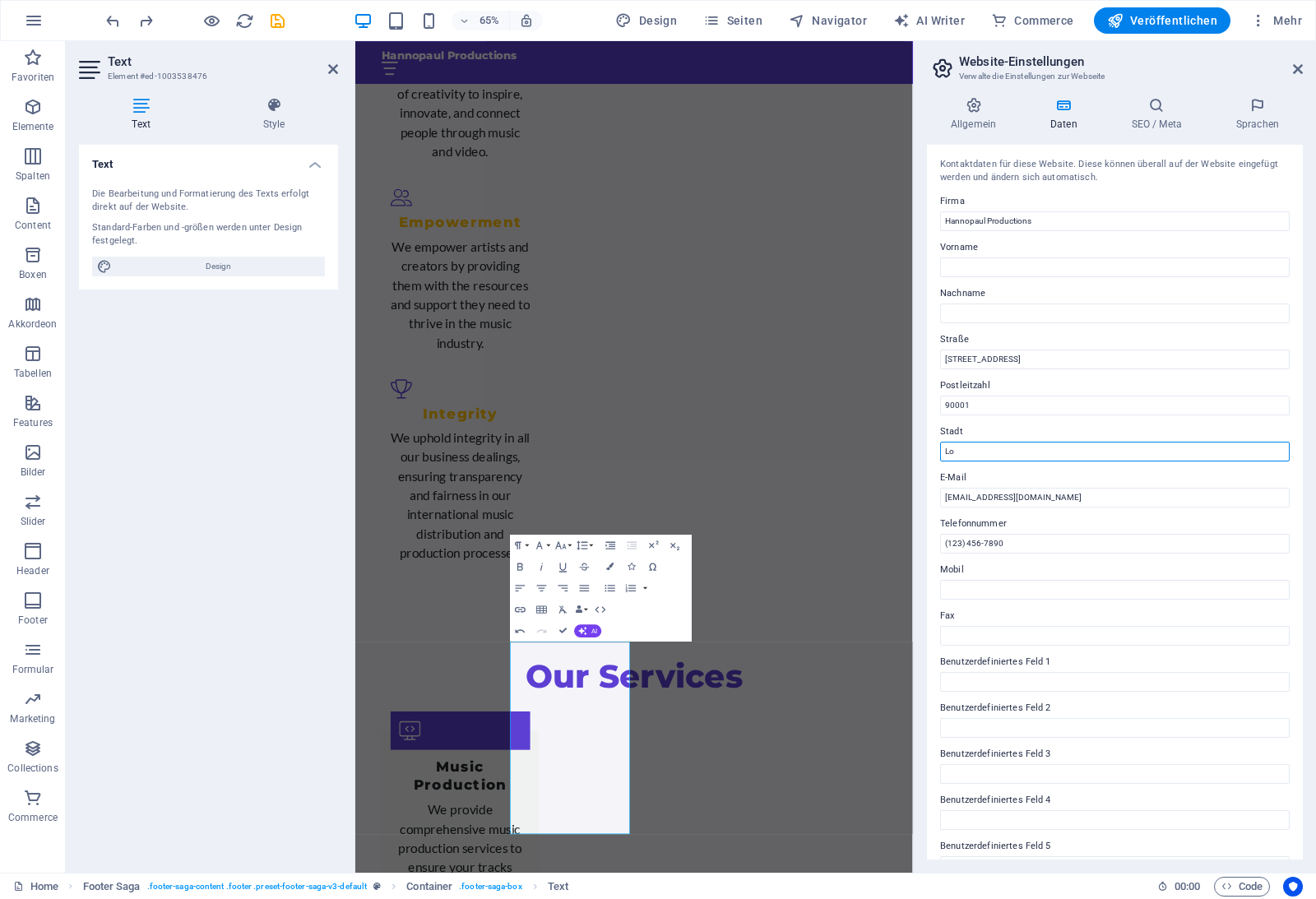
type input "L"
type input "[GEOGRAPHIC_DATA]"
type input "9"
type input "D12"
click at [997, 148] on div "Kontaktdaten für diese Website. Diese können überall auf der Website eingefügt …" at bounding box center [1114, 502] width 376 height 715
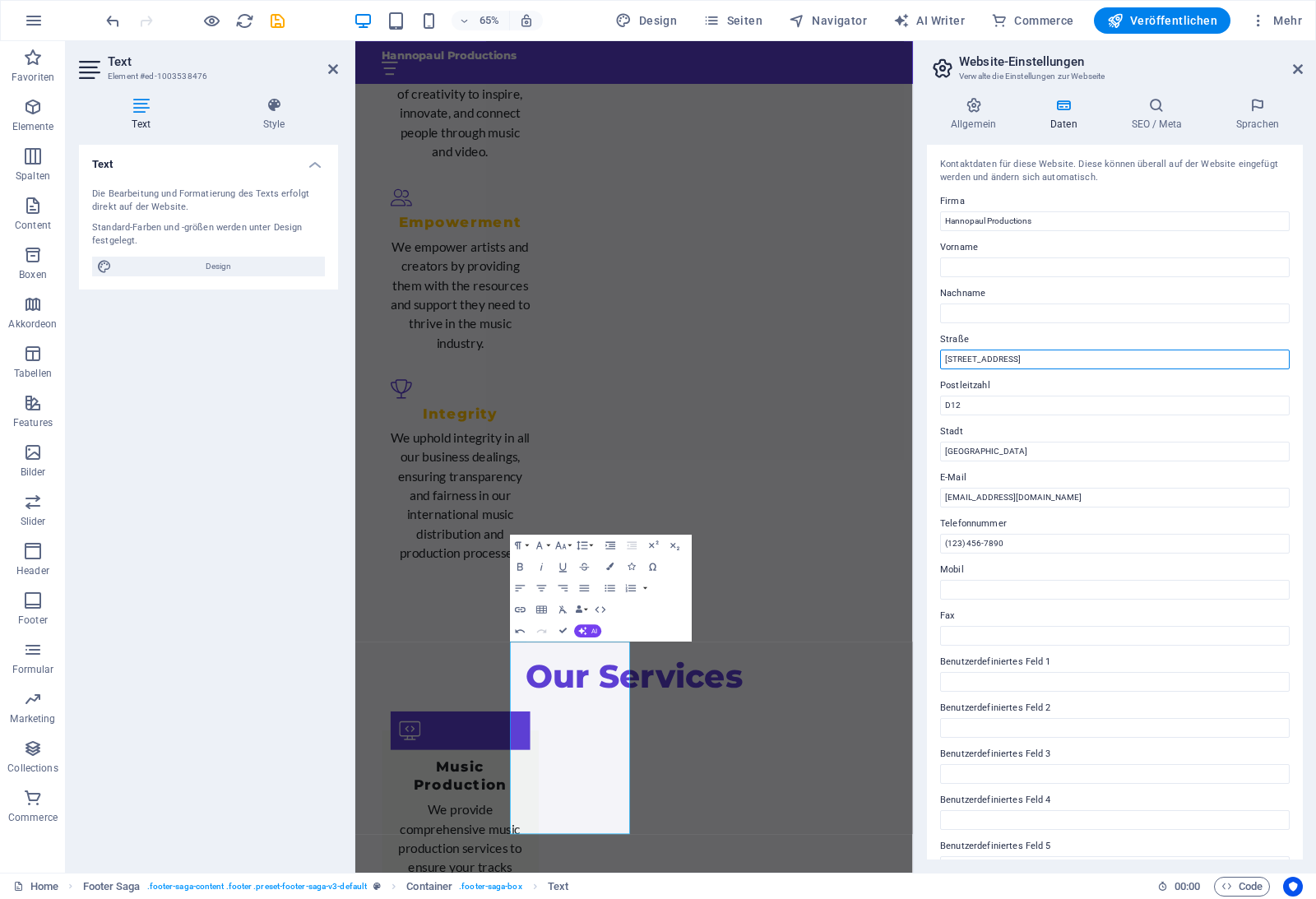
click at [1005, 365] on input "[STREET_ADDRESS]" at bounding box center [1115, 359] width 349 height 20
drag, startPoint x: 1006, startPoint y: 364, endPoint x: 938, endPoint y: 358, distance: 68.3
click at [937, 359] on div "Kontaktdaten für diese Website. Diese können überall auf der Website eingefügt …" at bounding box center [1114, 502] width 376 height 715
paste input "[GEOGRAPHIC_DATA]"
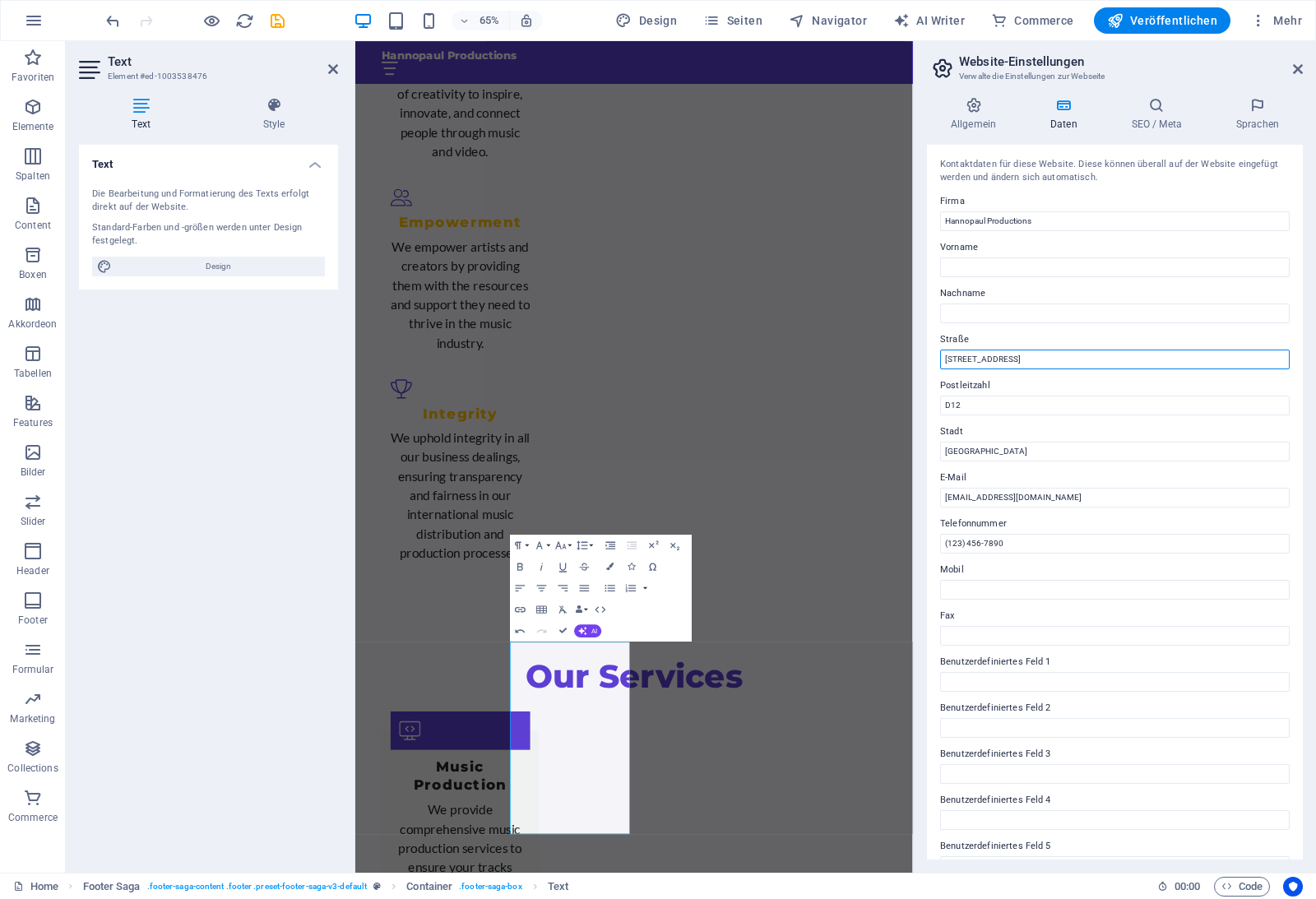
type input "[STREET_ADDRESS]"
type input "Hannopaul"
paste input "Productions"
type input "Productions"
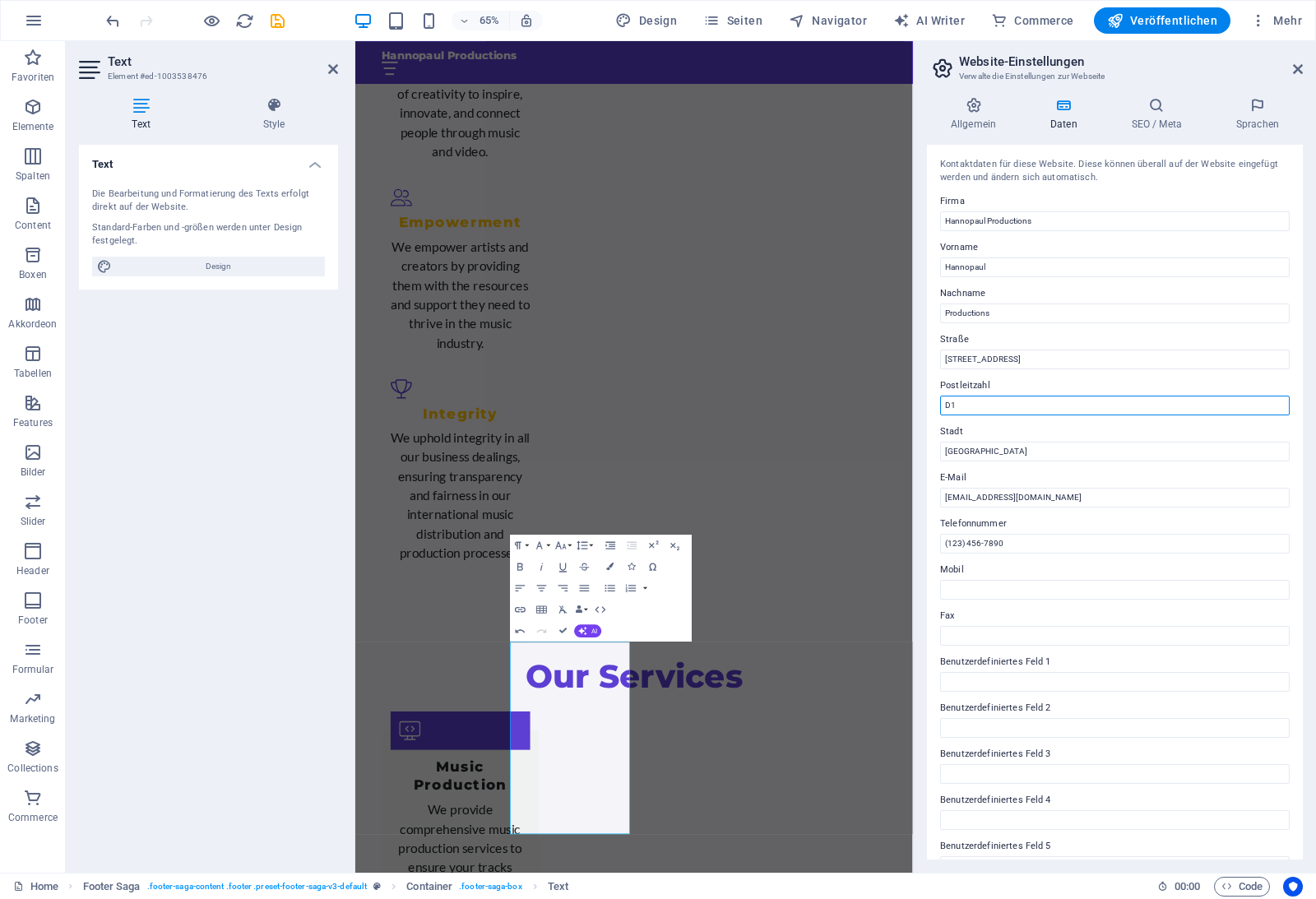
type input "D"
paste input "Dublin 12 [GEOGRAPHIC_DATA] Ireland"
type input "D12 T2NF"
type input "[GEOGRAPHIC_DATA] 12"
type input "("
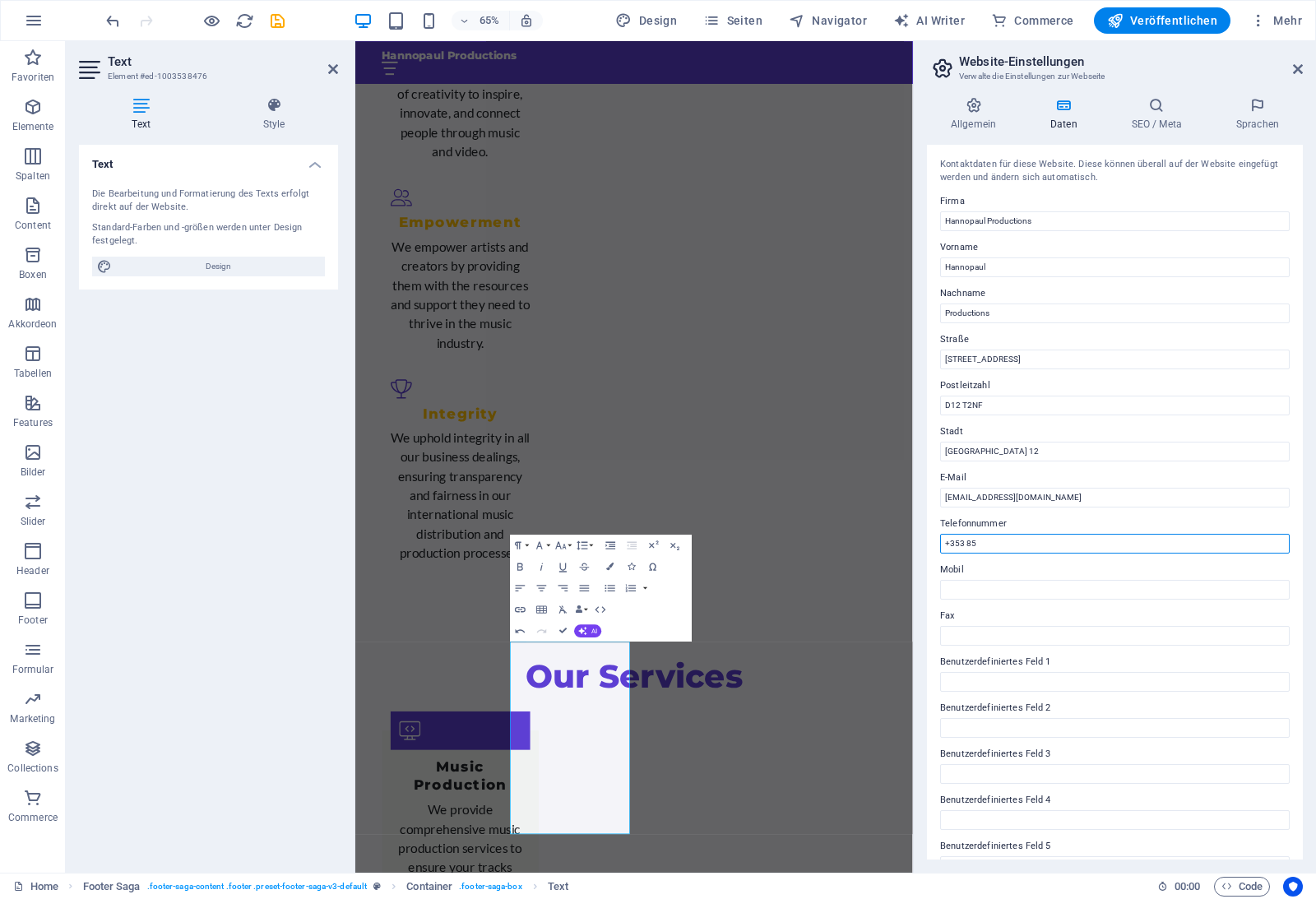
paste input "1625313"
type input "[PHONE_NUMBER]"
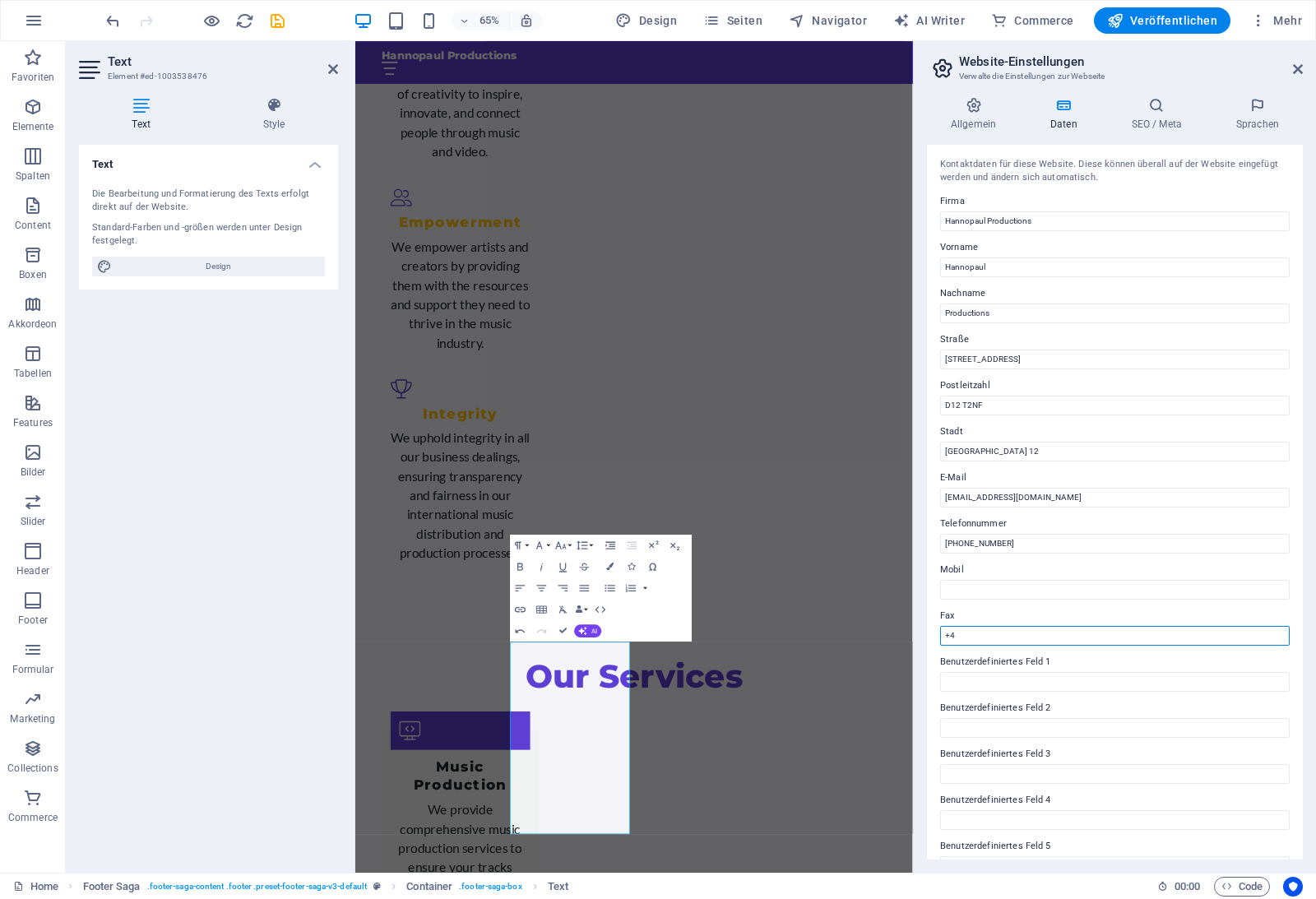
type input "+"
paste input "[PHONE_NUMBER]"
type input "[PHONE_NUMBER]"
click at [596, 625] on button "AI" at bounding box center [587, 630] width 27 height 13
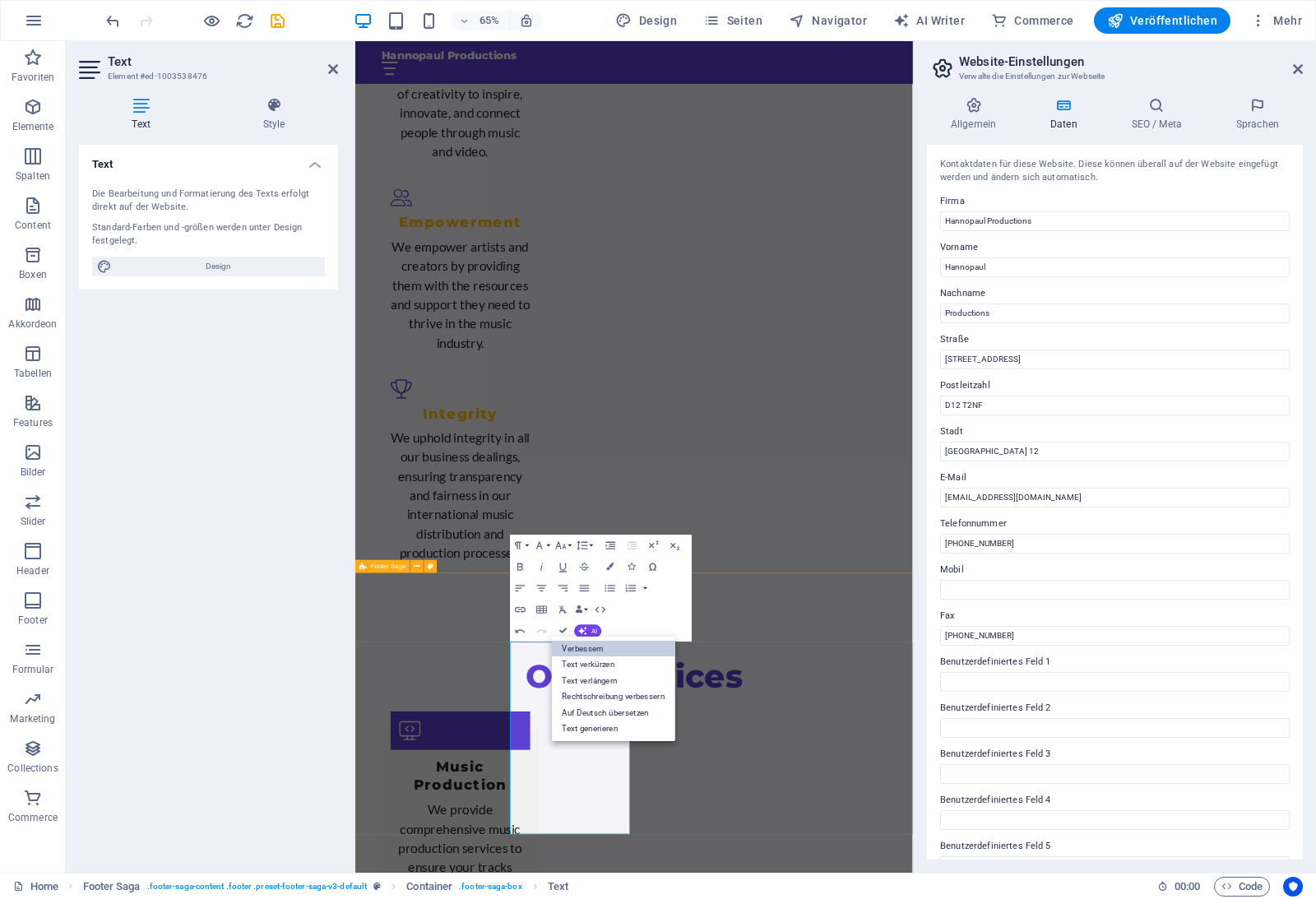
click at [592, 643] on link "Verbessern" at bounding box center [614, 648] width 125 height 17
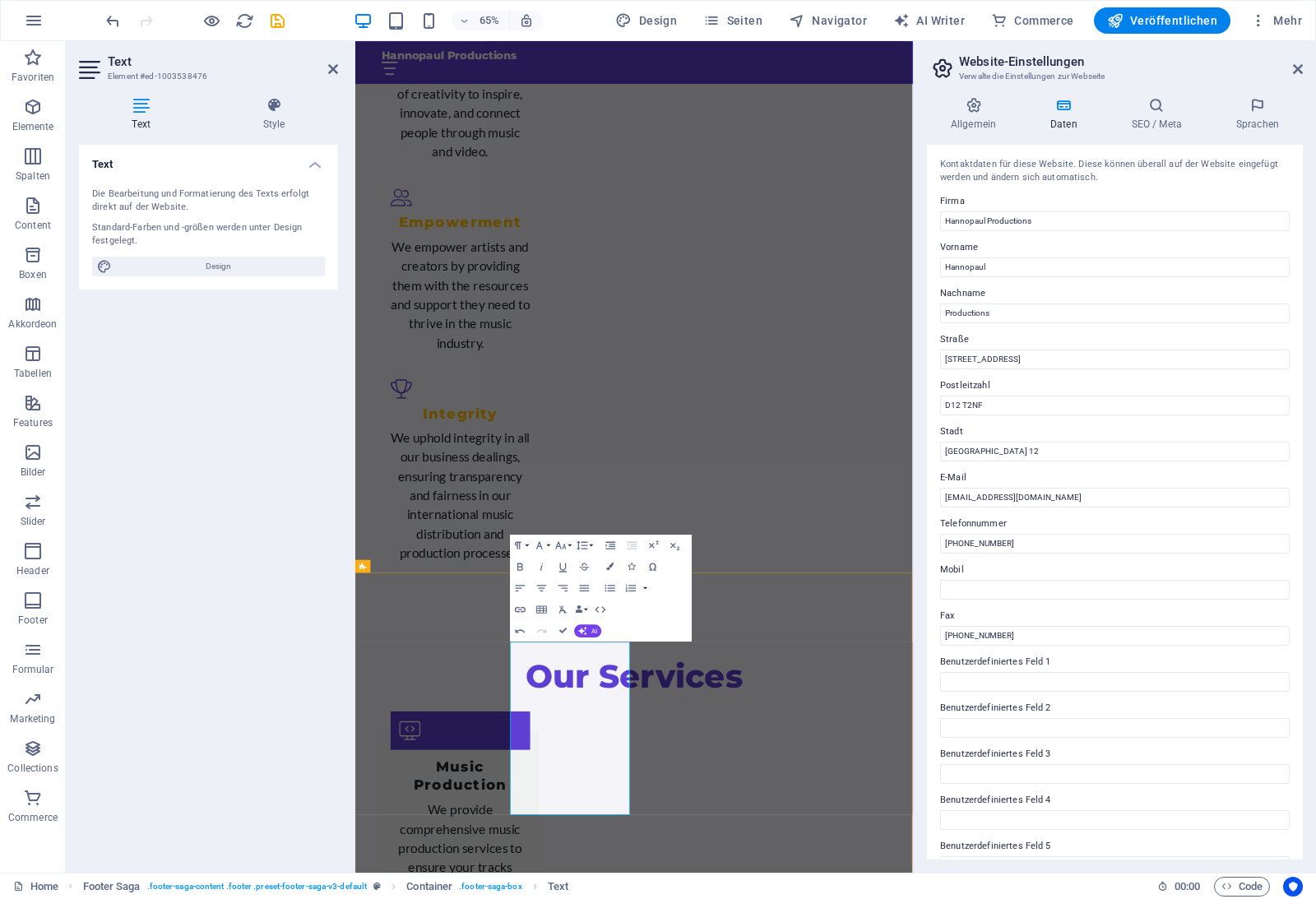
drag, startPoint x: 732, startPoint y: 1030, endPoint x: 602, endPoint y: 976, distance: 140.8
drag, startPoint x: 625, startPoint y: 983, endPoint x: 590, endPoint y: 981, distance: 35.1
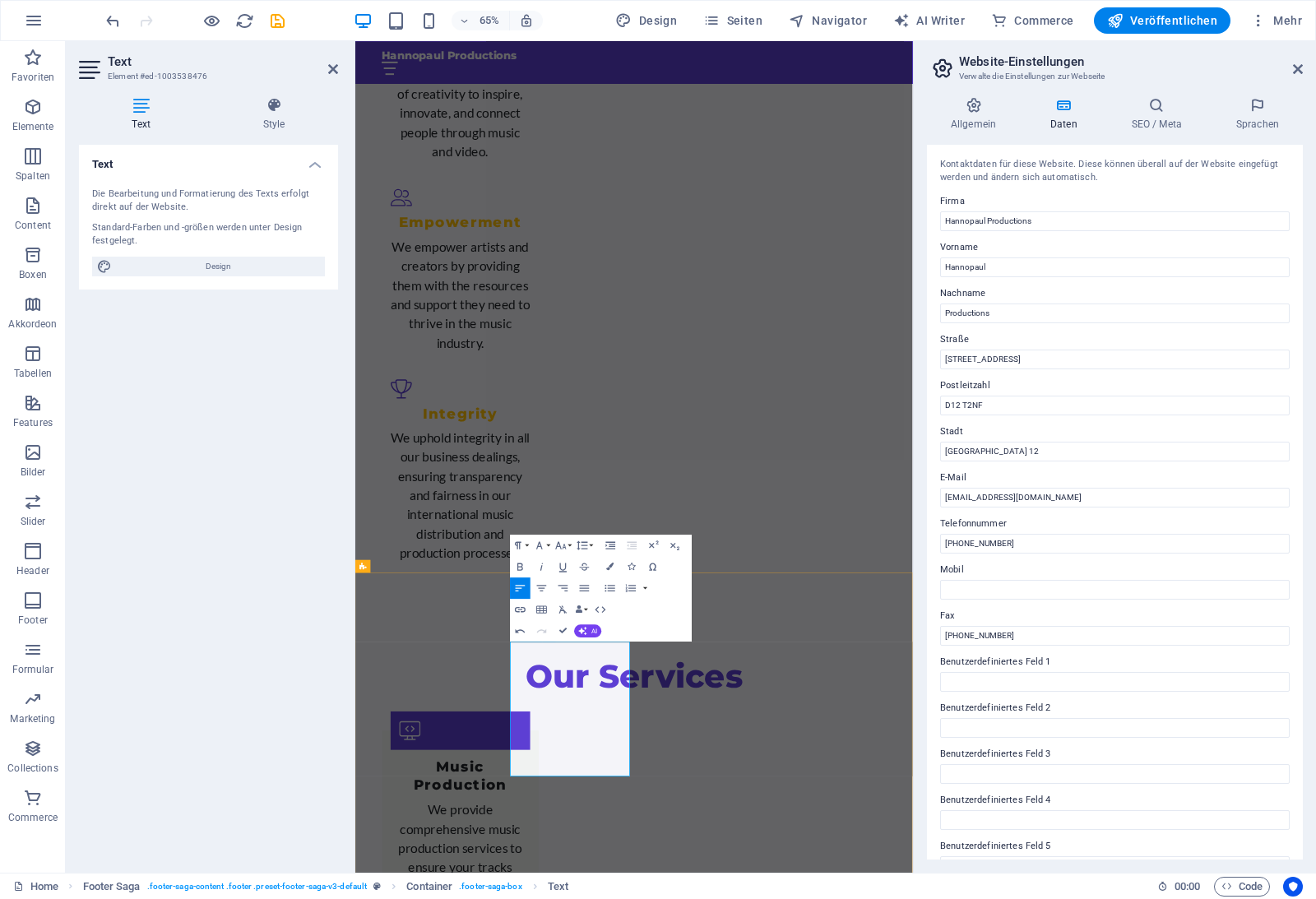
drag, startPoint x: 647, startPoint y: 1002, endPoint x: 589, endPoint y: 1013, distance: 59.0
click at [977, 400] on input "D12 T2NF" at bounding box center [1115, 405] width 349 height 20
click at [977, 403] on input "D12 T2NF" at bounding box center [1115, 405] width 349 height 20
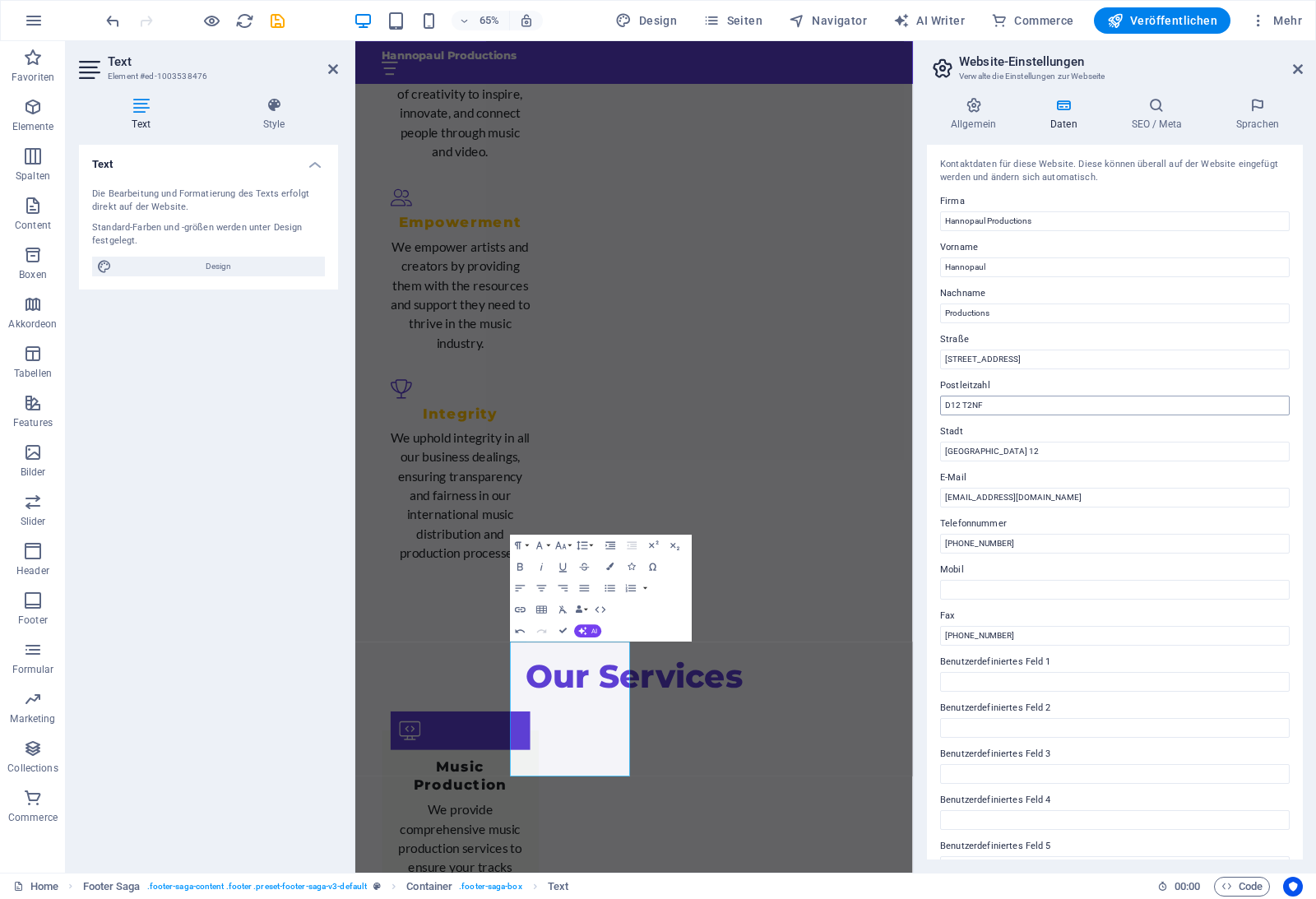
click at [977, 403] on input "D12 T2NF" at bounding box center [1115, 405] width 349 height 20
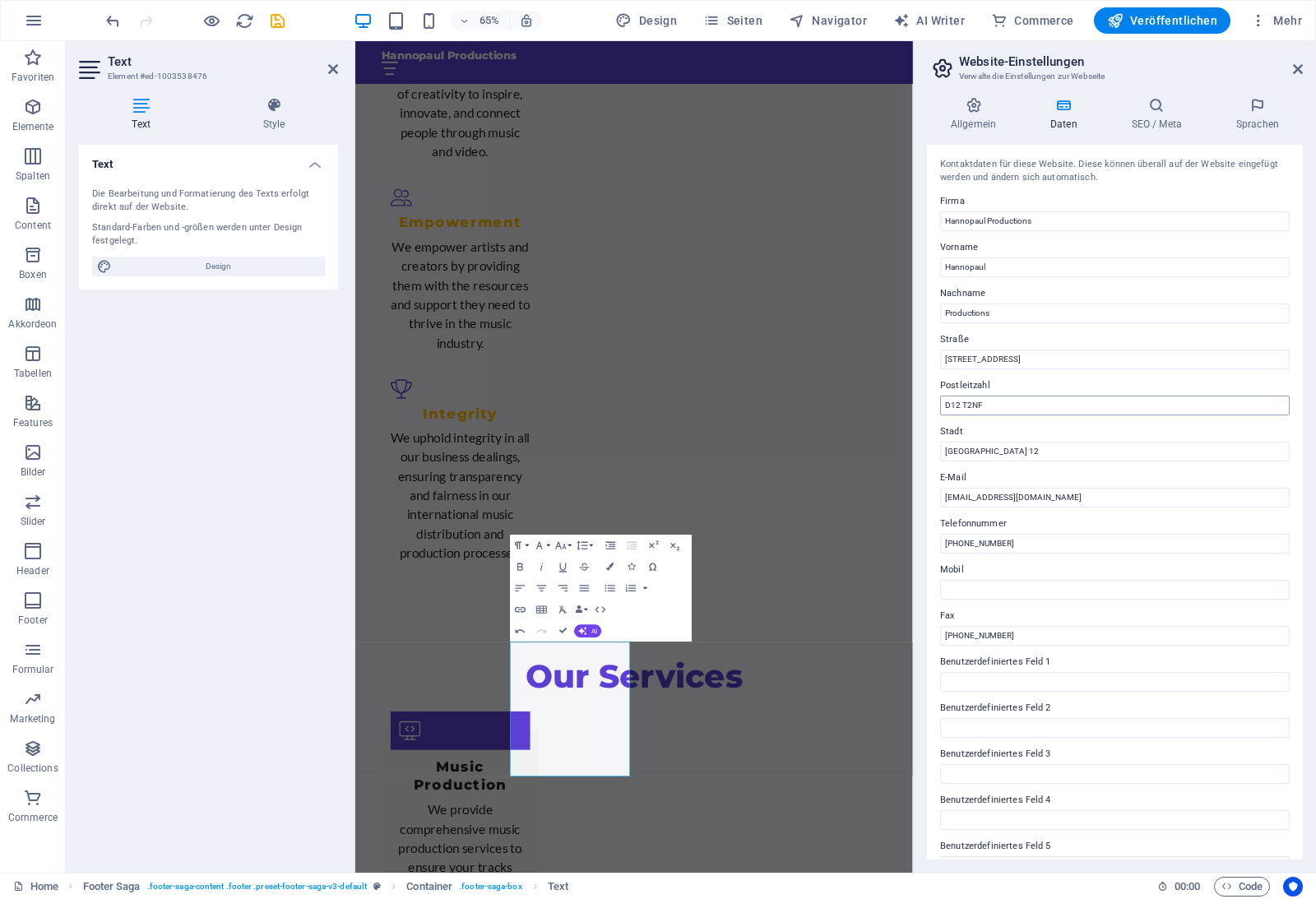
click at [977, 403] on input "D12 T2NF" at bounding box center [1115, 405] width 349 height 20
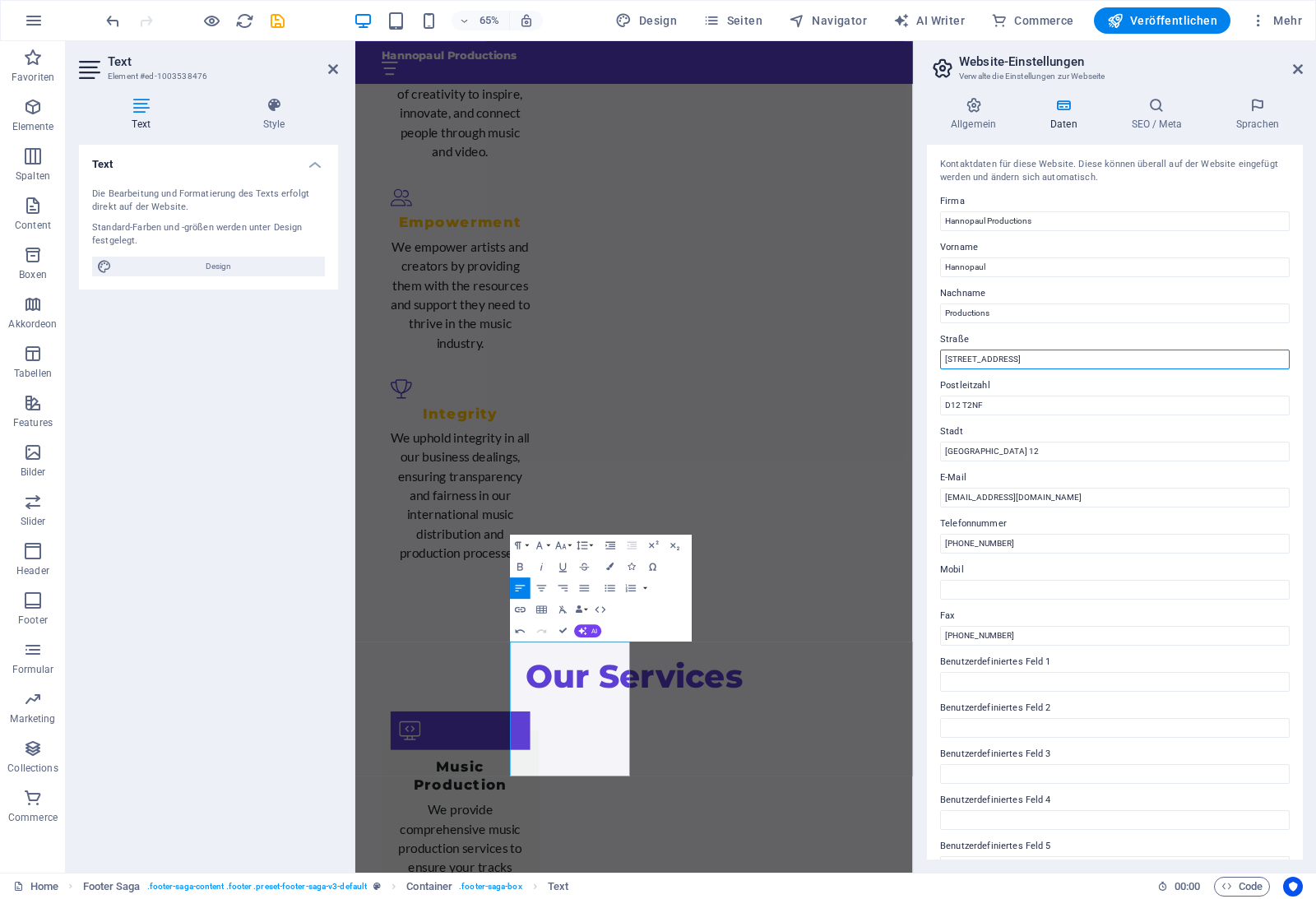
click at [1123, 354] on input "[STREET_ADDRESS]" at bounding box center [1115, 359] width 349 height 20
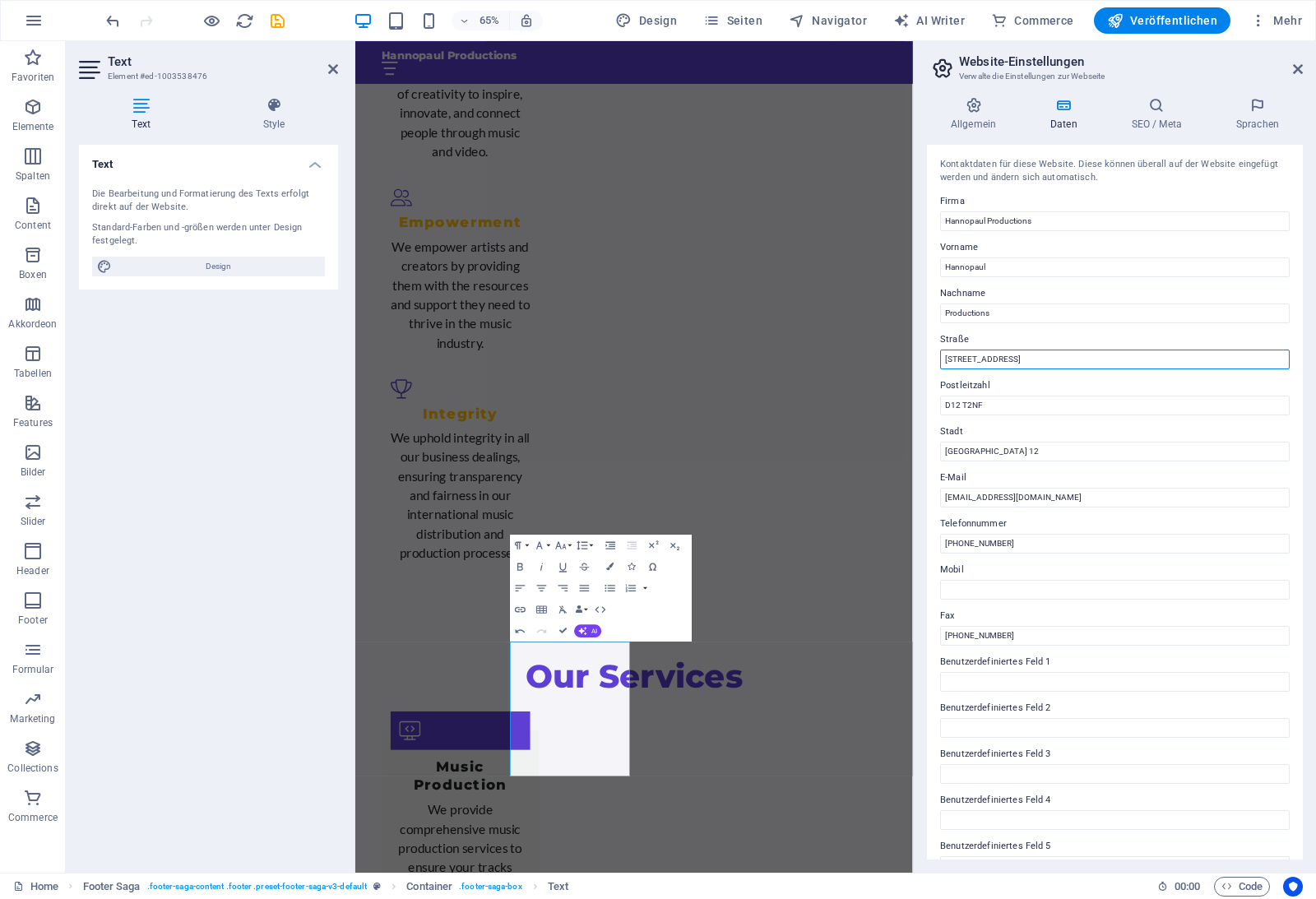
click at [1123, 354] on input "[STREET_ADDRESS]" at bounding box center [1115, 359] width 349 height 20
click at [1121, 354] on input "[STREET_ADDRESS]" at bounding box center [1115, 359] width 349 height 20
click at [1082, 363] on input "[STREET_ADDRESS]" at bounding box center [1115, 359] width 349 height 20
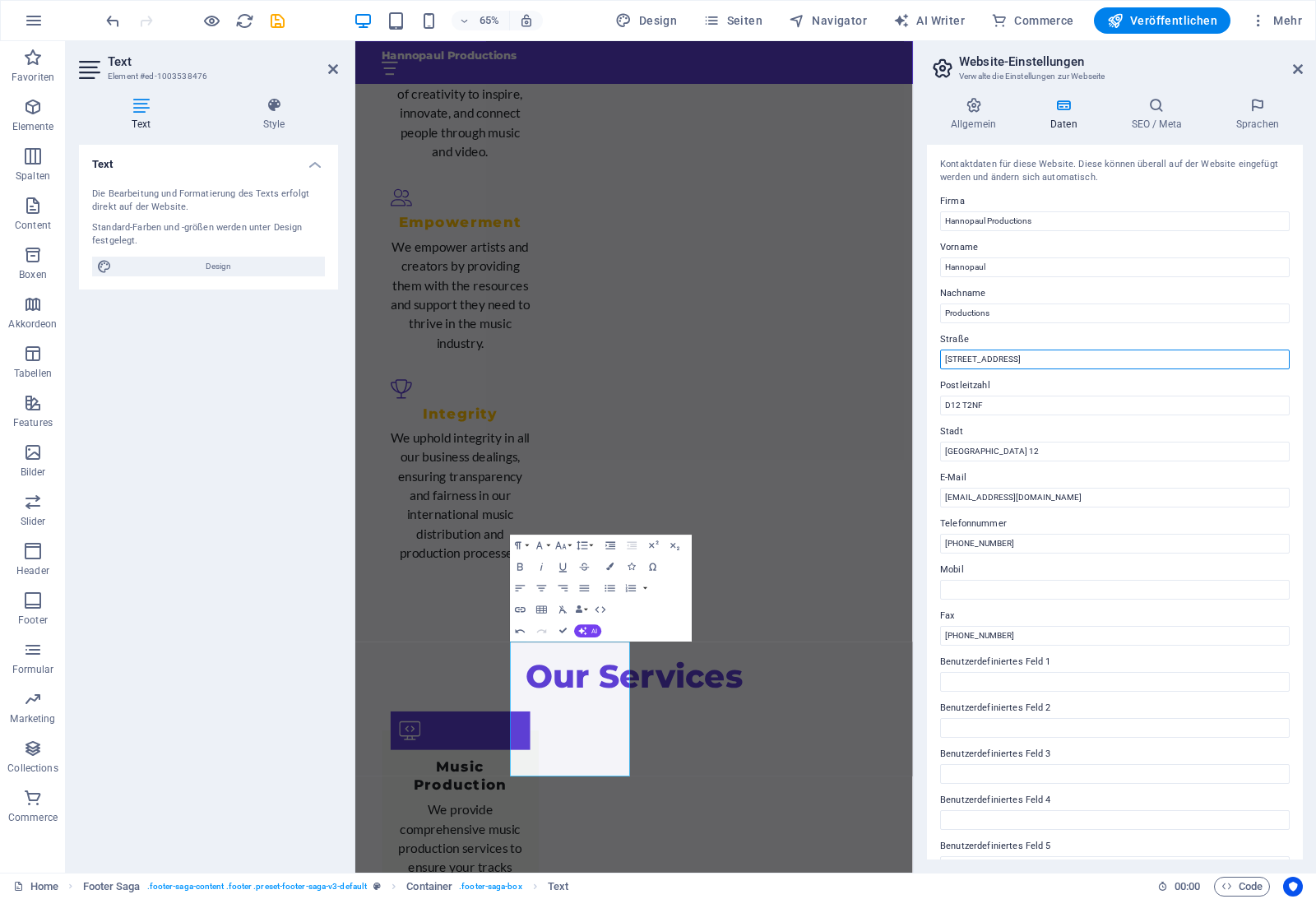
click at [1082, 363] on input "[STREET_ADDRESS]" at bounding box center [1115, 359] width 349 height 20
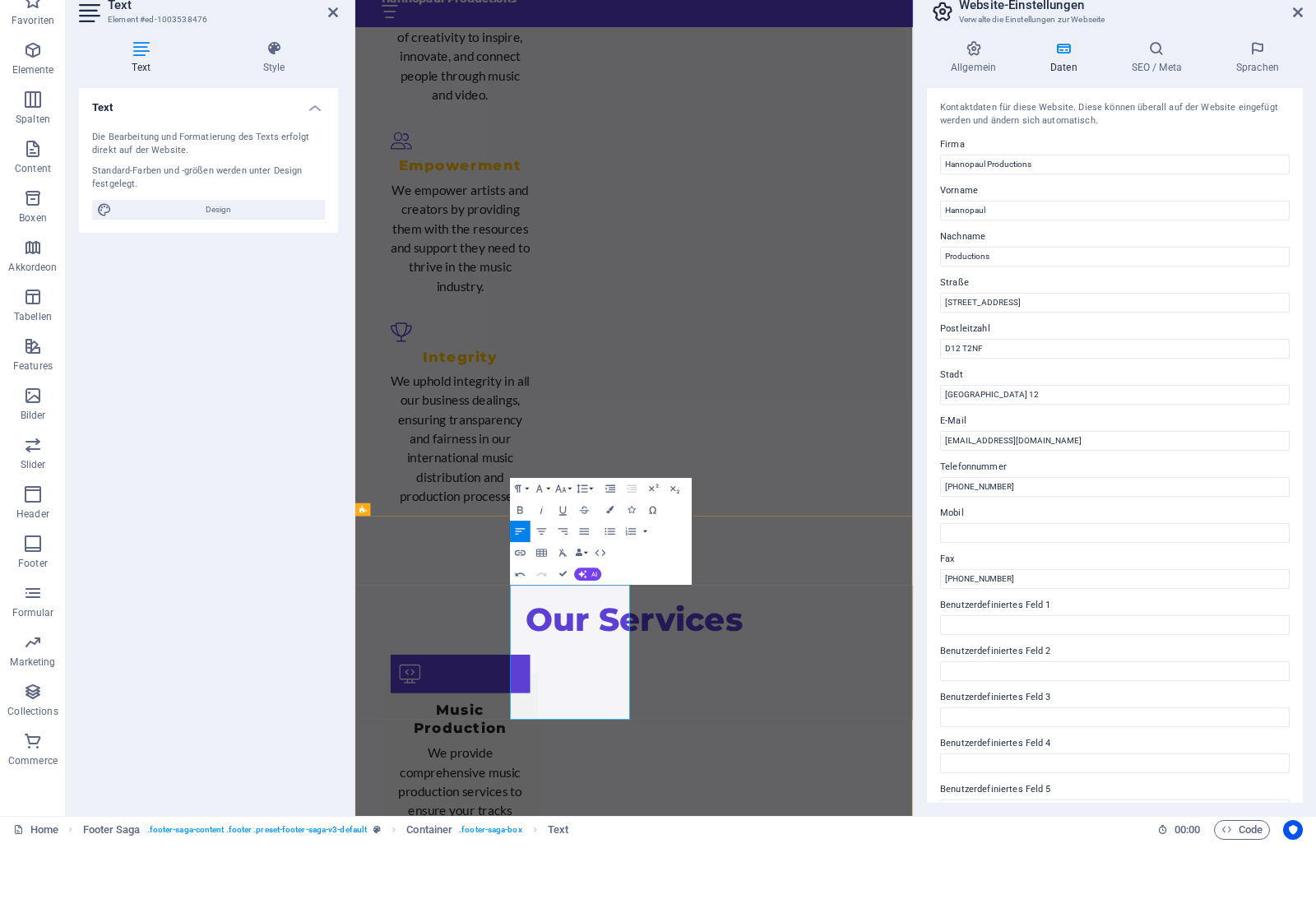
scroll to position [0, 9]
click at [1088, 487] on input "[EMAIL_ADDRESS][DOMAIN_NAME]" at bounding box center [1115, 497] width 349 height 20
type input "[EMAIL_ADDRESS][DOMAIN_NAME]"
click at [1095, 452] on div "Kontaktdaten für diese Website. Diese können überall auf der Website eingefügt …" at bounding box center [1114, 502] width 376 height 715
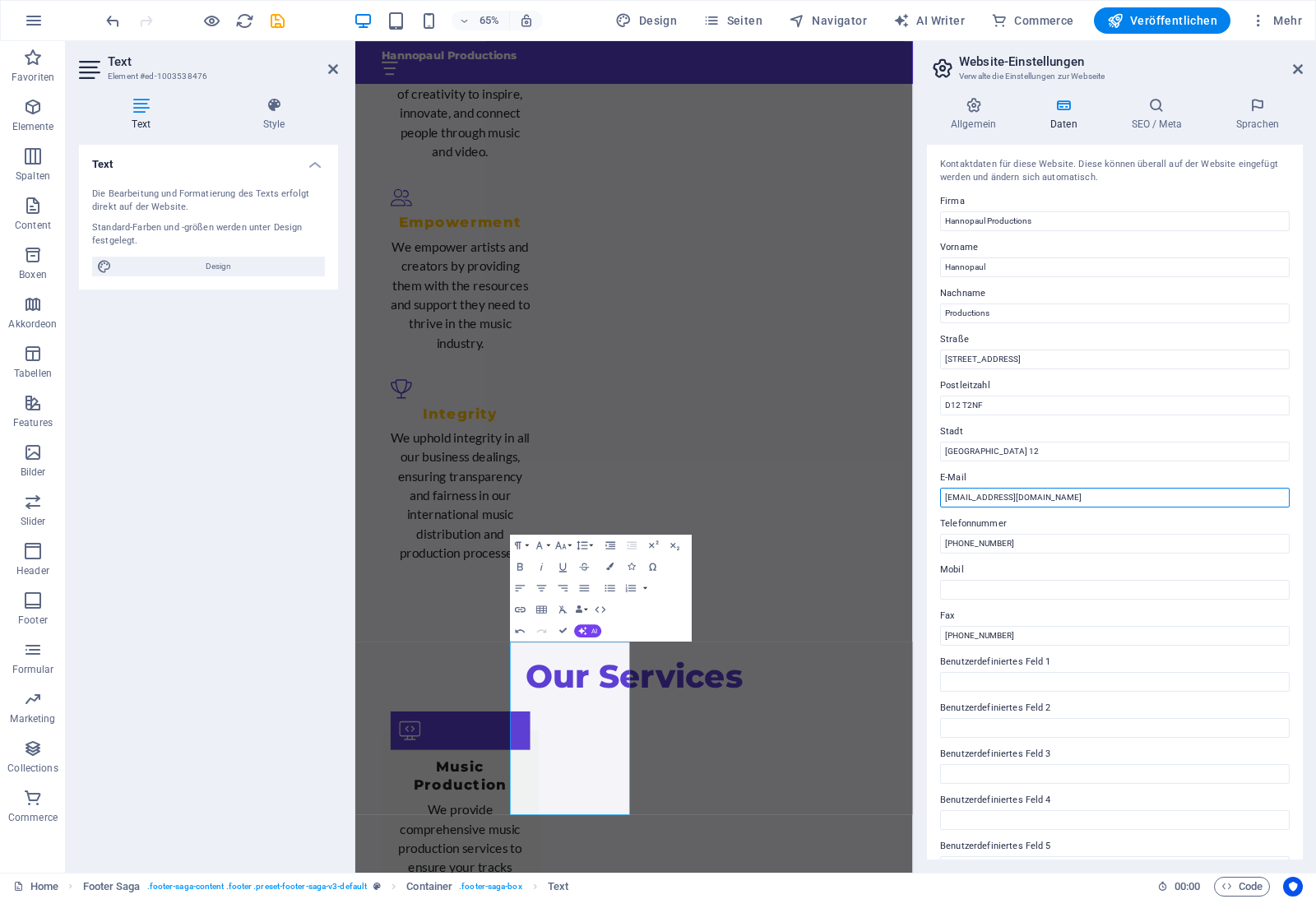
click at [1089, 488] on input "[EMAIL_ADDRESS][DOMAIN_NAME]" at bounding box center [1115, 497] width 349 height 20
click at [1089, 487] on input "[EMAIL_ADDRESS][DOMAIN_NAME]" at bounding box center [1115, 497] width 349 height 20
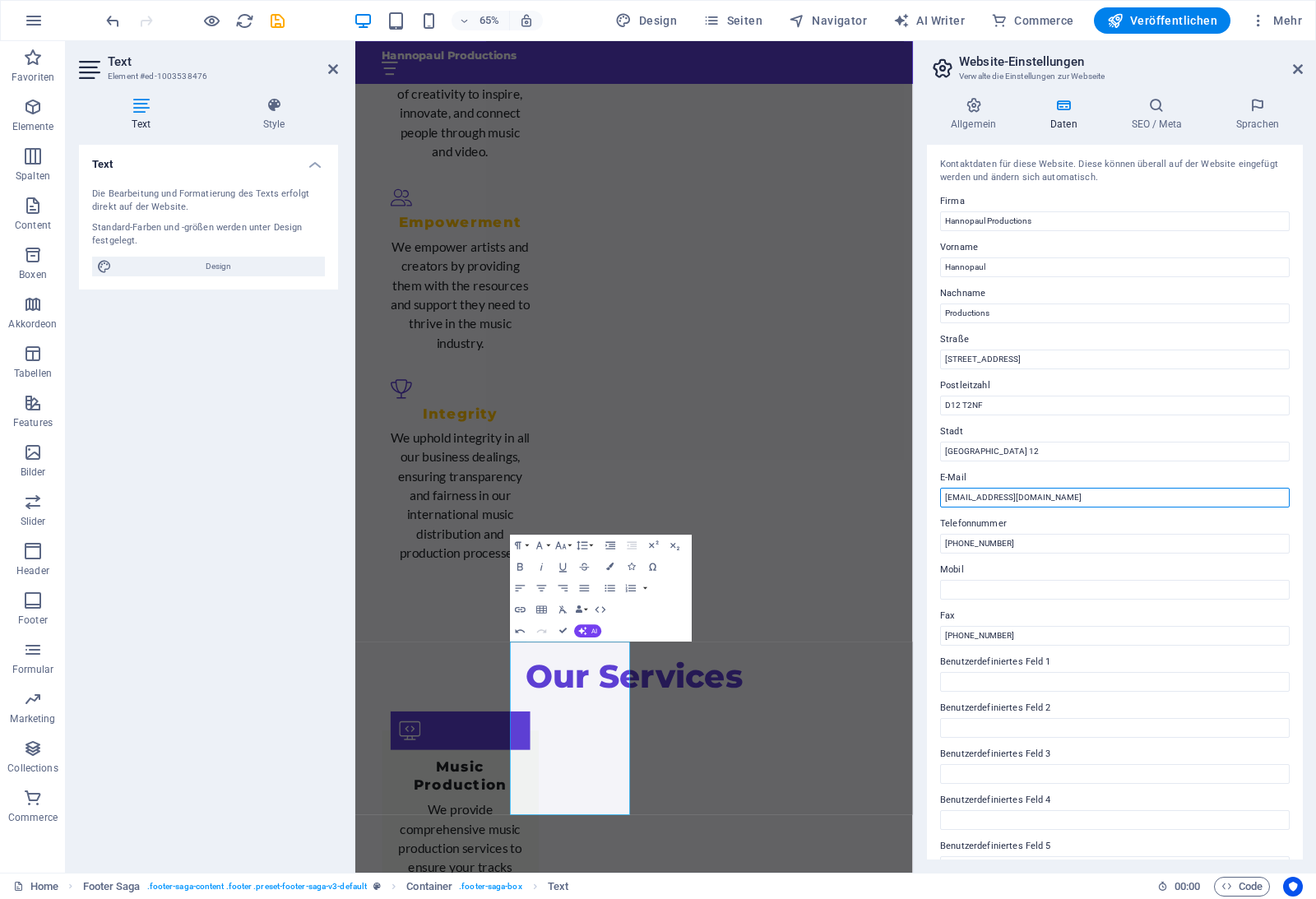
click at [1089, 487] on input "[EMAIL_ADDRESS][DOMAIN_NAME]" at bounding box center [1115, 497] width 349 height 20
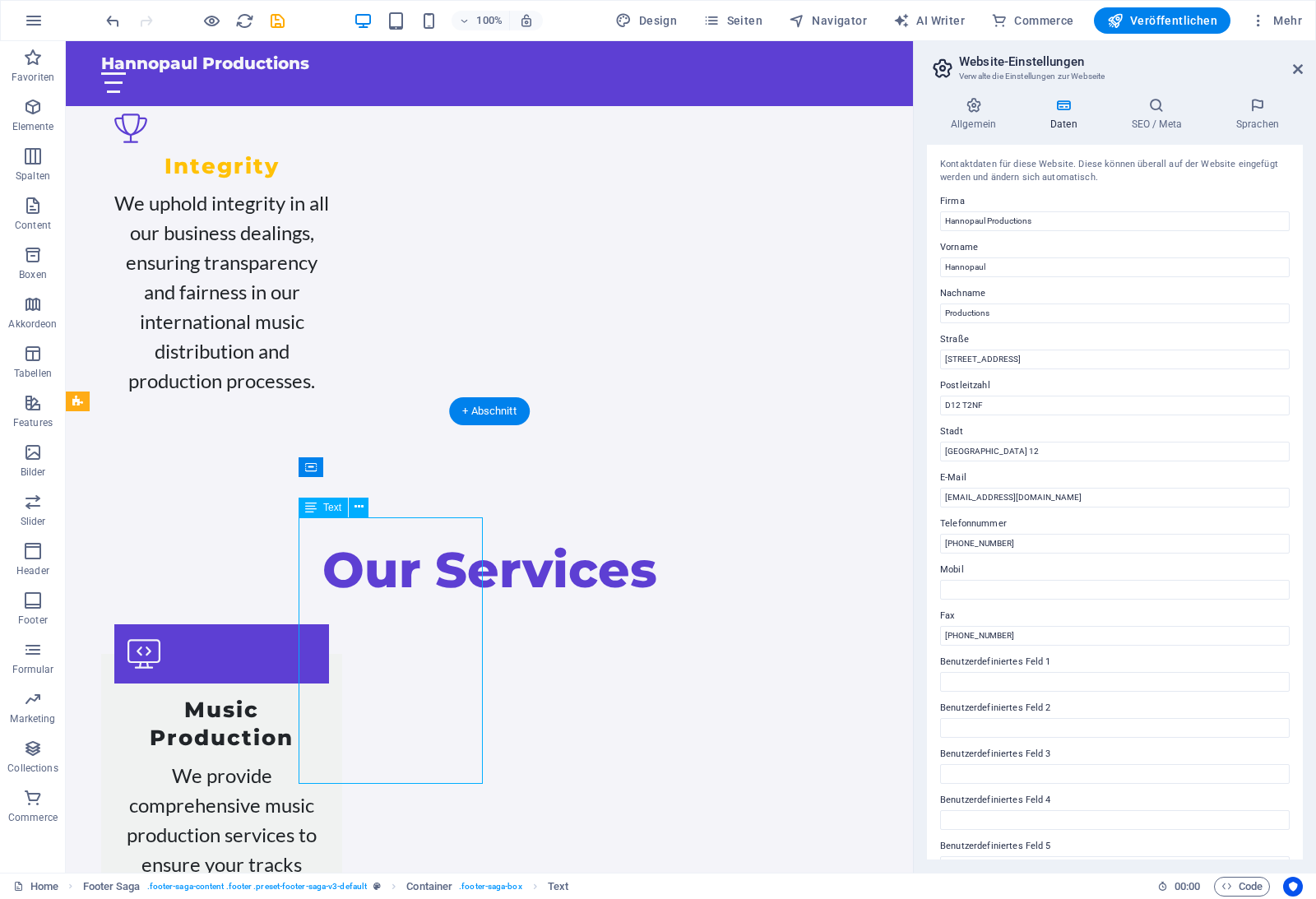
drag, startPoint x: 455, startPoint y: 733, endPoint x: 219, endPoint y: 1106, distance: 441.4
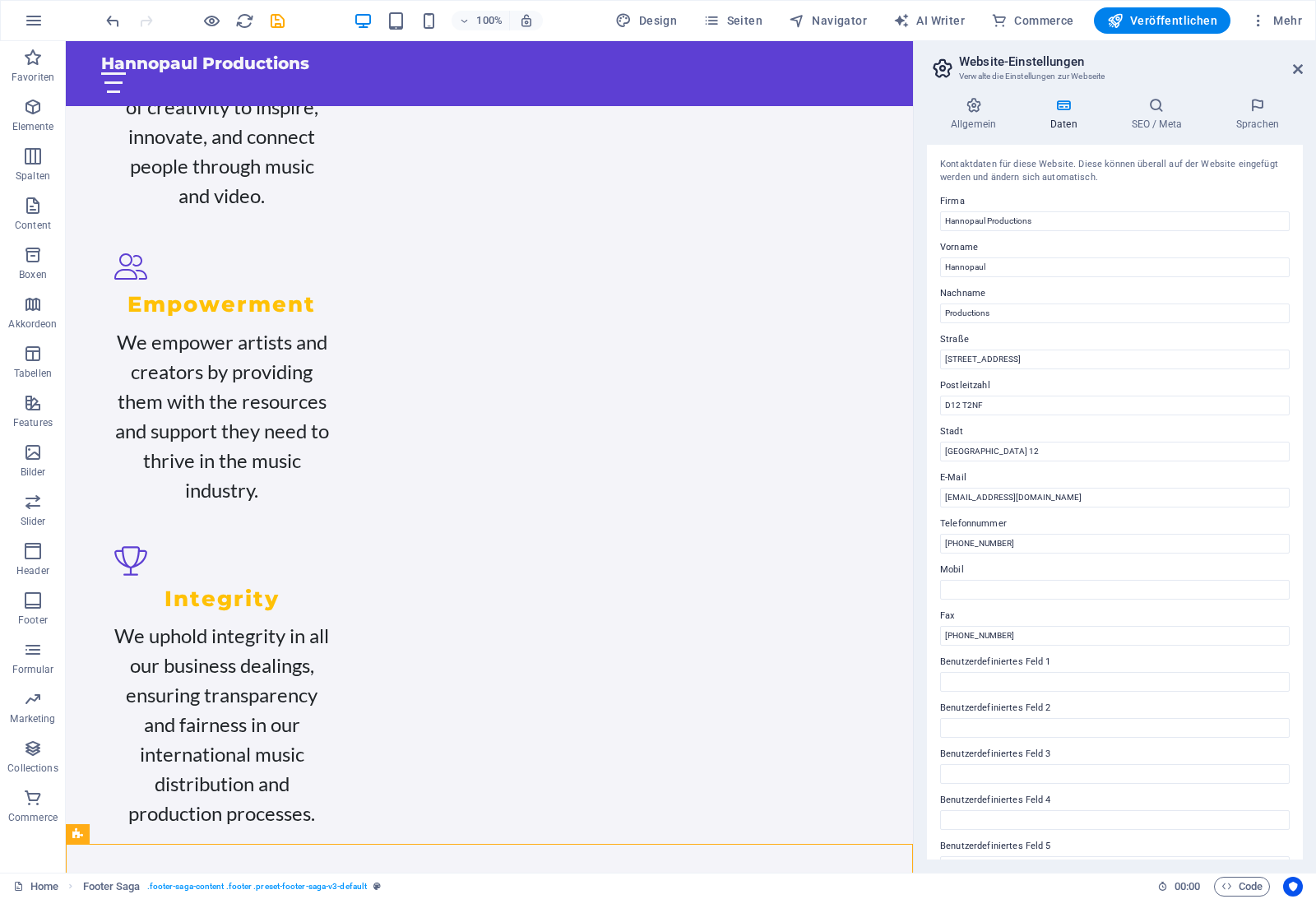
scroll to position [3264, 0]
click at [1308, 64] on aside "Website-Einstellungen Verwalte die Einstellungen zur Webseite Allgemein Daten S…" at bounding box center [1114, 457] width 403 height 831
click at [1299, 71] on icon at bounding box center [1298, 69] width 10 height 13
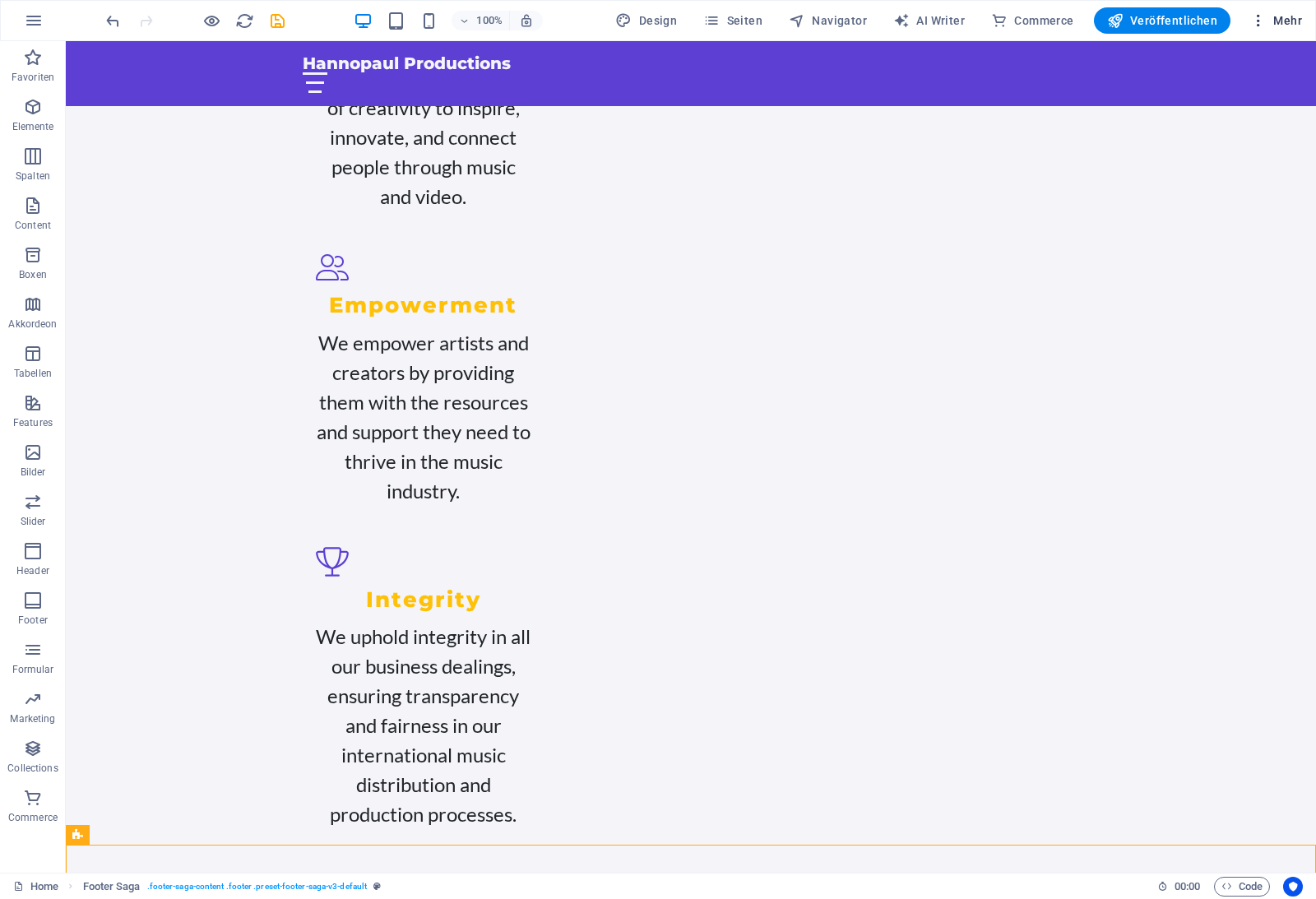
click at [1293, 19] on span "Mehr" at bounding box center [1276, 21] width 52 height 17
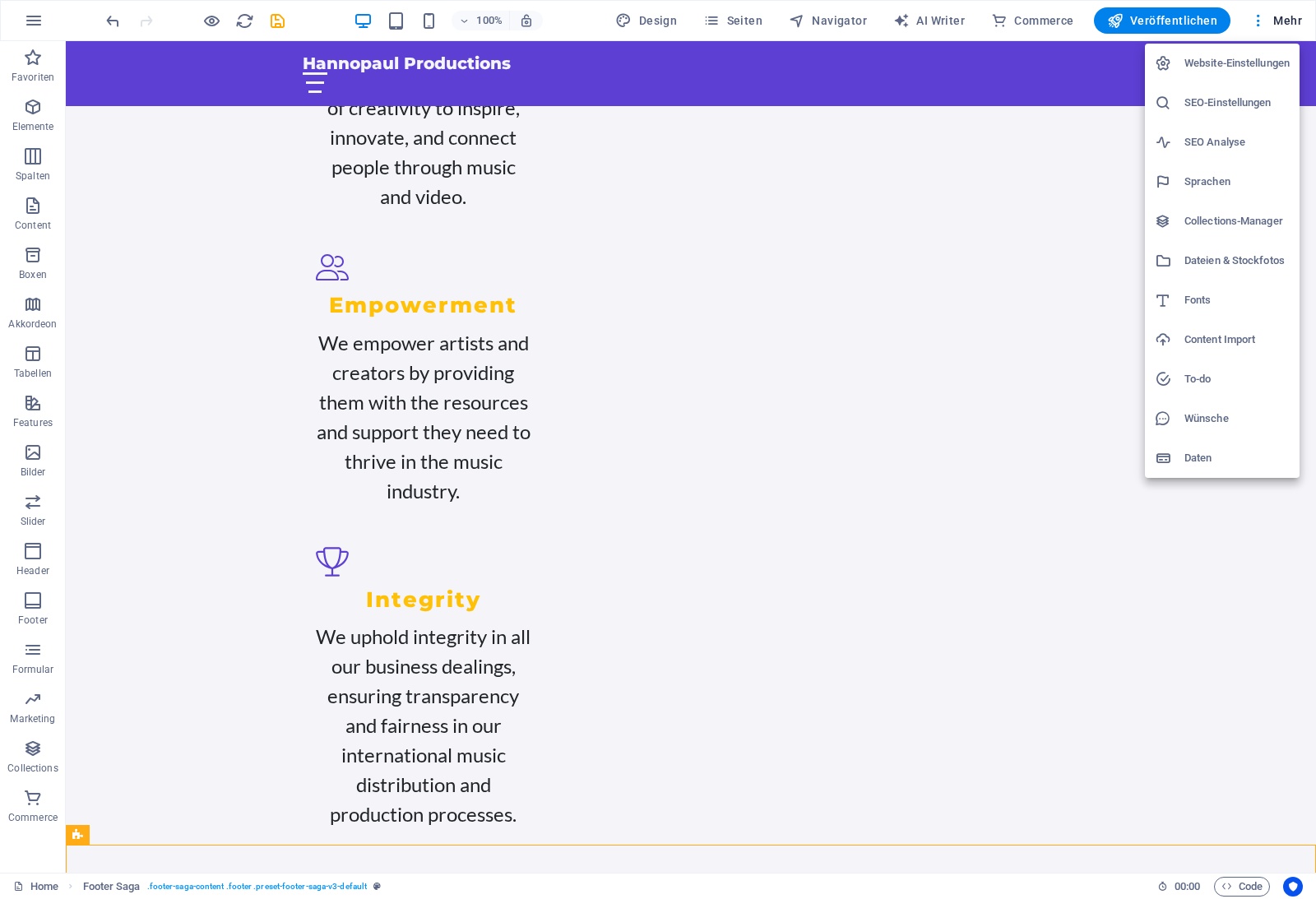
click at [1131, 29] on div at bounding box center [658, 449] width 1316 height 899
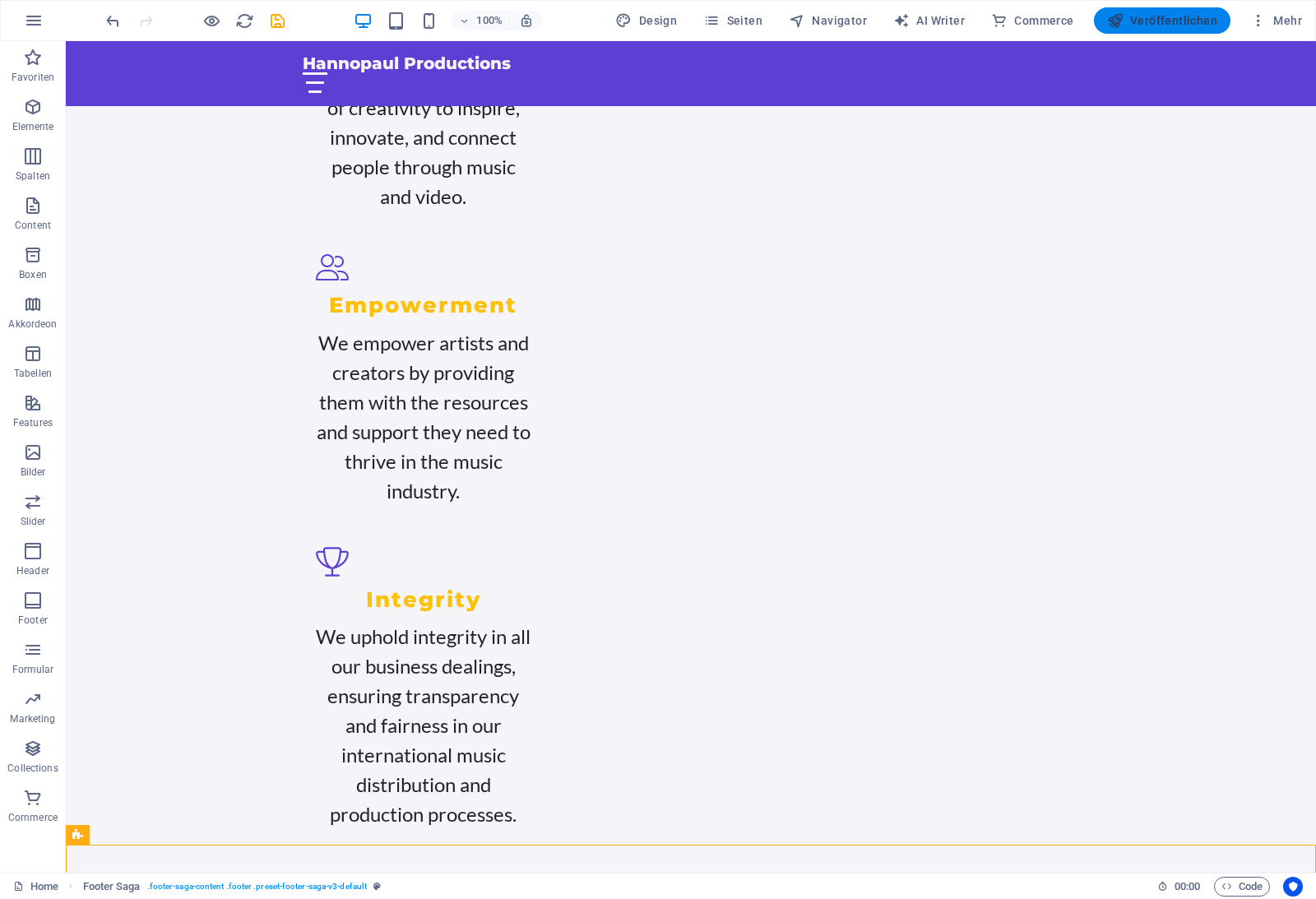
click at [1133, 27] on span "Veröffentlichen" at bounding box center [1162, 21] width 110 height 17
checkbox input "false"
